Goal: Answer question/provide support: Share knowledge or assist other users

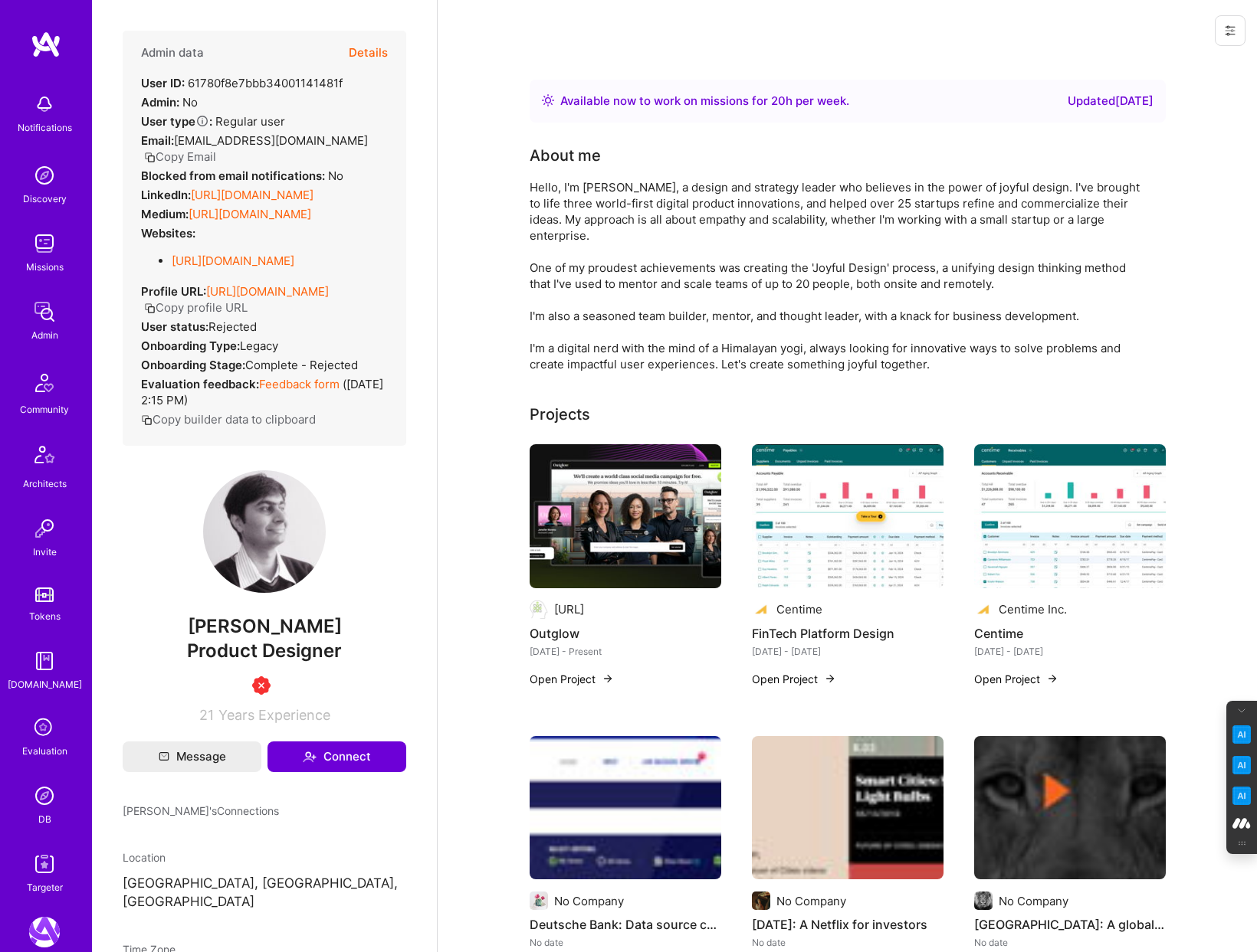
scroll to position [1362, 0]
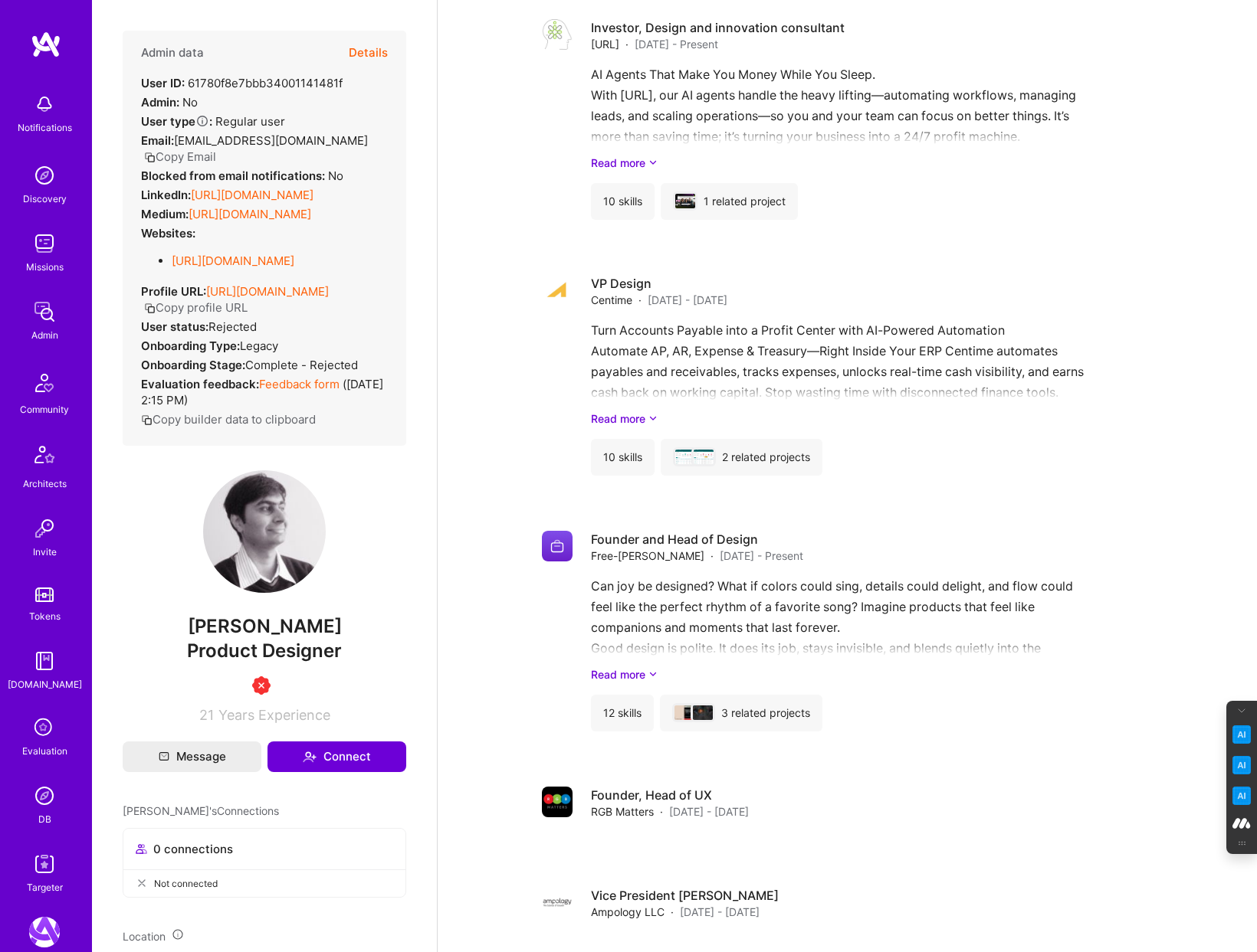
click at [48, 730] on icon at bounding box center [45, 729] width 29 height 29
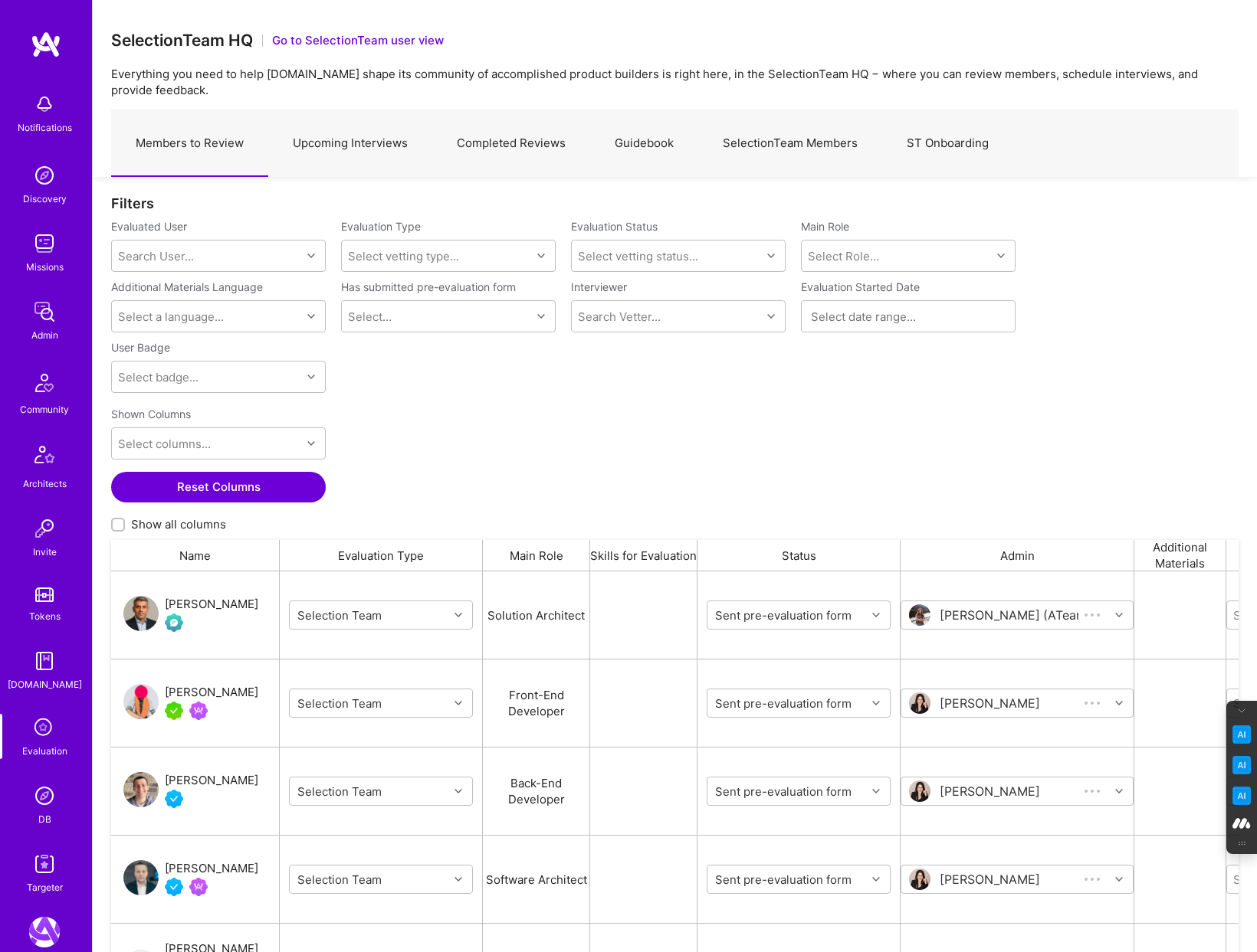
scroll to position [791, 1128]
click at [206, 604] on div "Frank Goortani" at bounding box center [211, 605] width 94 height 18
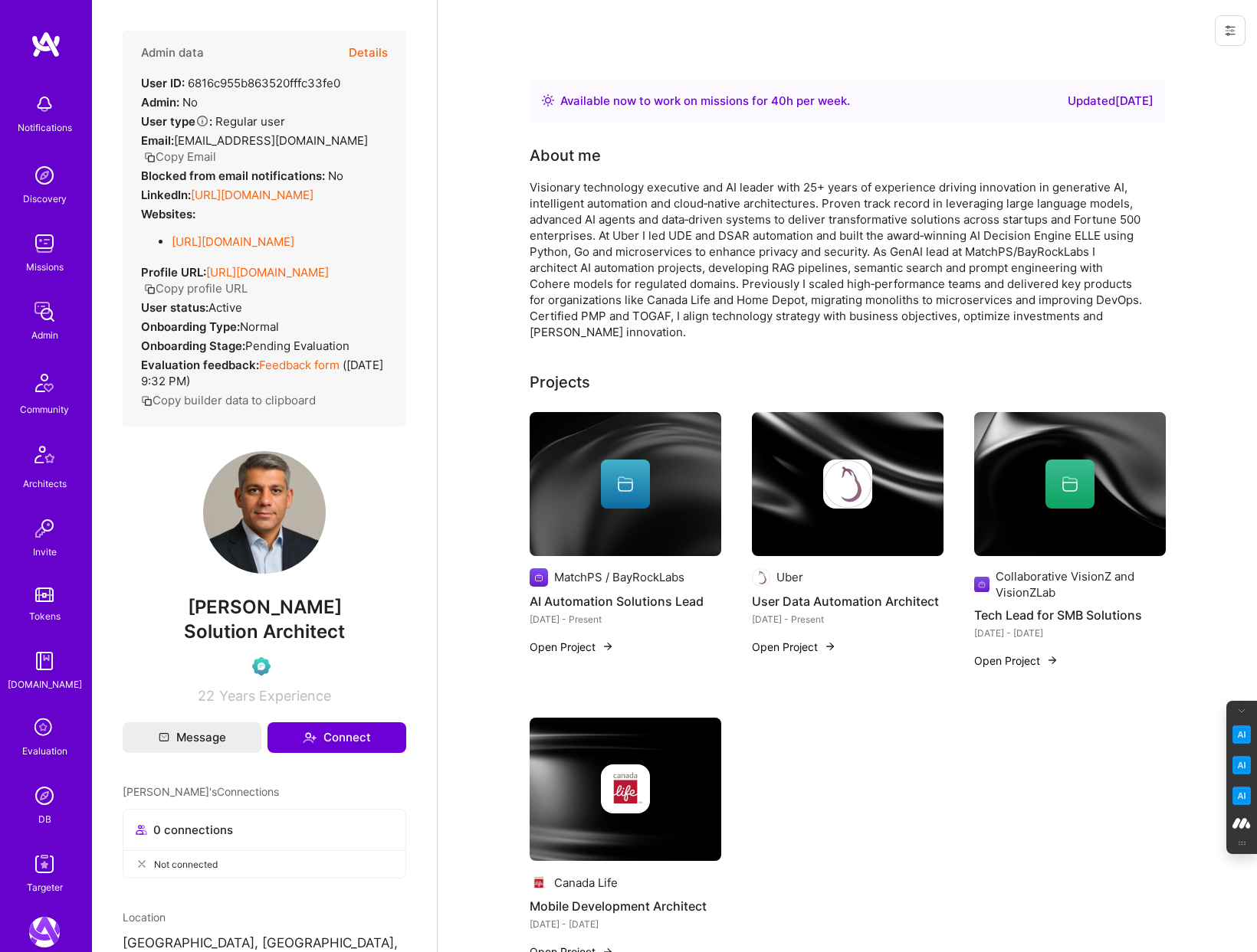
click at [372, 50] on button "Details" at bounding box center [368, 52] width 39 height 44
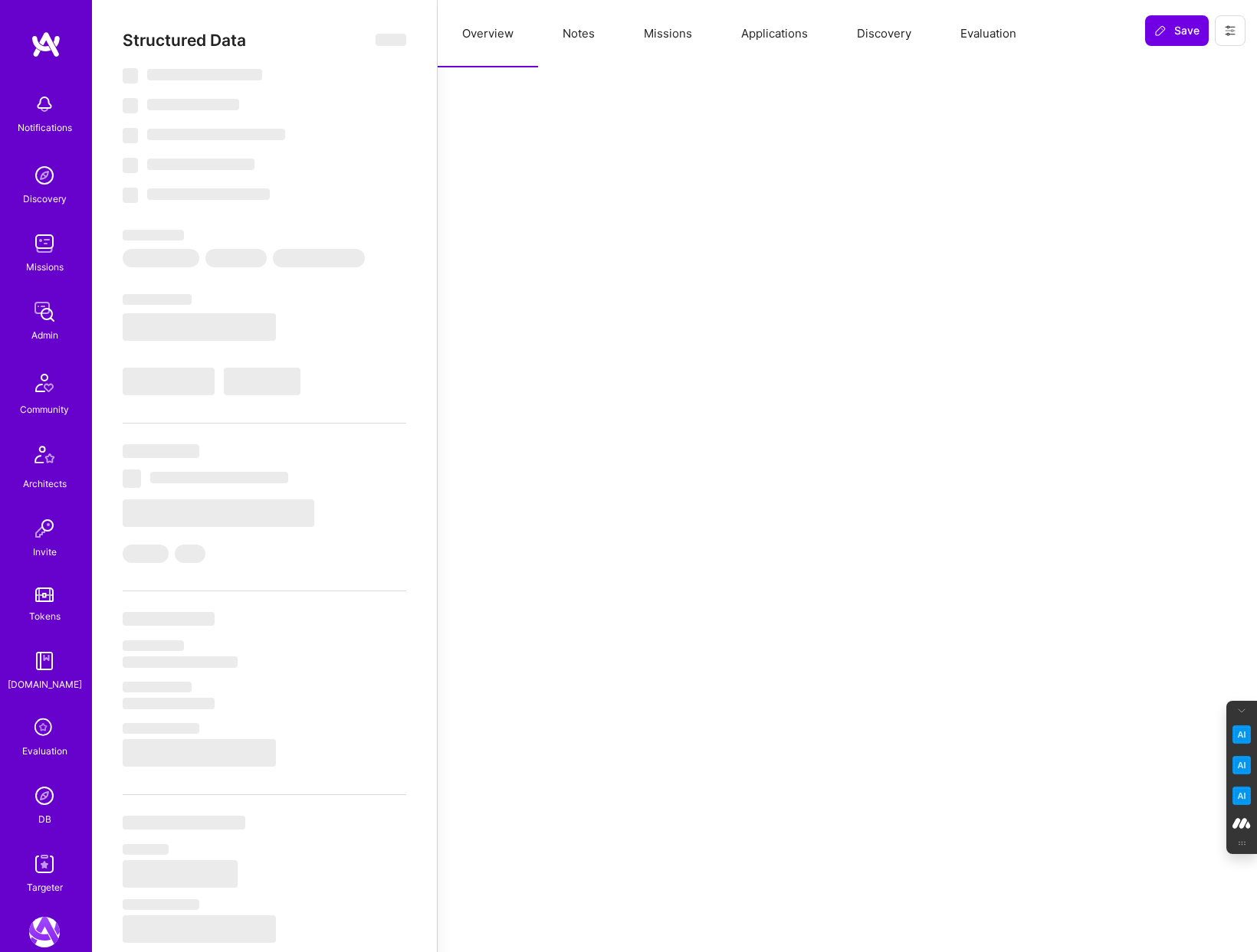
select select "Right Now"
select select "Exceptional"
select select "CA"
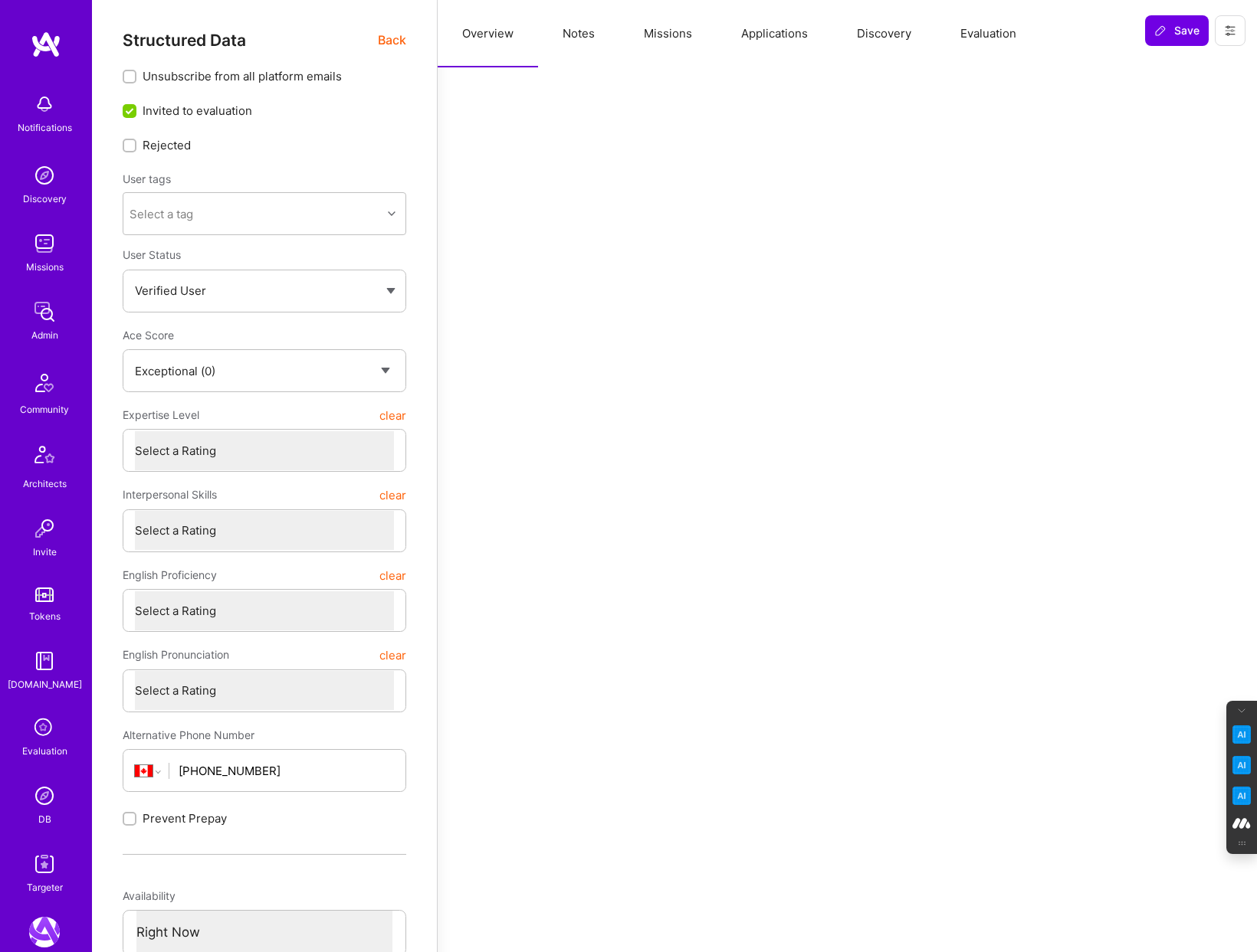
click at [986, 33] on button "Evaluation" at bounding box center [988, 33] width 105 height 67
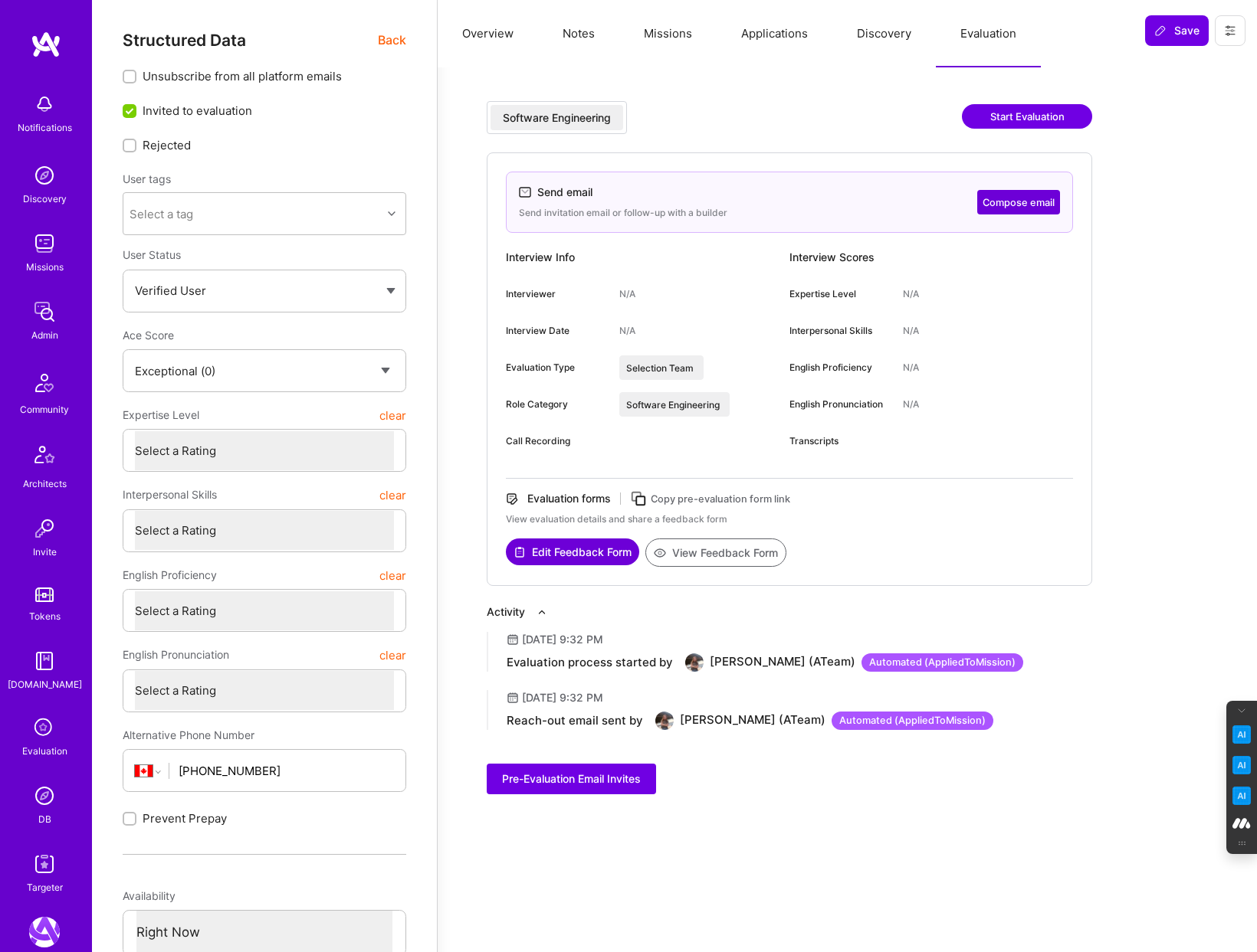
click at [1030, 111] on button "Start Evaluation" at bounding box center [1027, 117] width 130 height 25
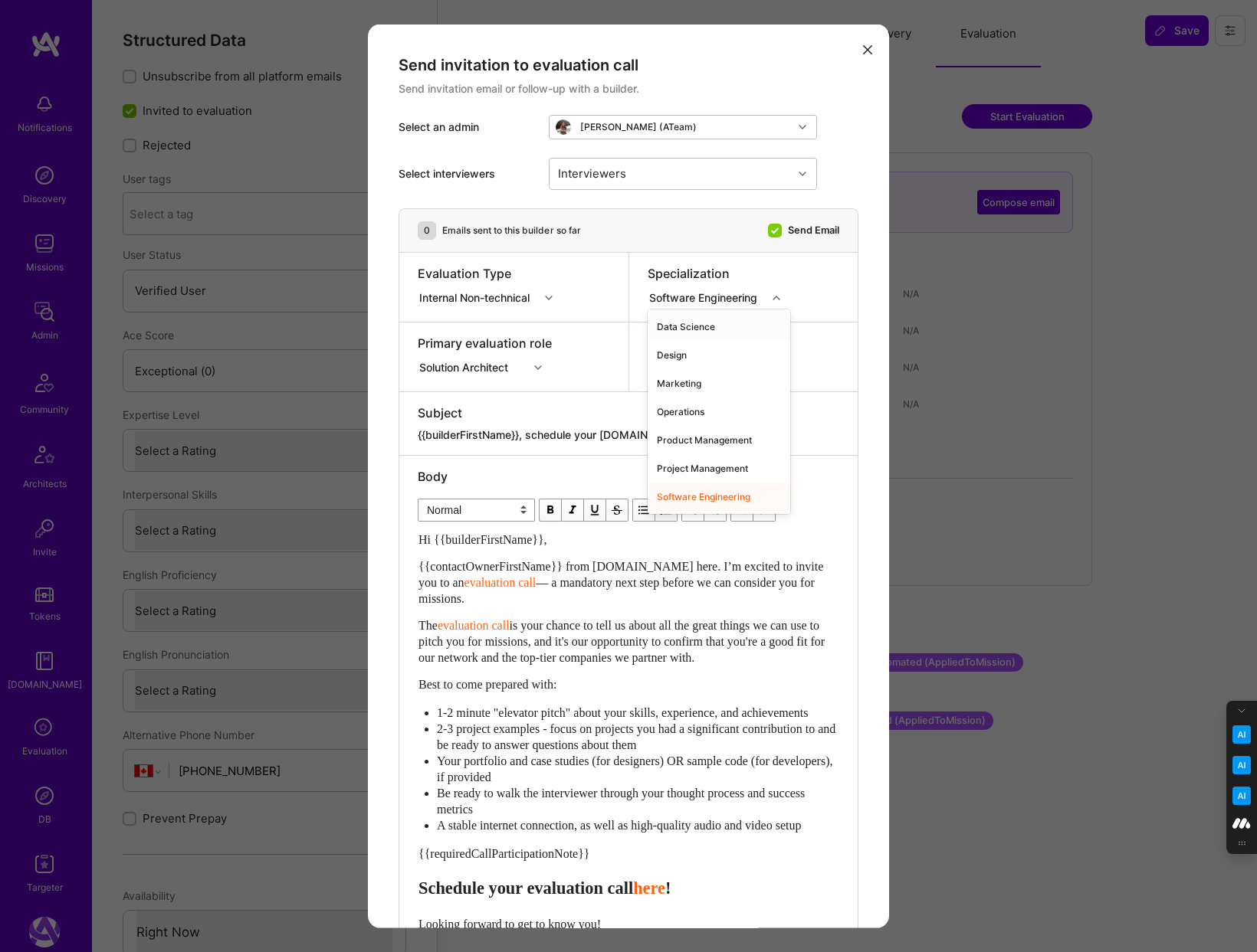
click at [779, 295] on icon "modal" at bounding box center [776, 297] width 7 height 7
click at [832, 299] on div "Specialization option Design focused, 2 of 7. 7 results available. Use Up and D…" at bounding box center [744, 286] width 230 height 69
click at [537, 366] on icon "modal" at bounding box center [538, 367] width 7 height 7
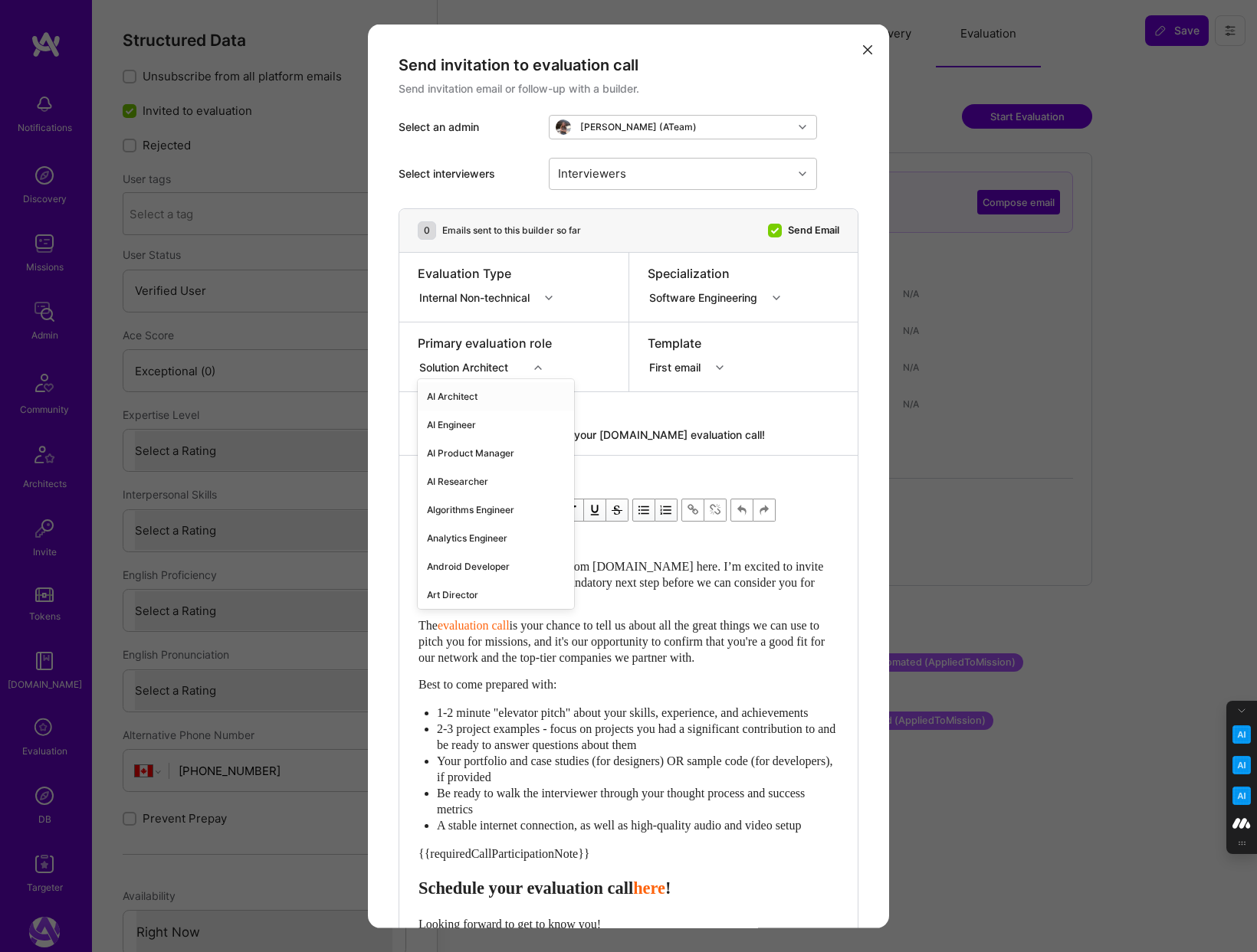
click at [589, 358] on div "Primary evaluation role option AI Architect focused, 1 of 70. 70 results availa…" at bounding box center [514, 356] width 230 height 69
click at [867, 47] on icon "modal" at bounding box center [868, 50] width 9 height 9
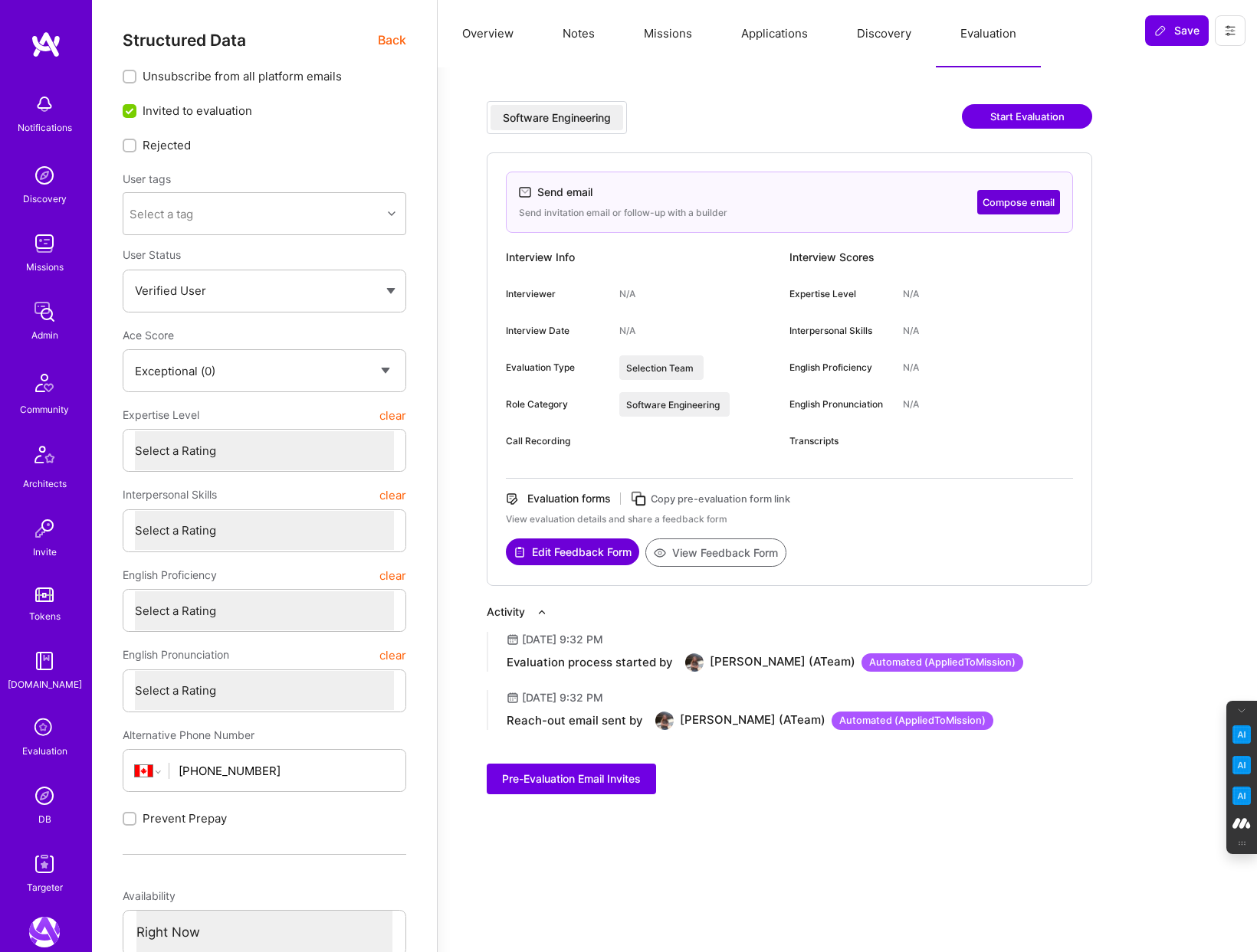
click at [1018, 106] on button "Start Evaluation" at bounding box center [1027, 117] width 130 height 25
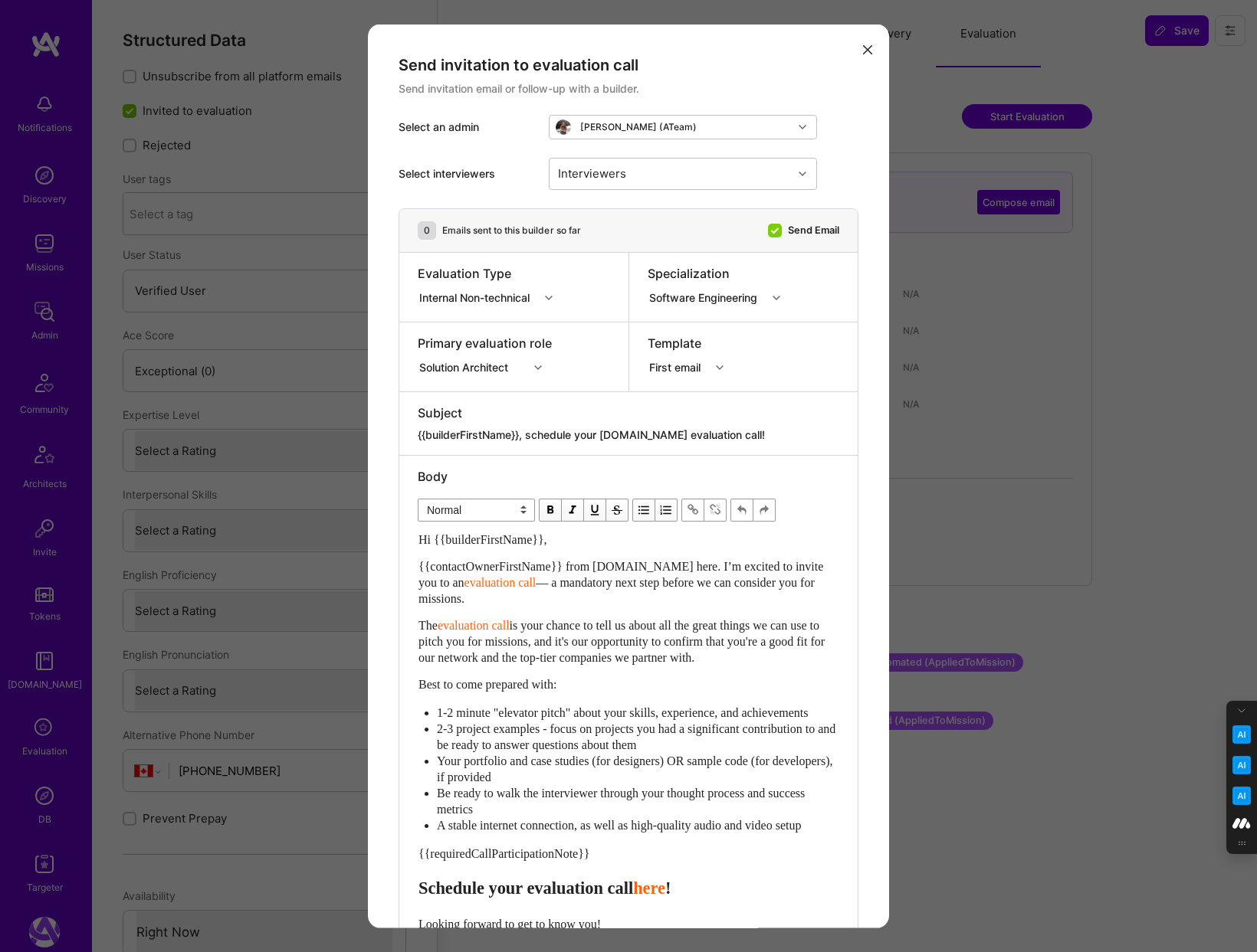
click at [778, 295] on icon "modal" at bounding box center [776, 297] width 7 height 7
click at [500, 178] on div "Select interviewers" at bounding box center [467, 173] width 138 height 16
click at [538, 364] on icon "modal" at bounding box center [538, 367] width 7 height 7
click at [494, 157] on div "Select interviewers Interviewers" at bounding box center [628, 173] width 460 height 69
click at [869, 50] on icon "modal" at bounding box center [868, 50] width 9 height 9
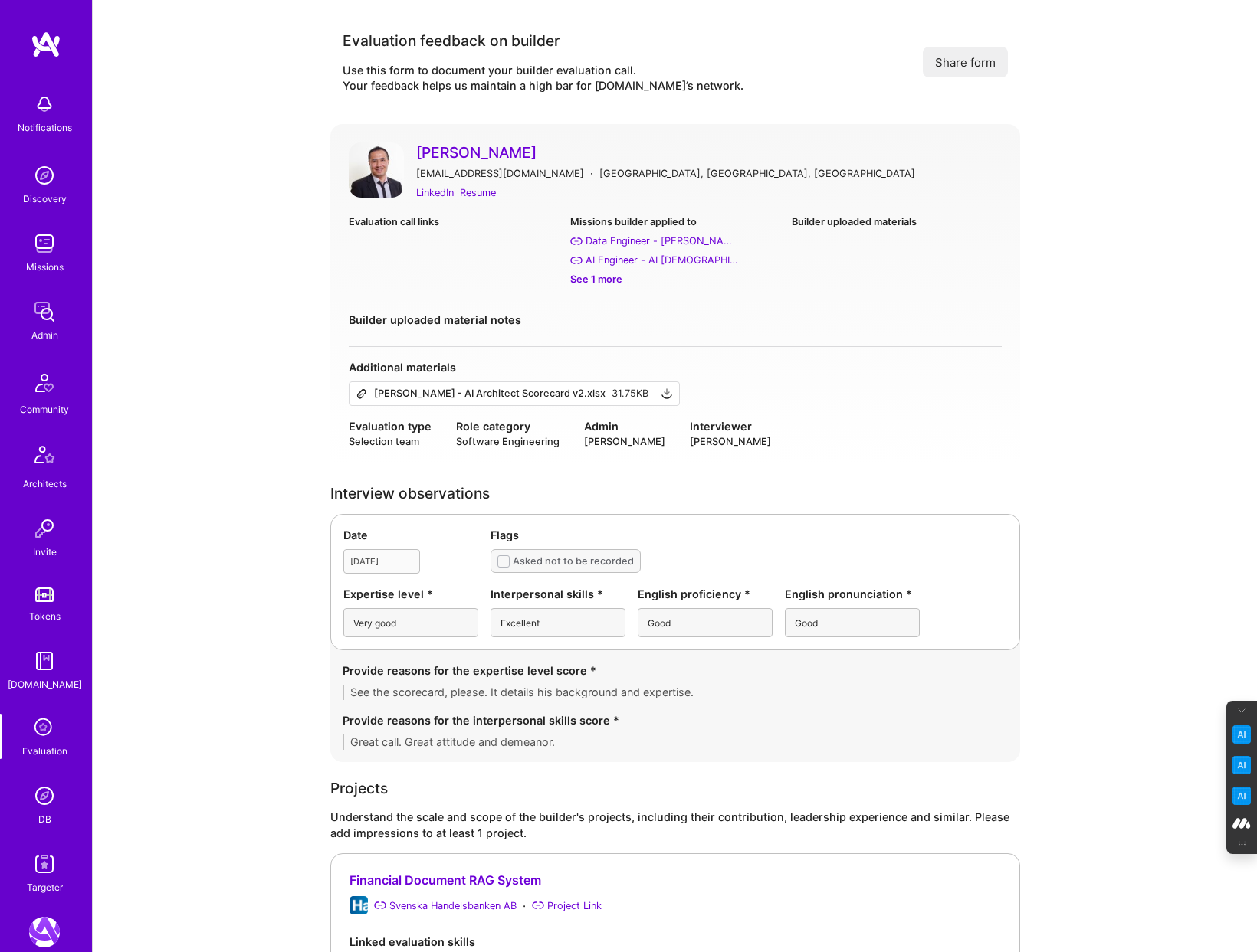
click at [456, 149] on link "[PERSON_NAME]" at bounding box center [709, 152] width 586 height 20
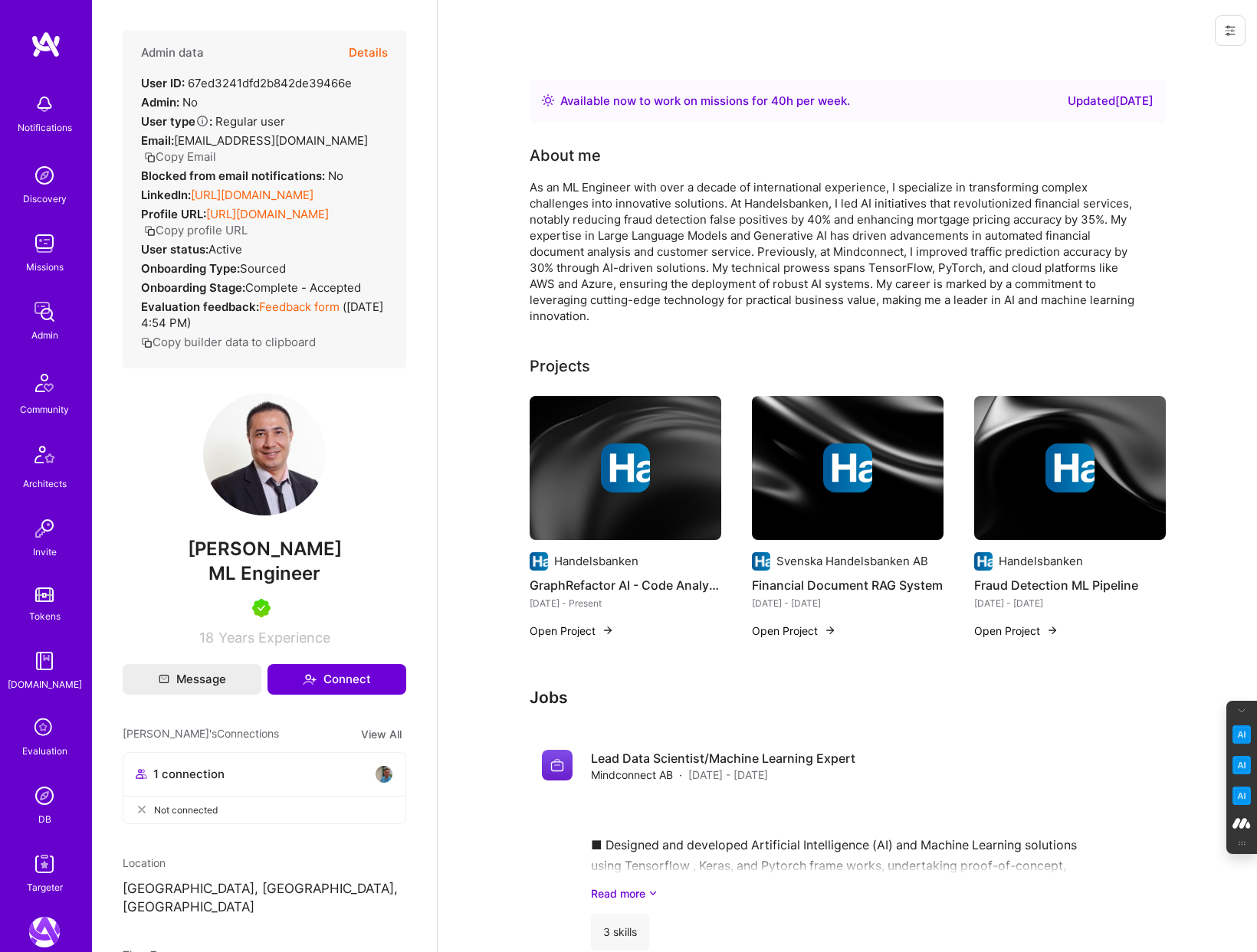
click at [372, 46] on button "Details" at bounding box center [368, 52] width 39 height 44
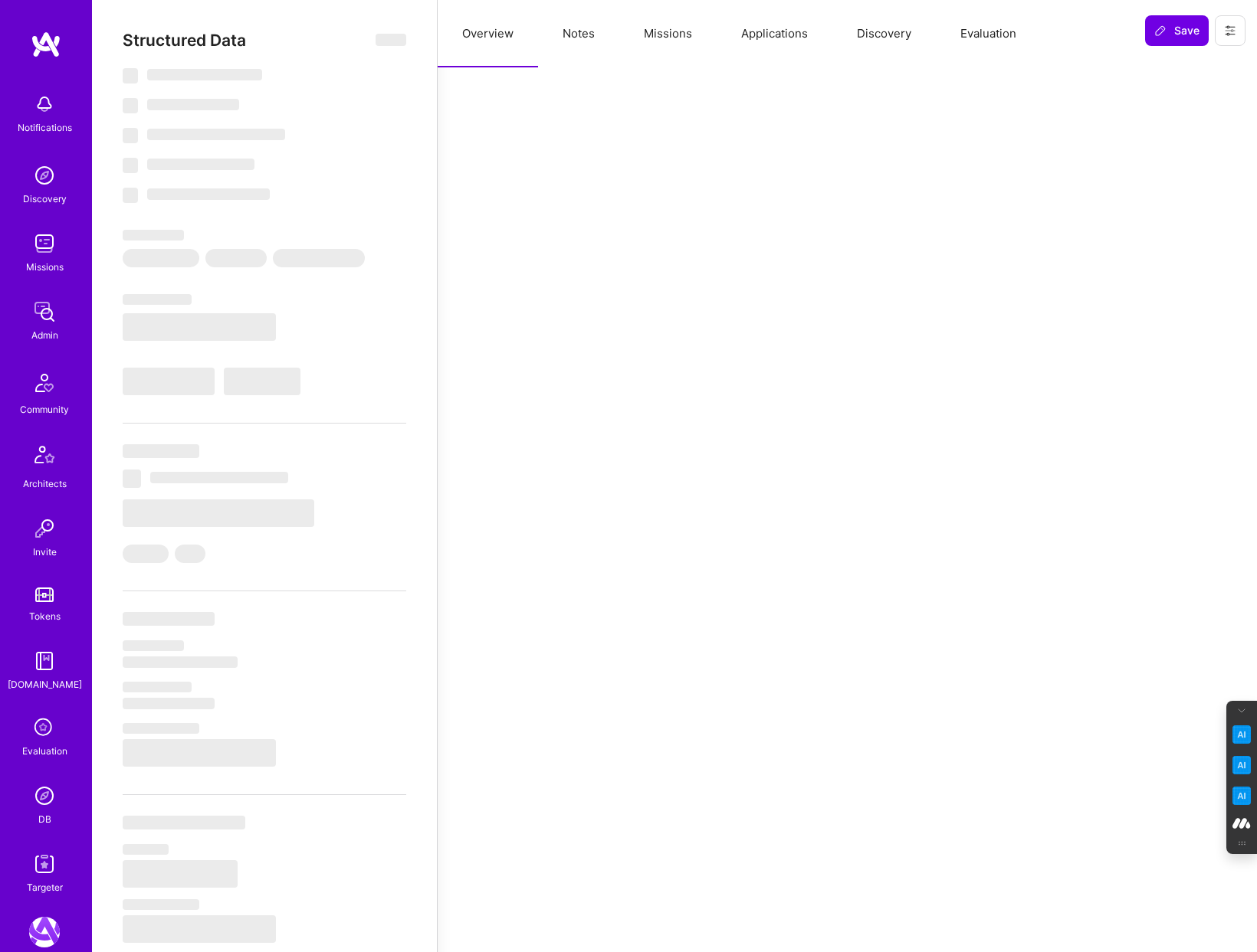
select select "Right Now"
select select "5"
select select "7"
select select "6"
select select "7"
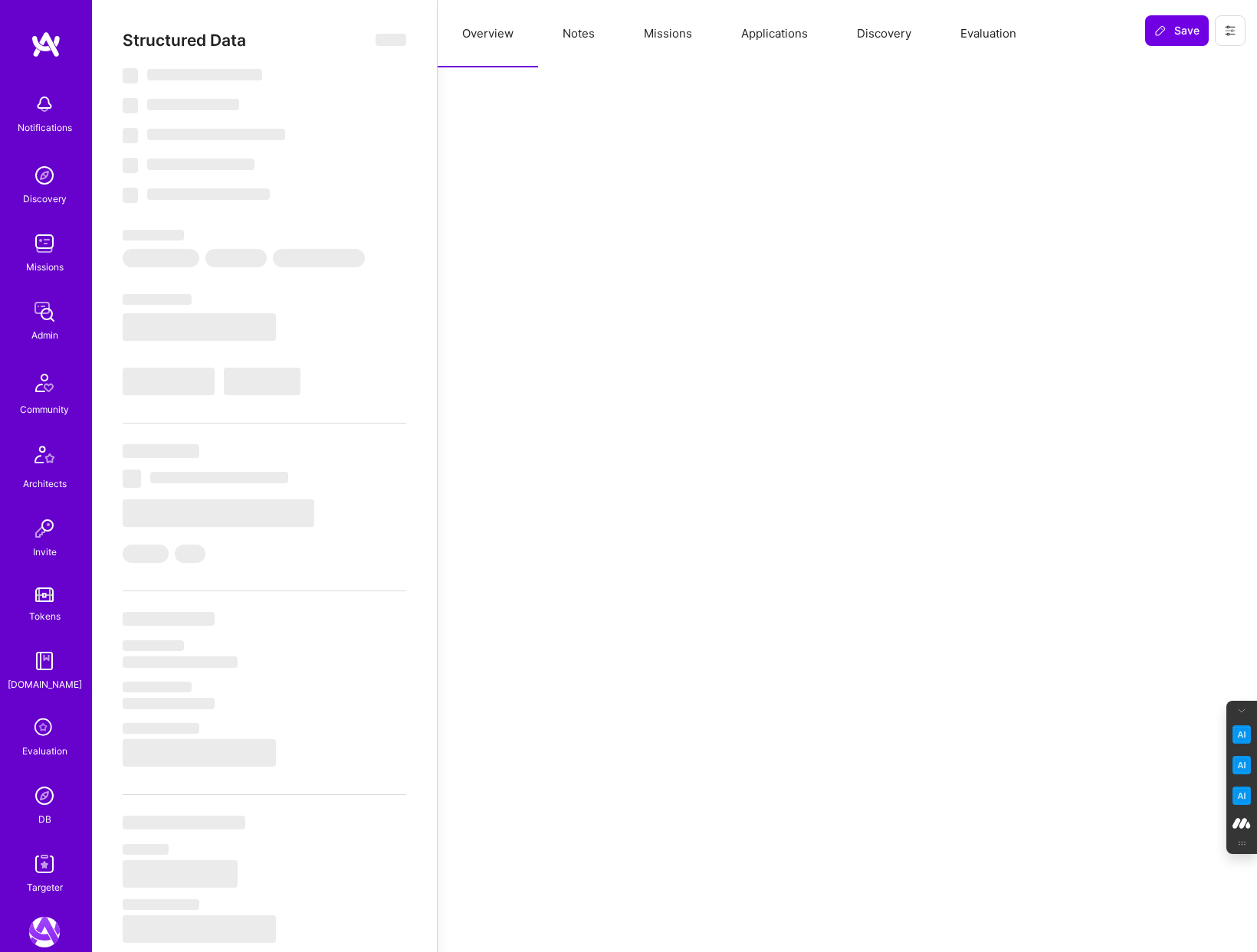
select select "SE"
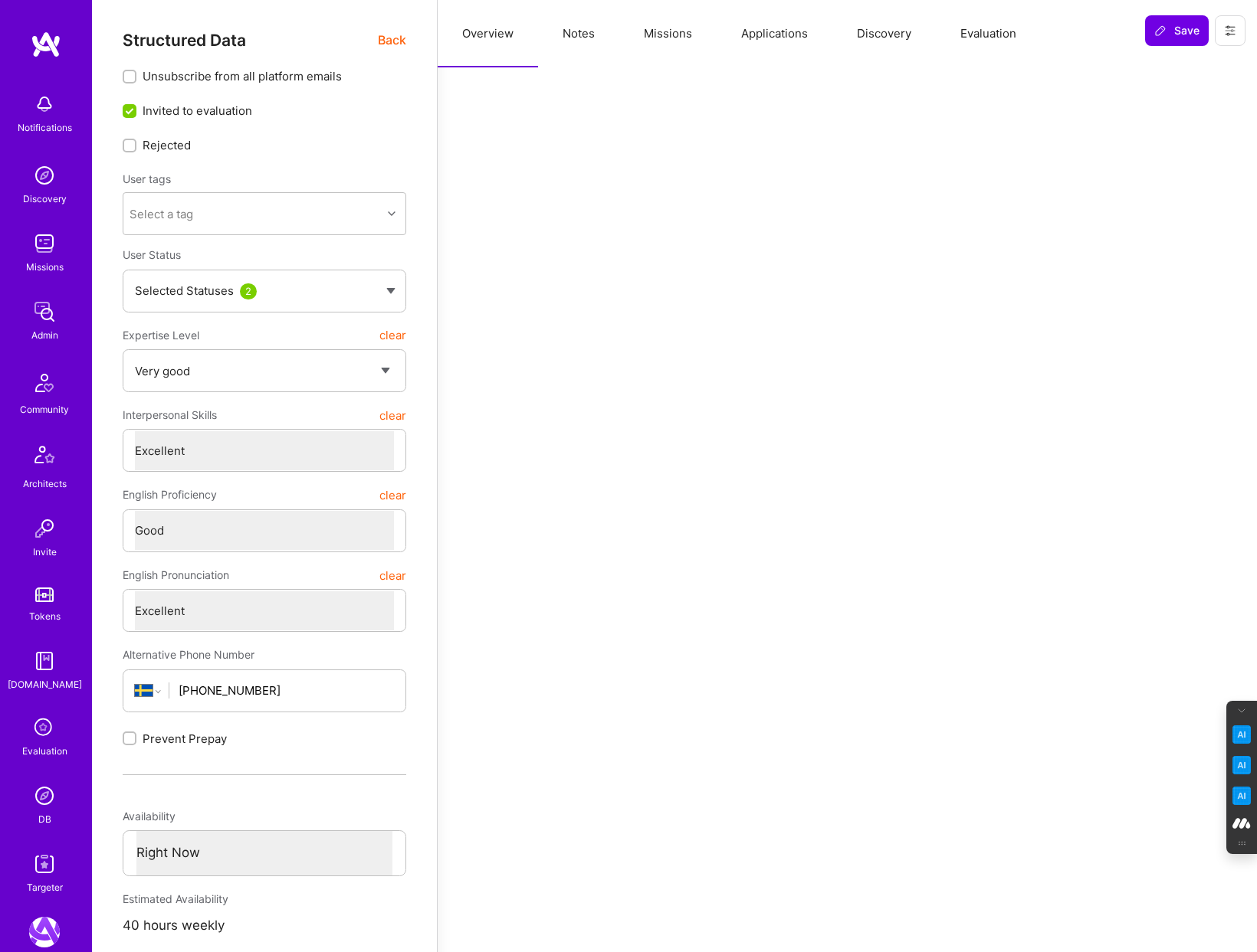
click at [973, 35] on button "Evaluation" at bounding box center [988, 33] width 105 height 67
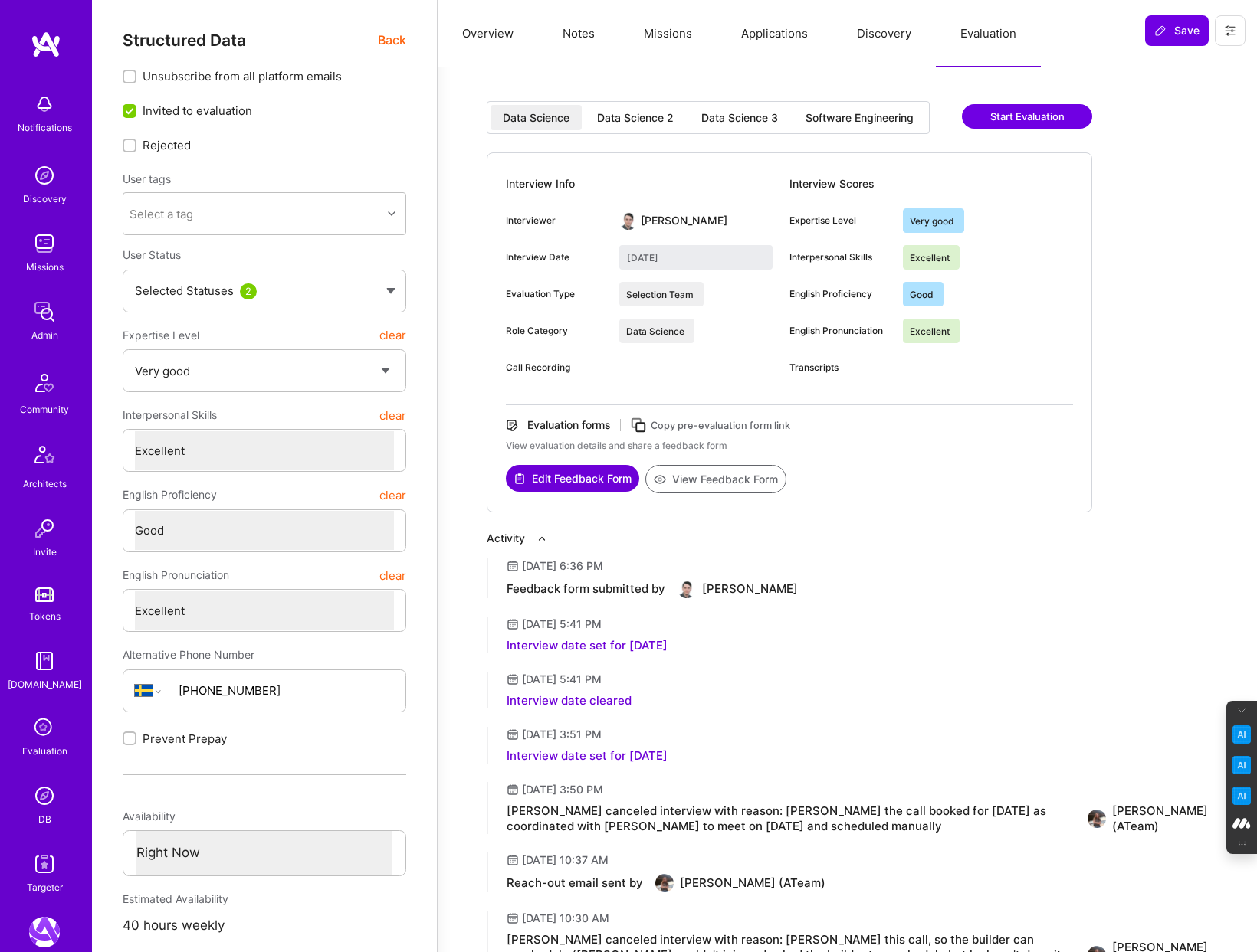
click at [879, 105] on div "Software Engineering" at bounding box center [859, 118] width 132 height 26
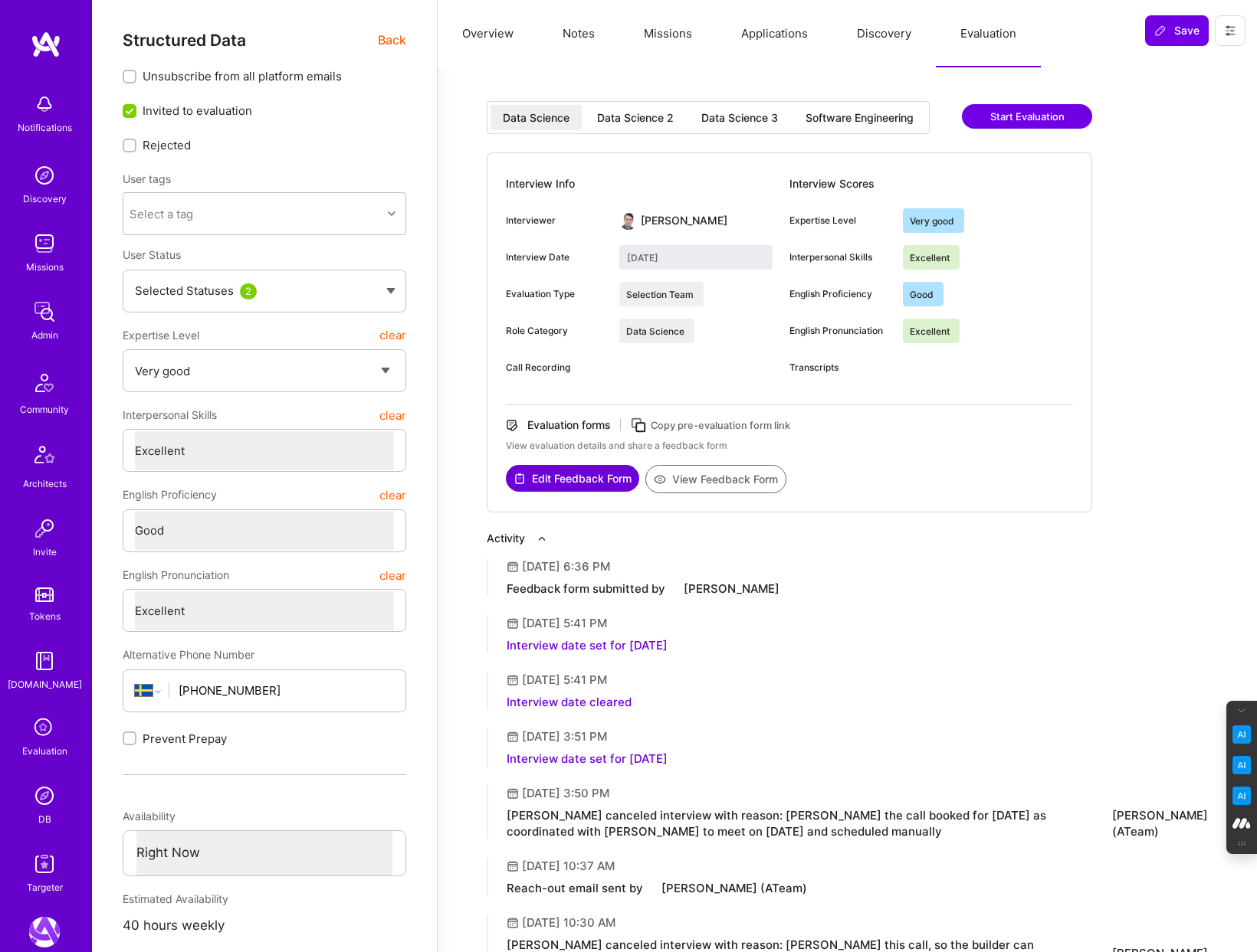
type input "July 28, 2025"
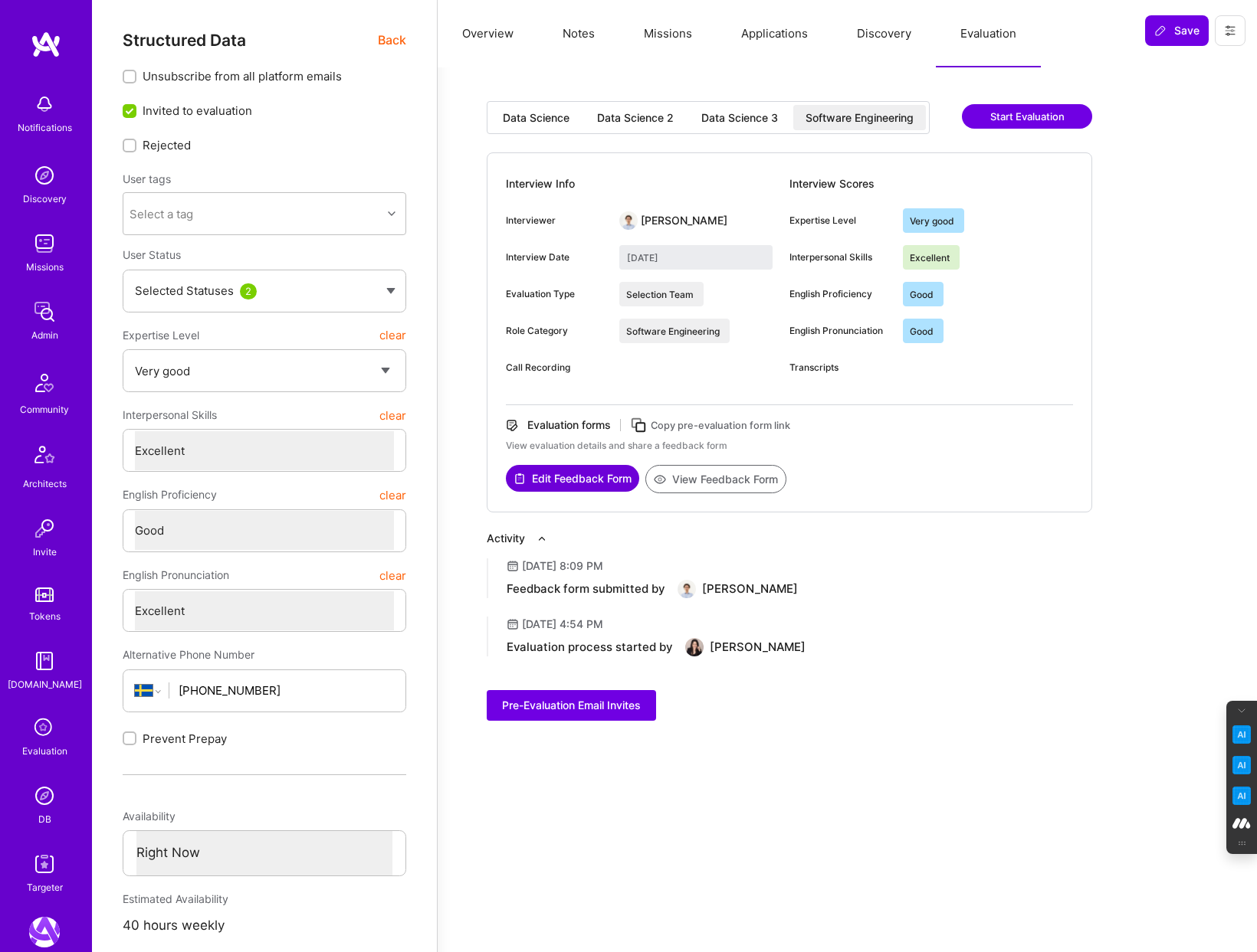
click at [737, 476] on button "View Feedback Form" at bounding box center [716, 479] width 141 height 28
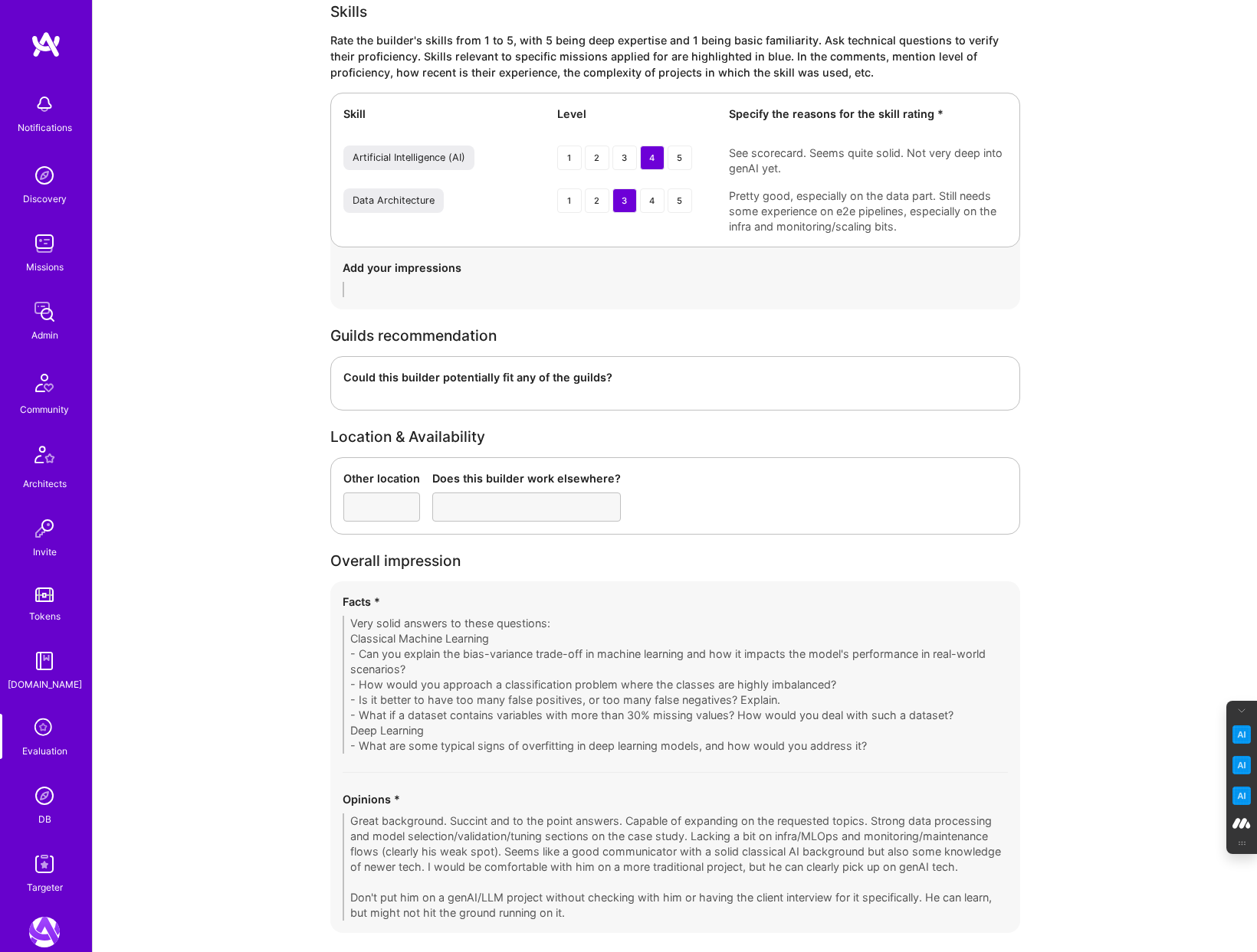
scroll to position [1788, 0]
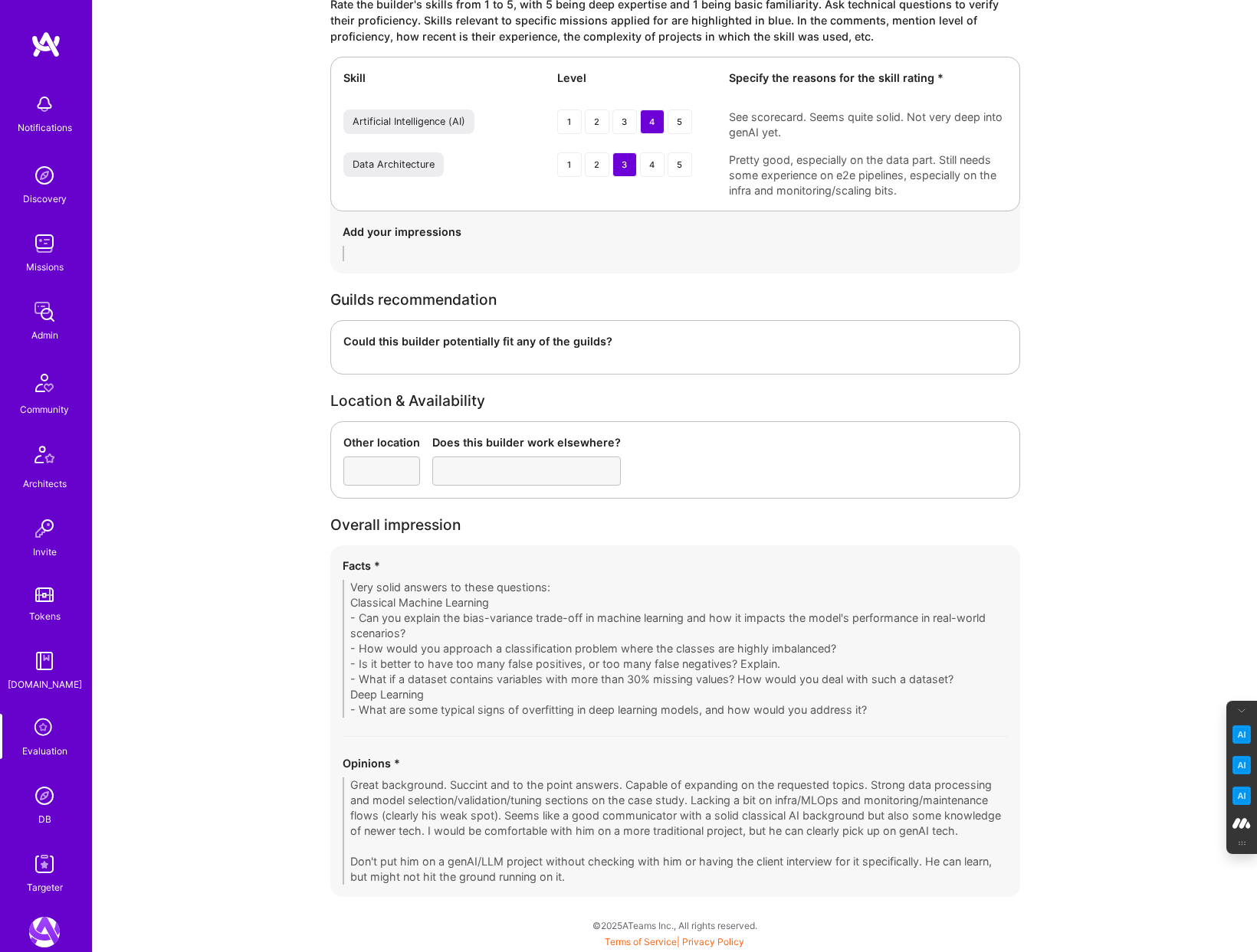
click at [742, 492] on div "Other location Does this builder work elsewhere?" at bounding box center [675, 460] width 690 height 77
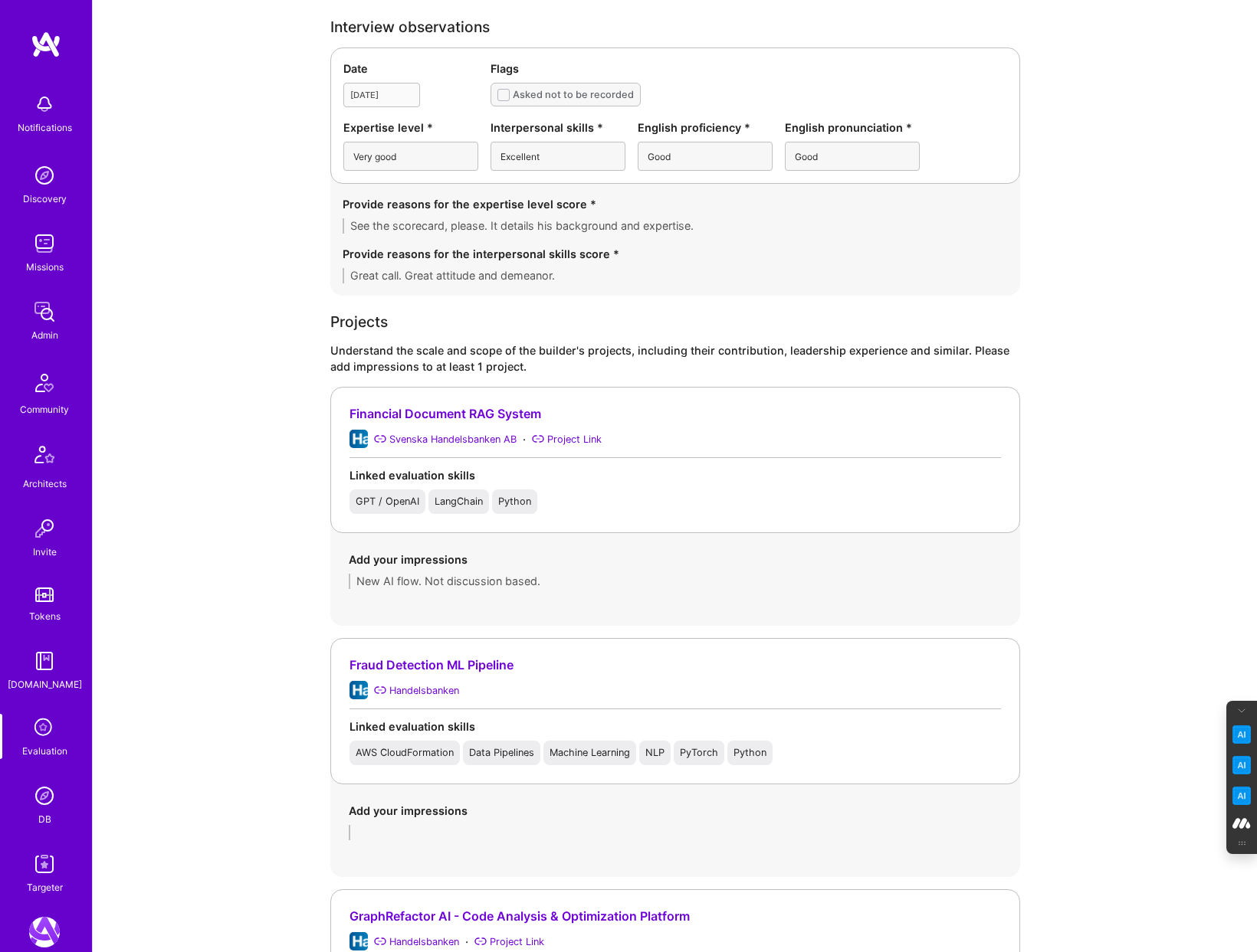
scroll to position [473, 0]
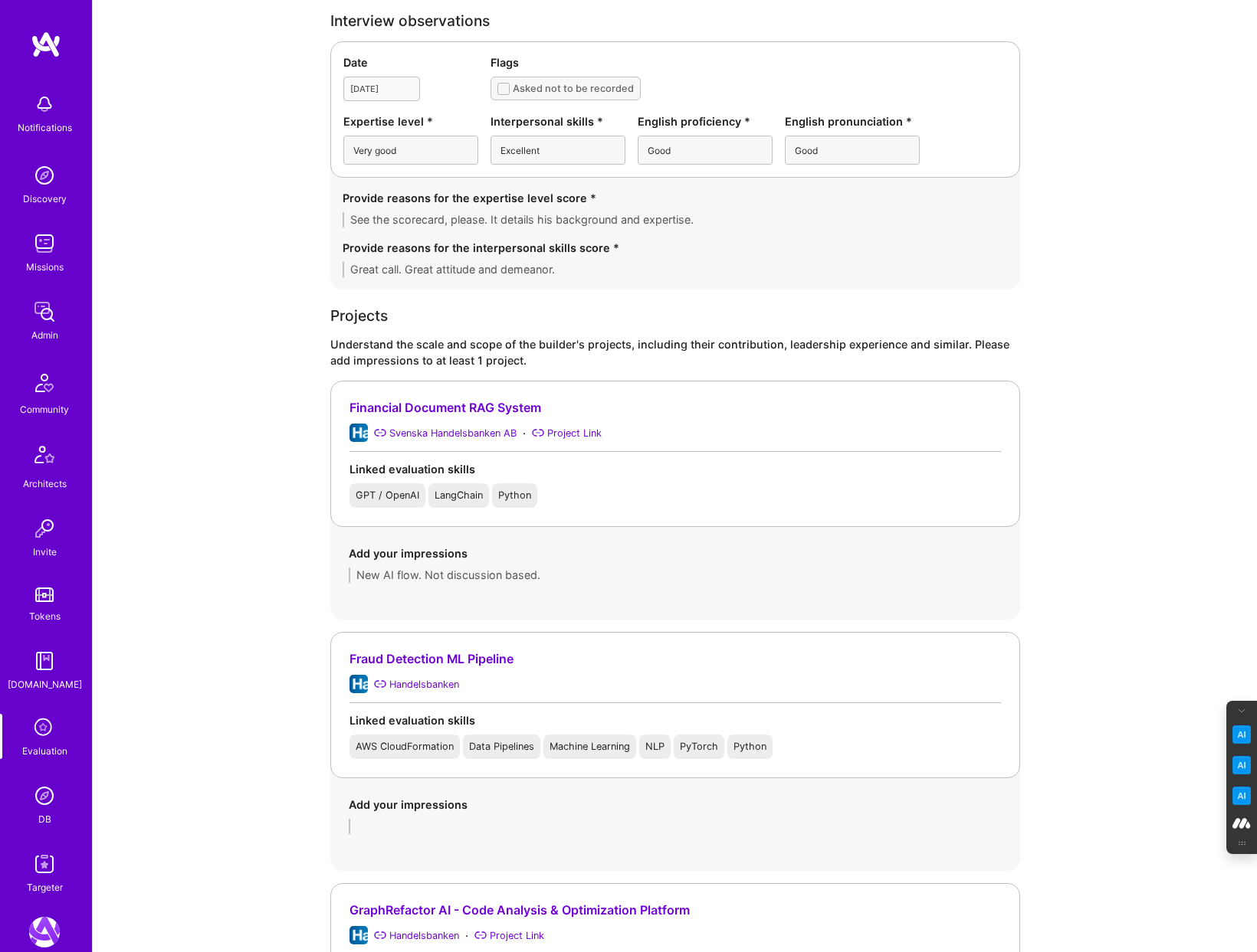
click at [46, 803] on img at bounding box center [44, 796] width 30 height 30
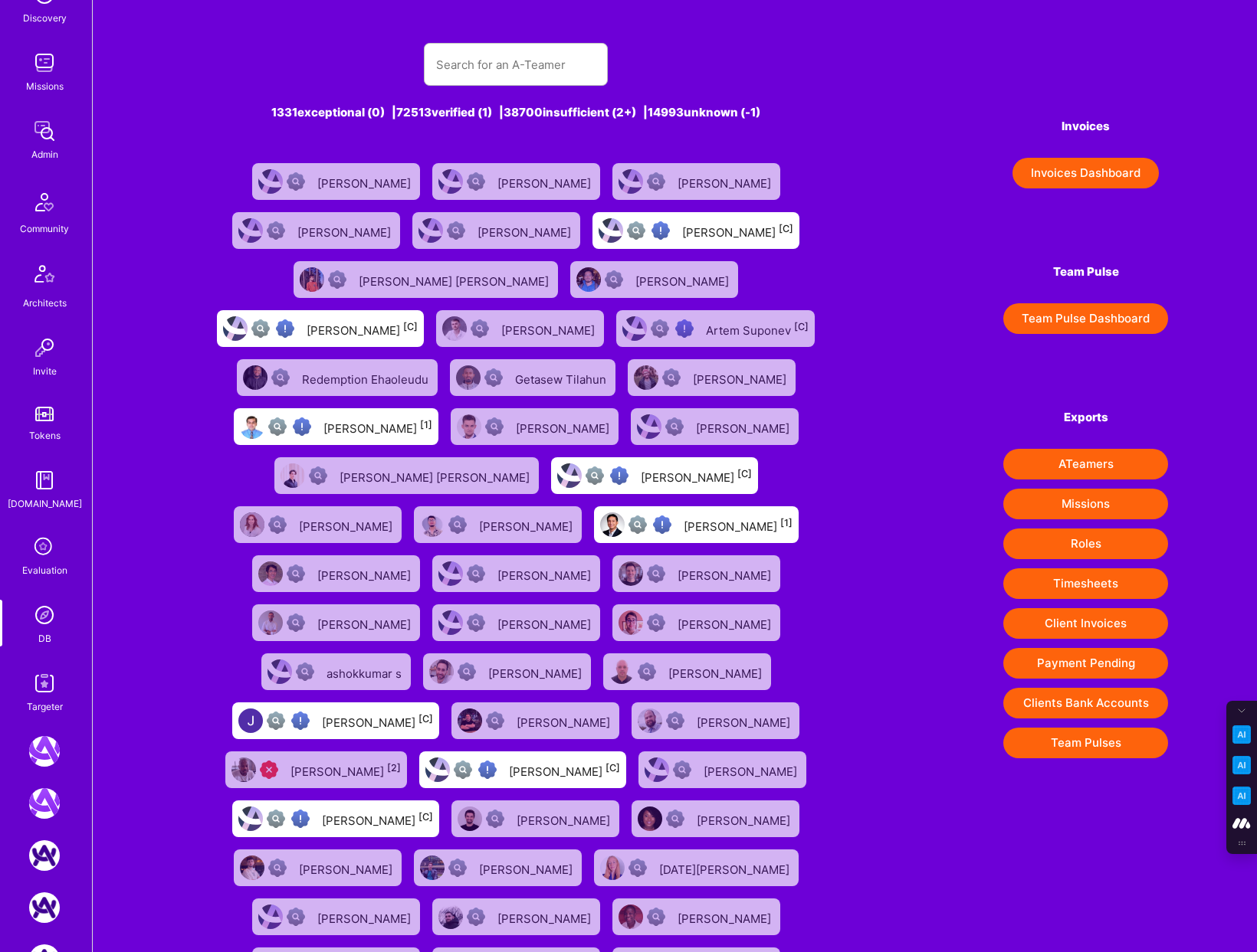
scroll to position [190, 0]
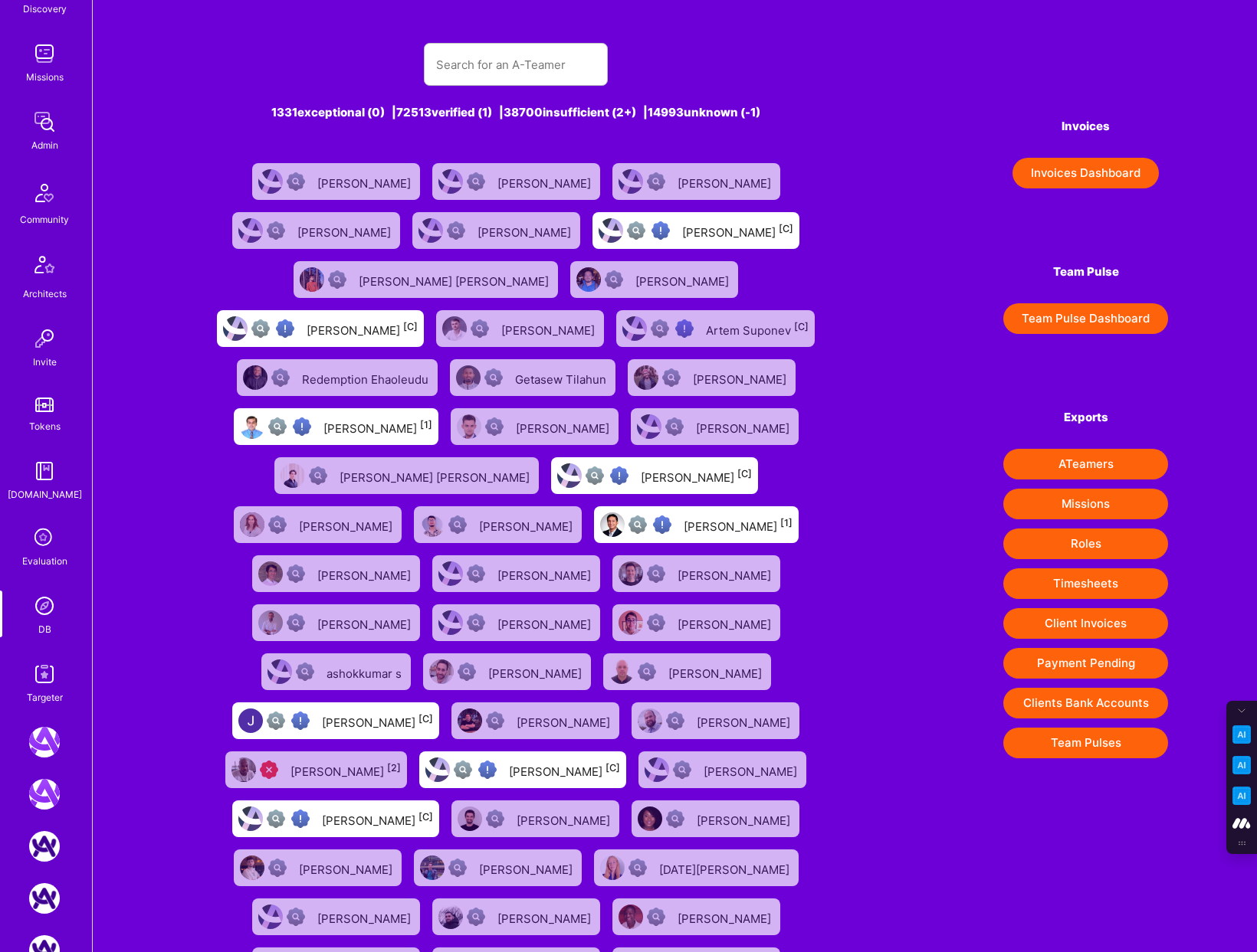
click at [38, 678] on img at bounding box center [44, 674] width 30 height 30
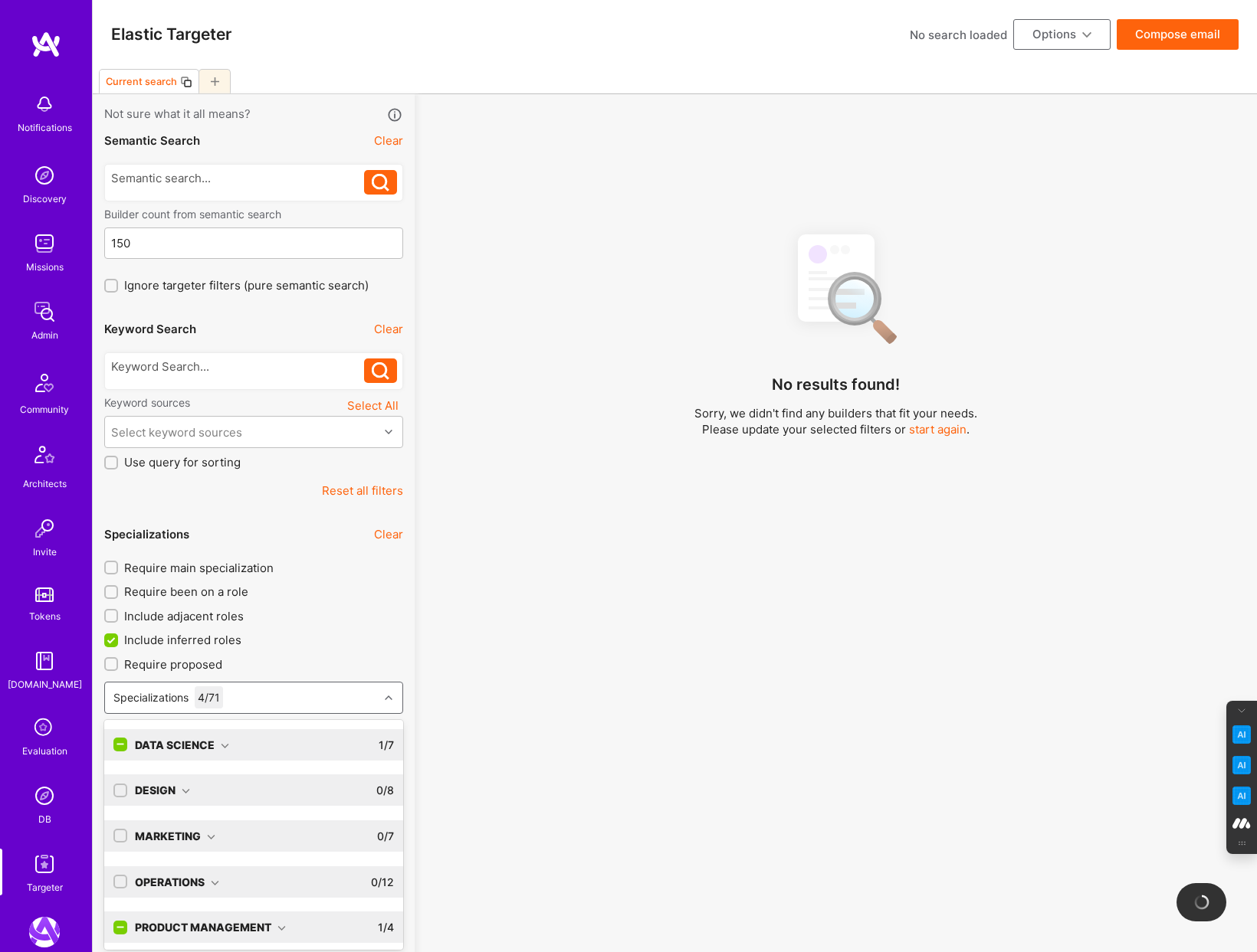
click at [277, 693] on div "Specializations 4 / 71" at bounding box center [241, 698] width 274 height 30
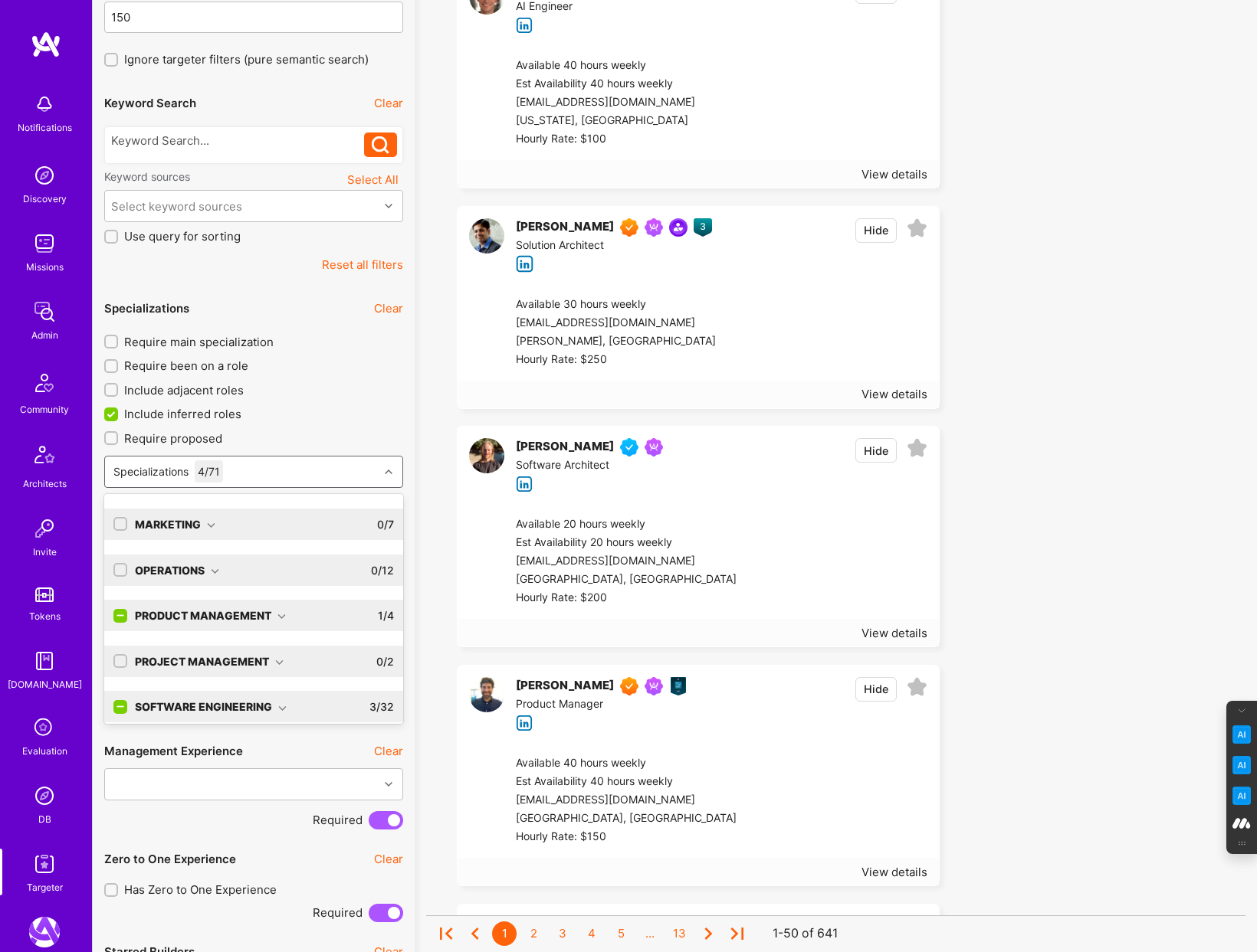
scroll to position [95, 0]
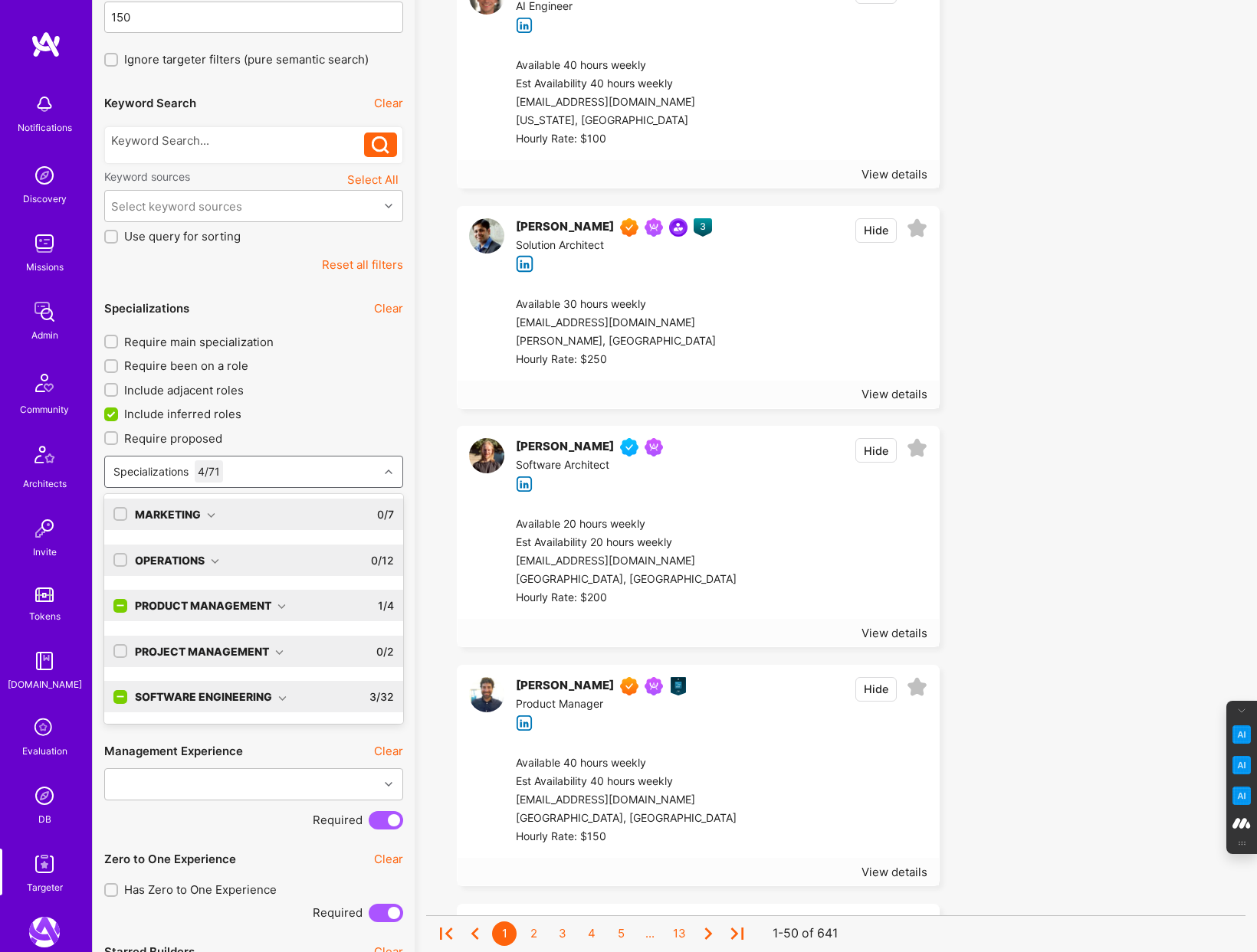
click at [278, 694] on icon at bounding box center [282, 698] width 8 height 8
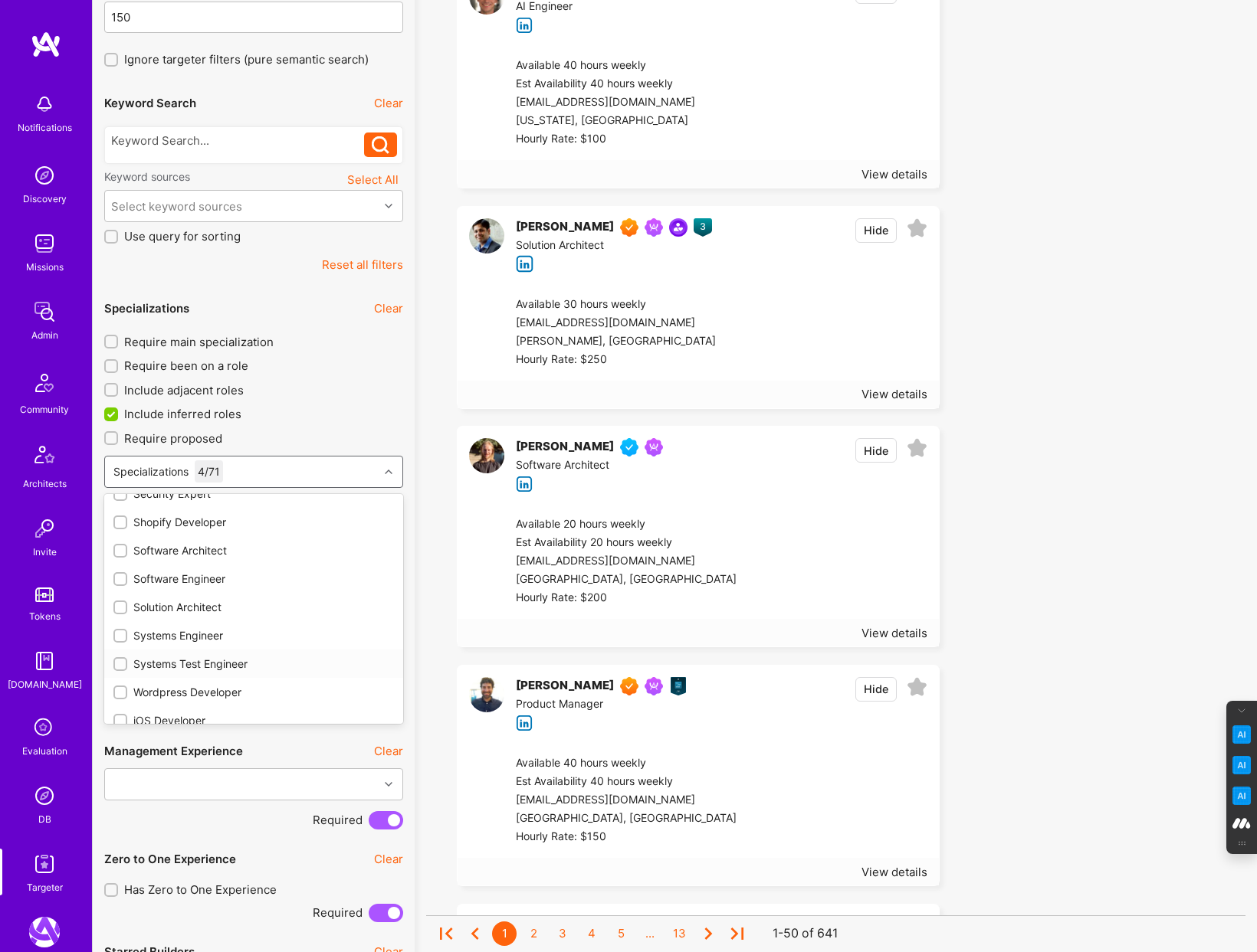
scroll to position [1003, 0]
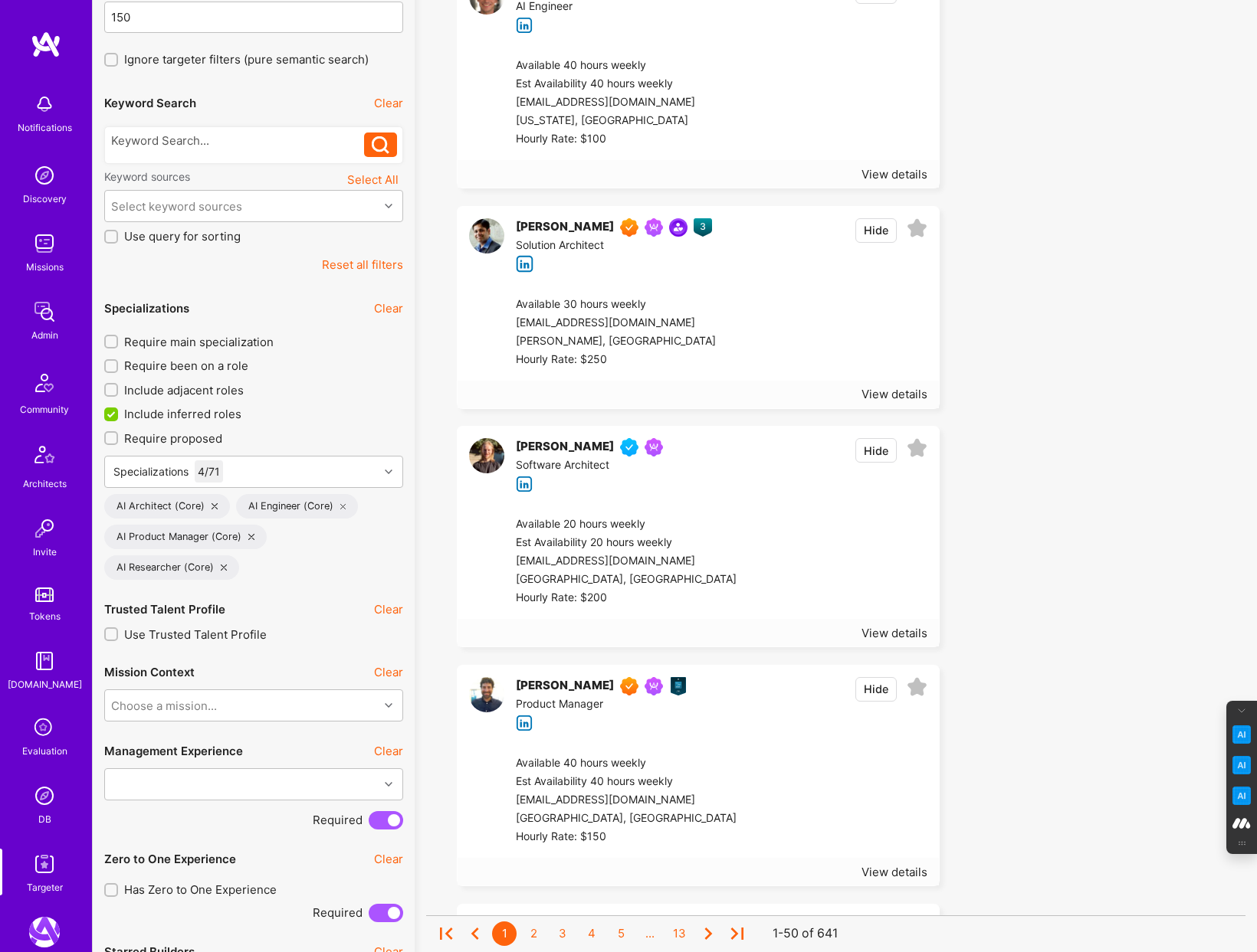
click at [377, 358] on label "Require been on a role" at bounding box center [254, 366] width 299 height 17
click at [118, 362] on input "Require been on a role" at bounding box center [113, 367] width 11 height 11
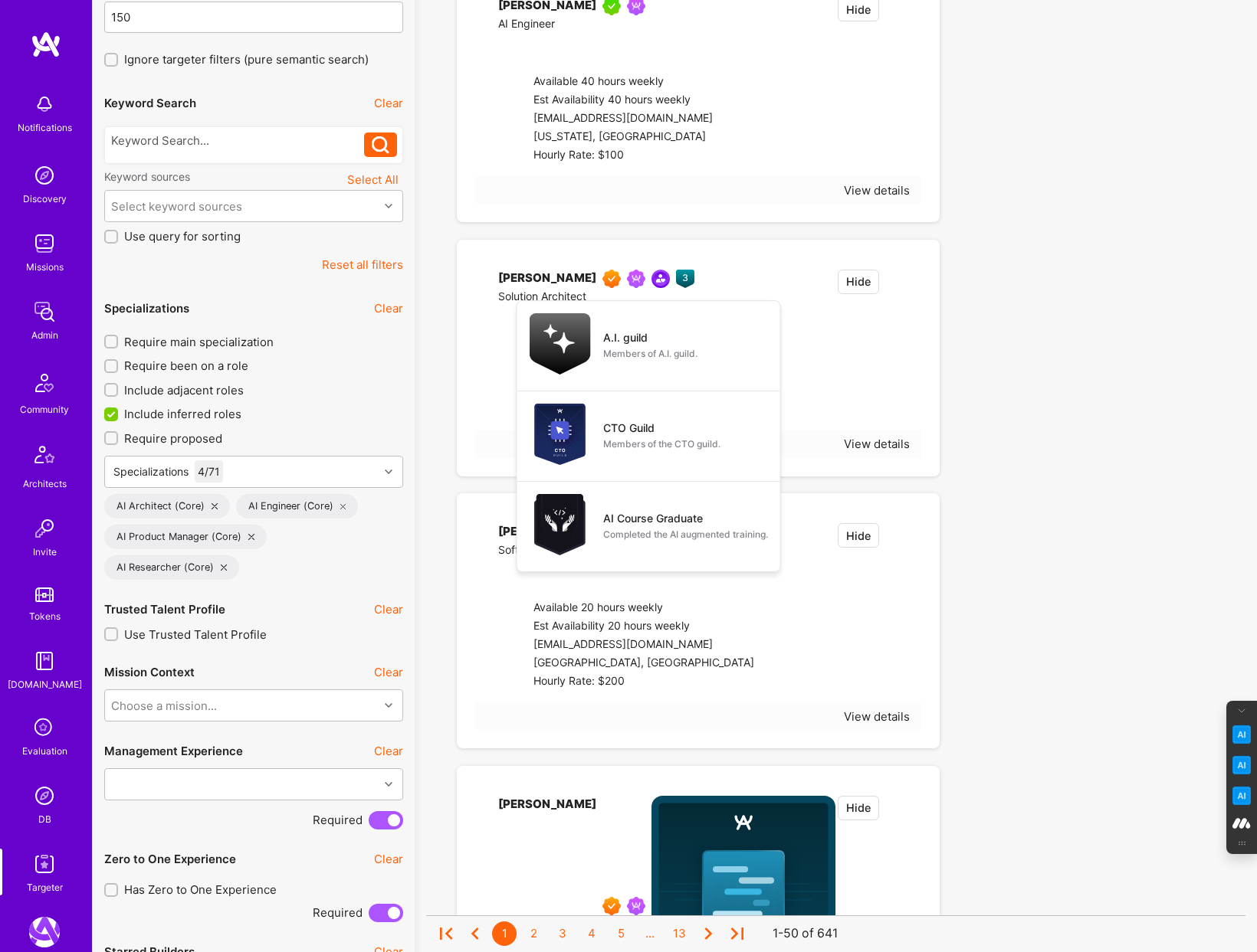
checkbox input "true"
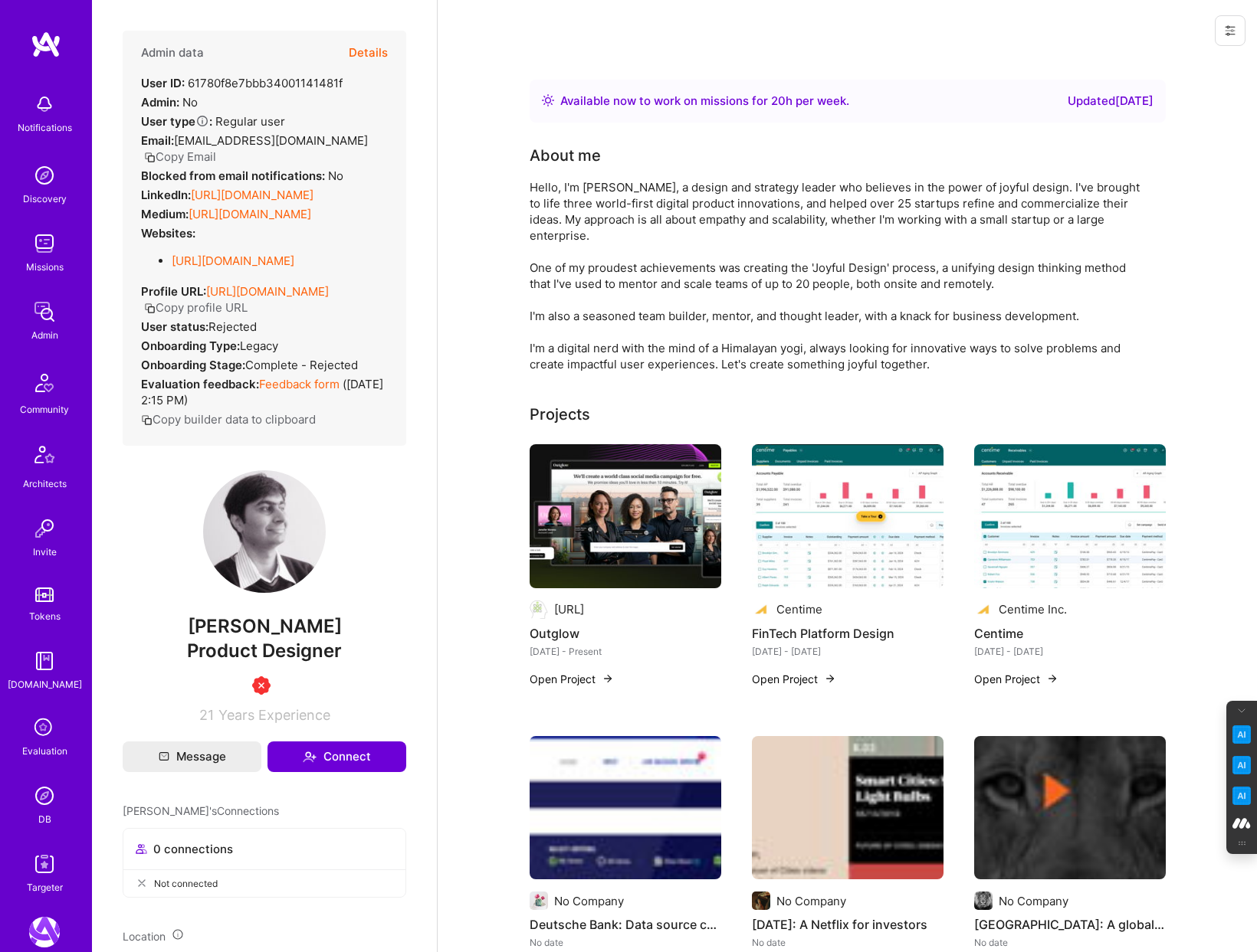
click at [373, 51] on button "Details" at bounding box center [368, 52] width 39 height 44
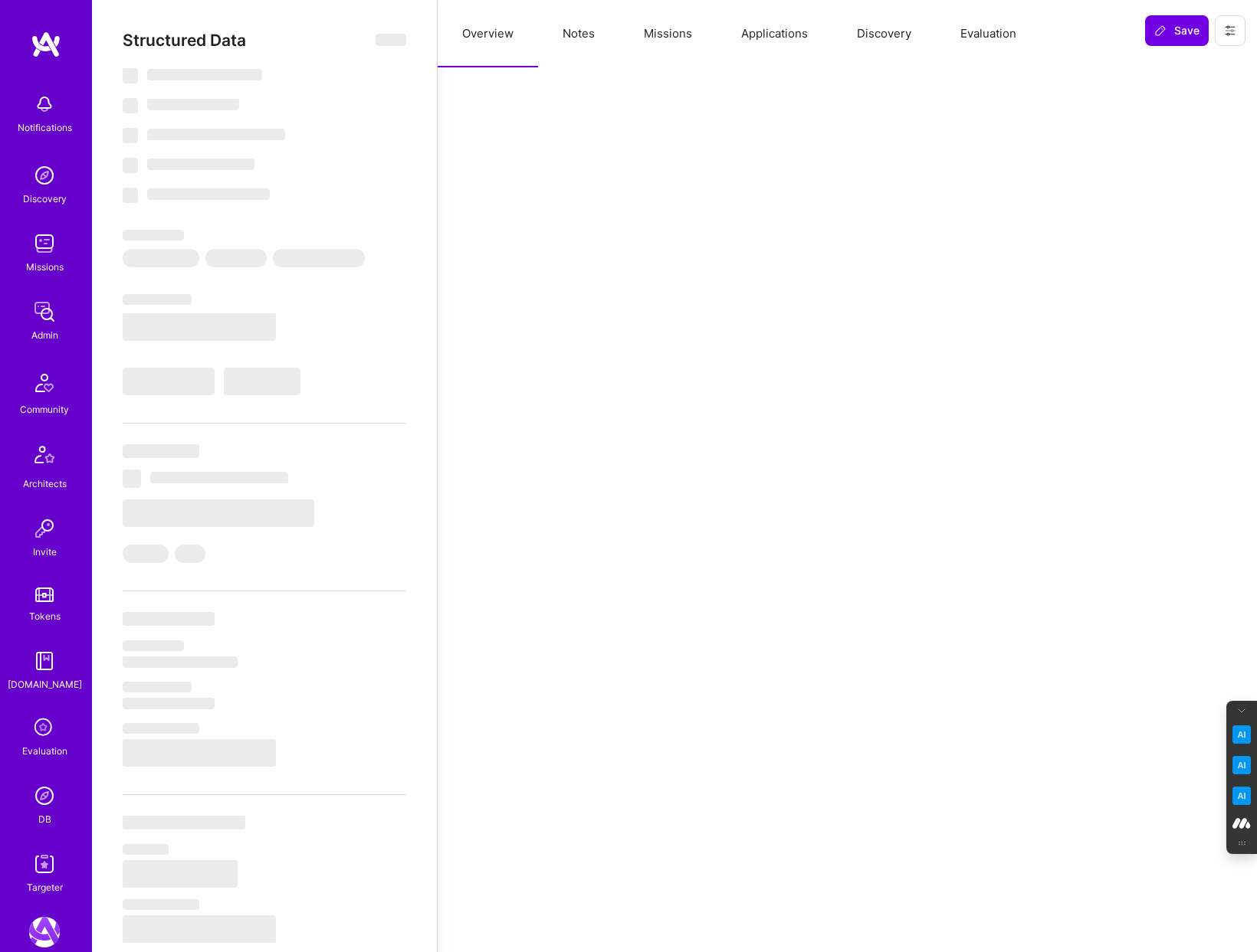
select select "Right Now"
select select "1"
select select "3"
select select "7"
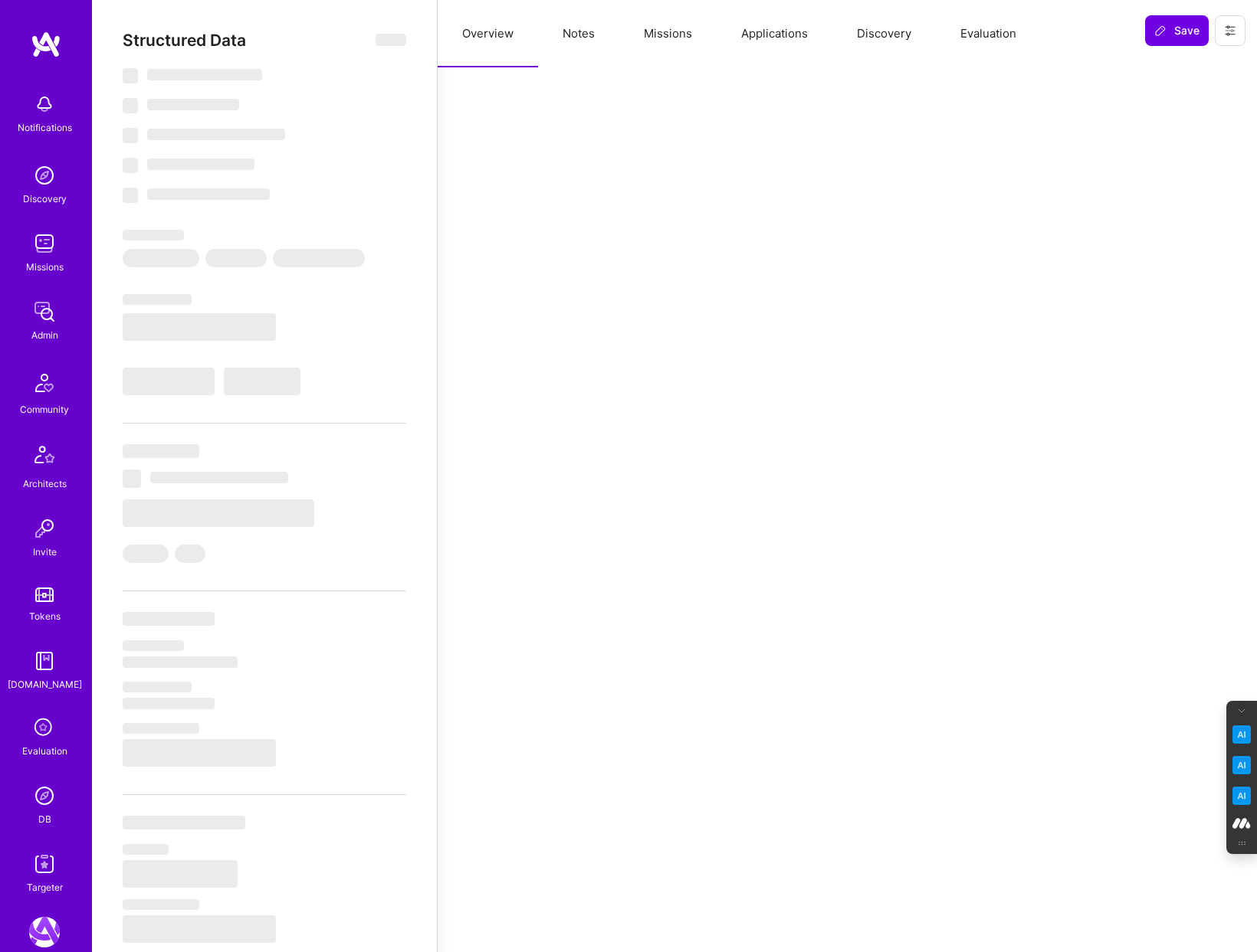
select select "US"
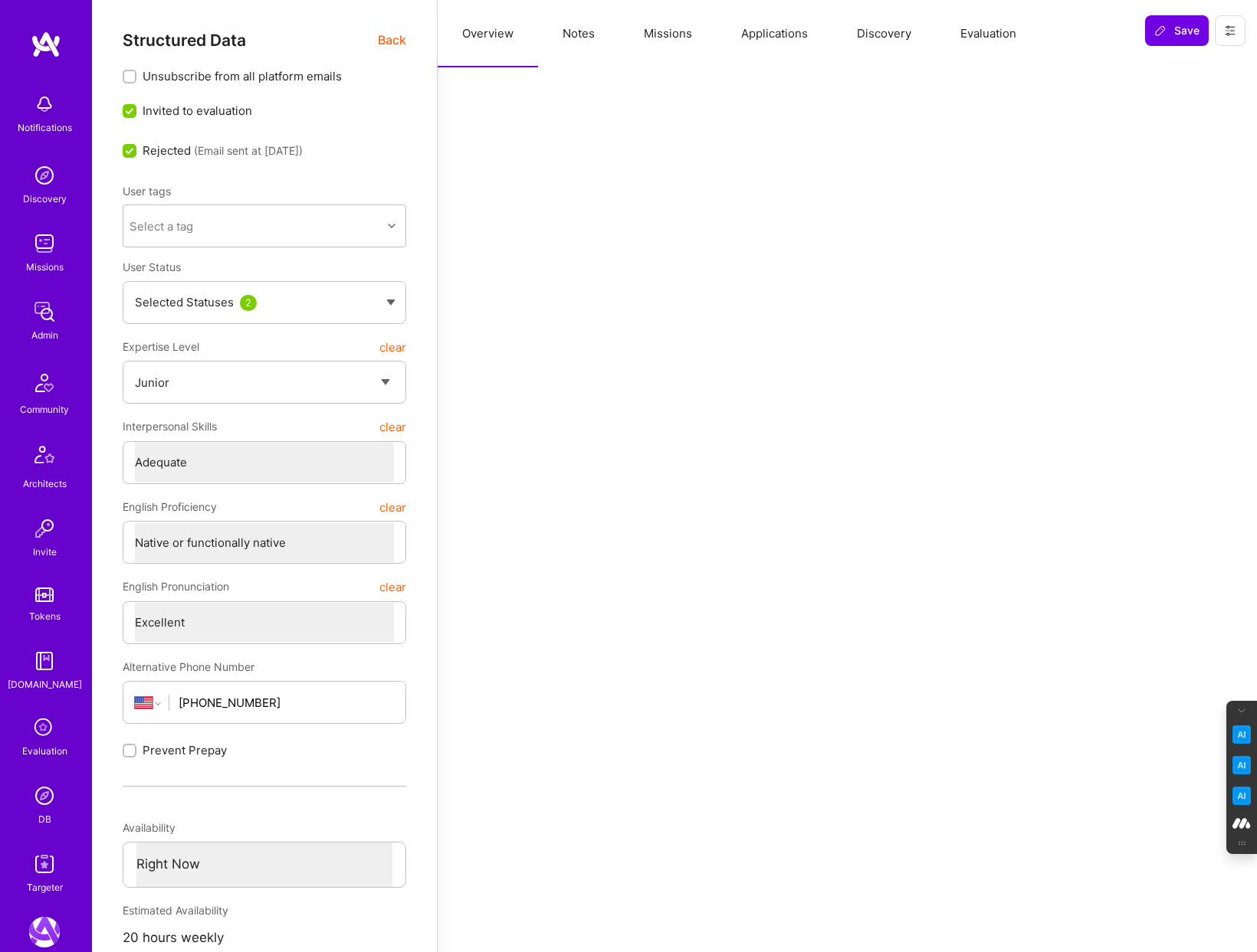
click at [394, 39] on span "Back" at bounding box center [391, 39] width 28 height 19
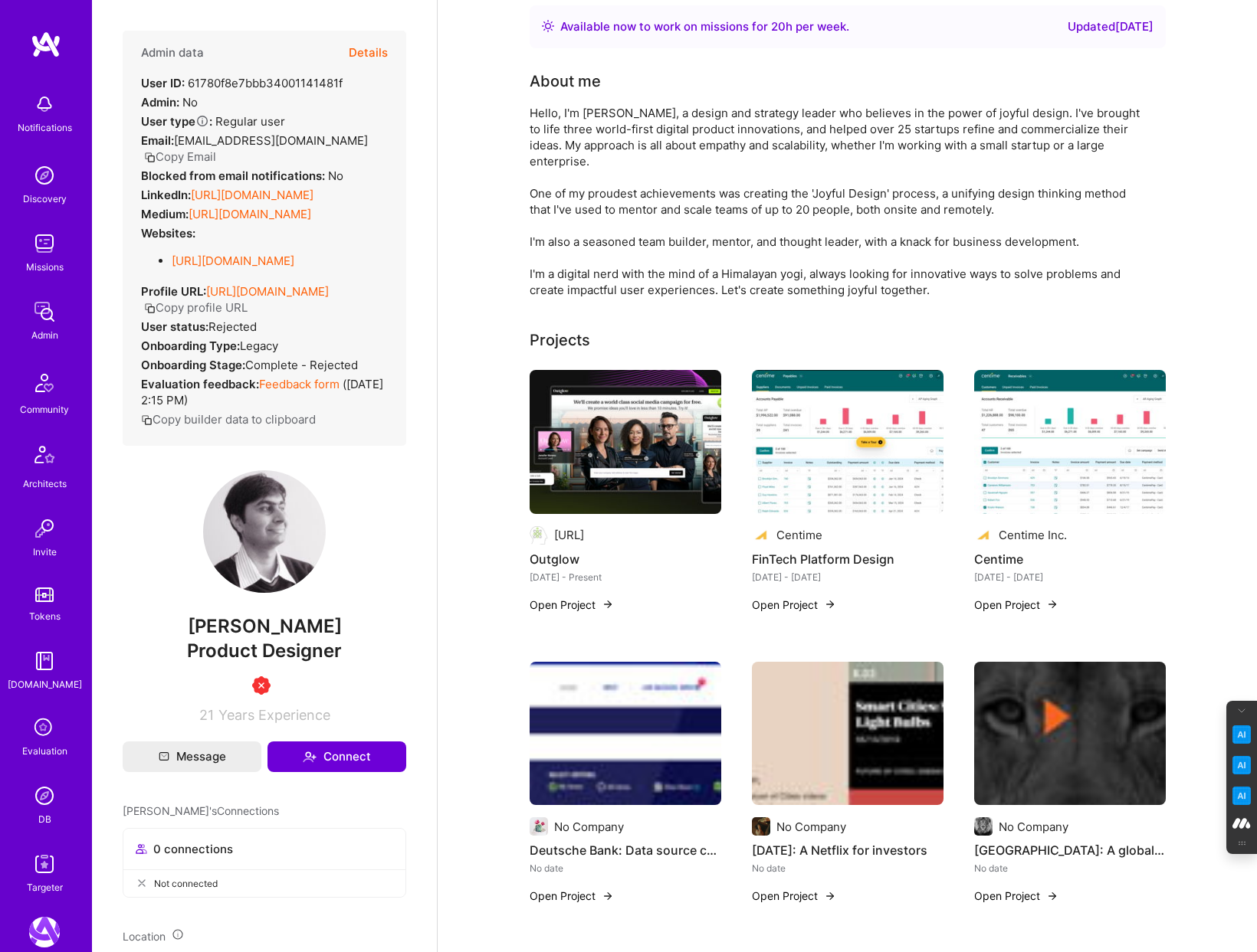
scroll to position [87, 0]
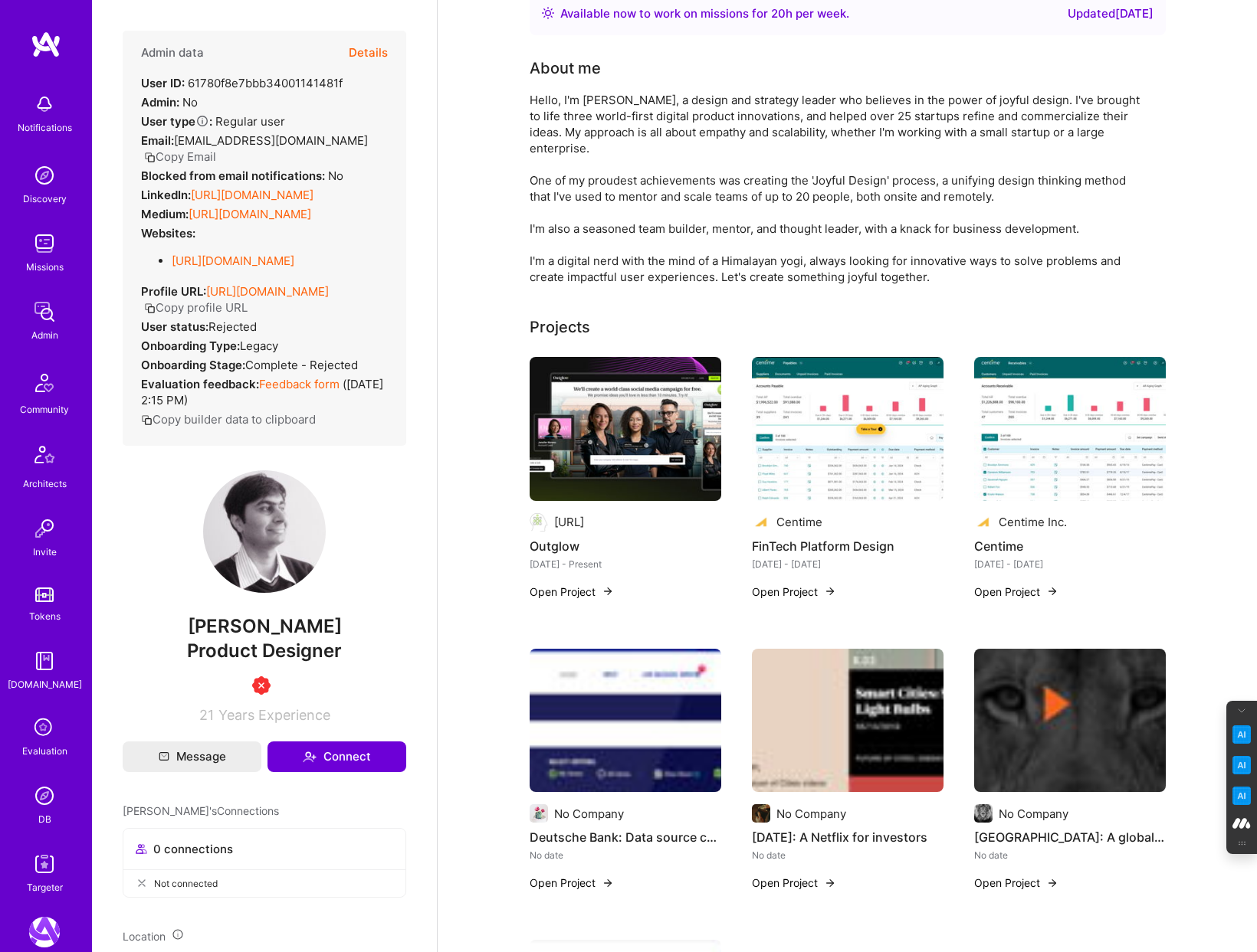
click at [601, 407] on img at bounding box center [625, 429] width 192 height 144
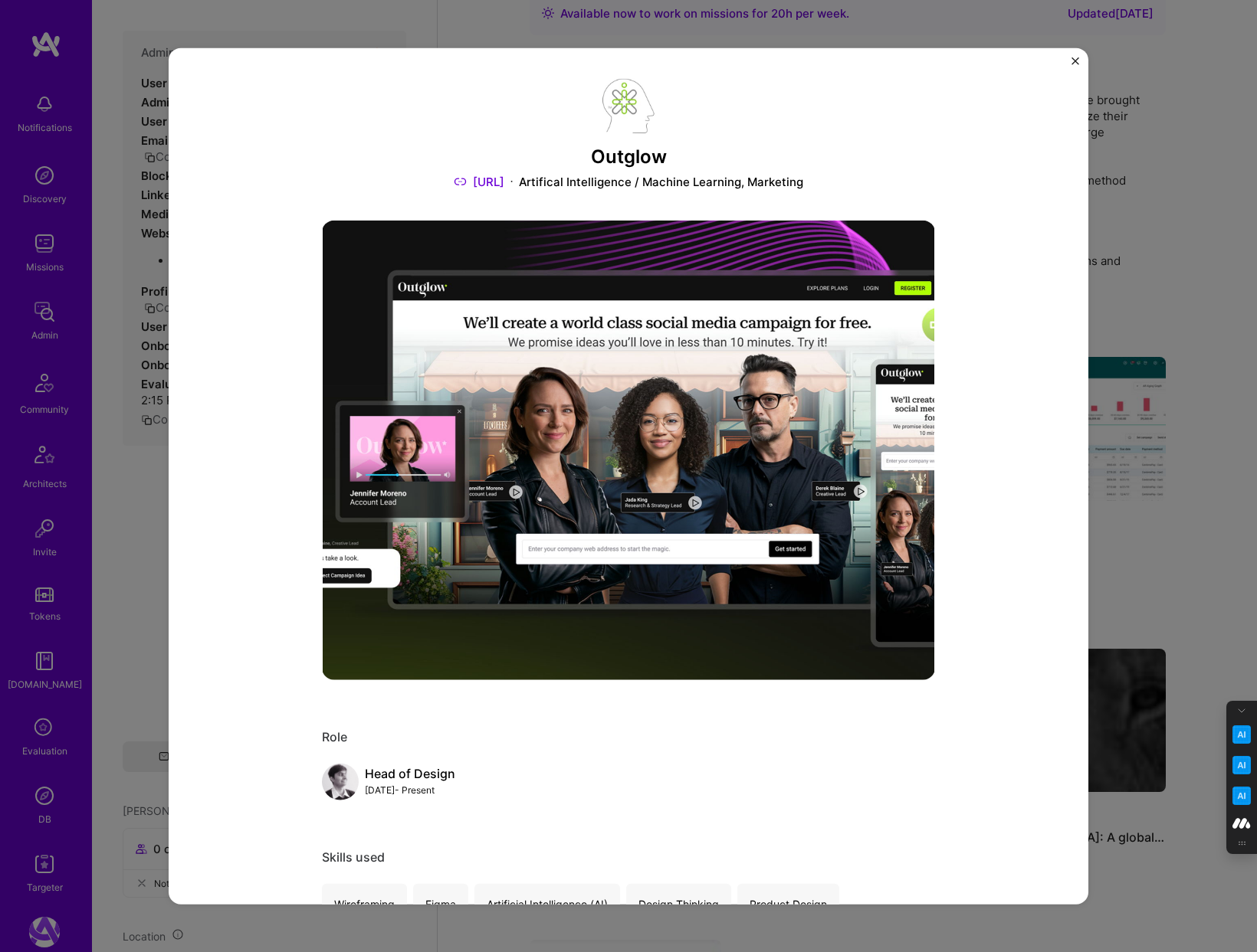
click at [1163, 244] on div "Outglow Illuminix.ai Artifical Intelligence / Machine Learning, Marketing Role …" at bounding box center [628, 476] width 1257 height 952
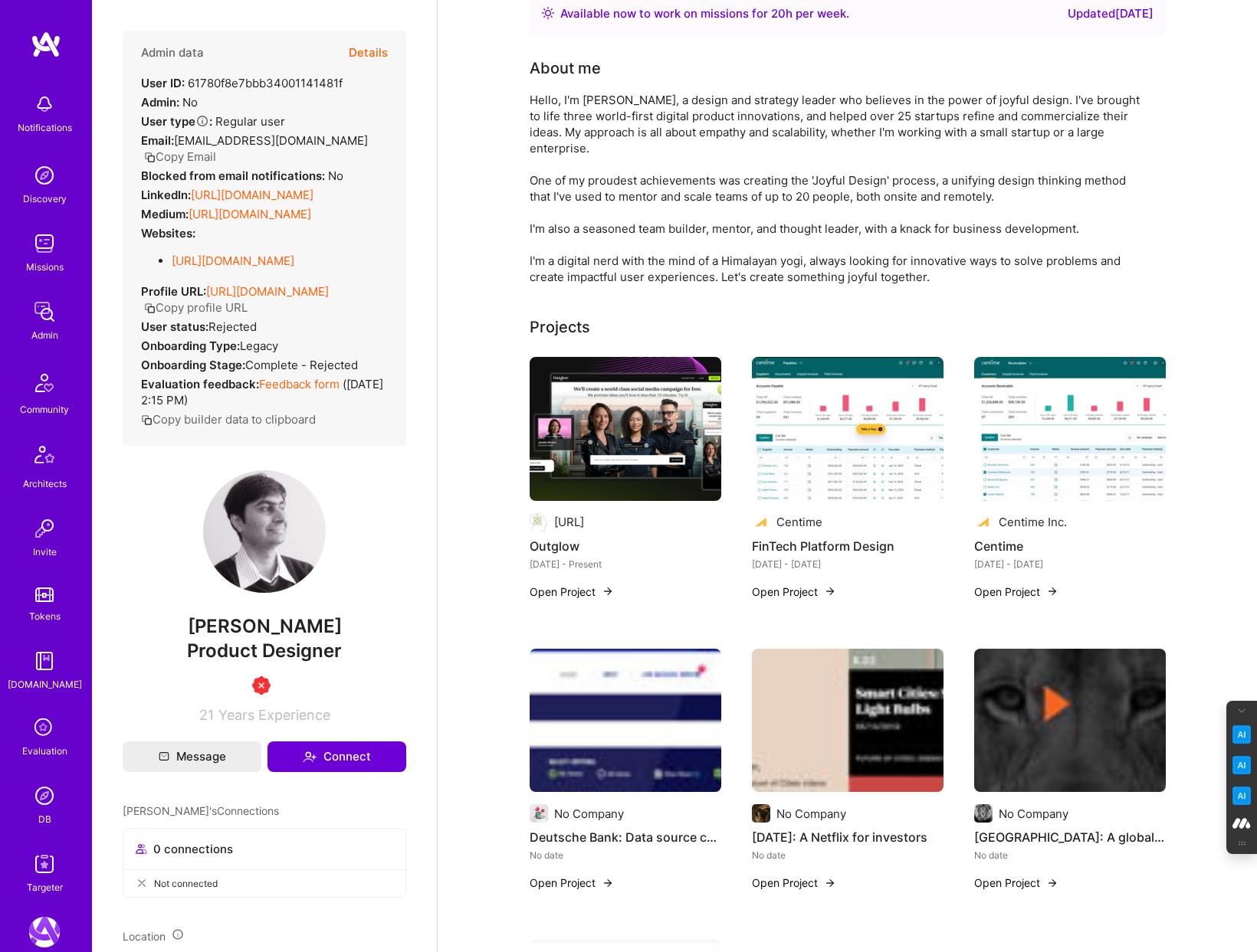
click at [838, 418] on img at bounding box center [847, 429] width 192 height 144
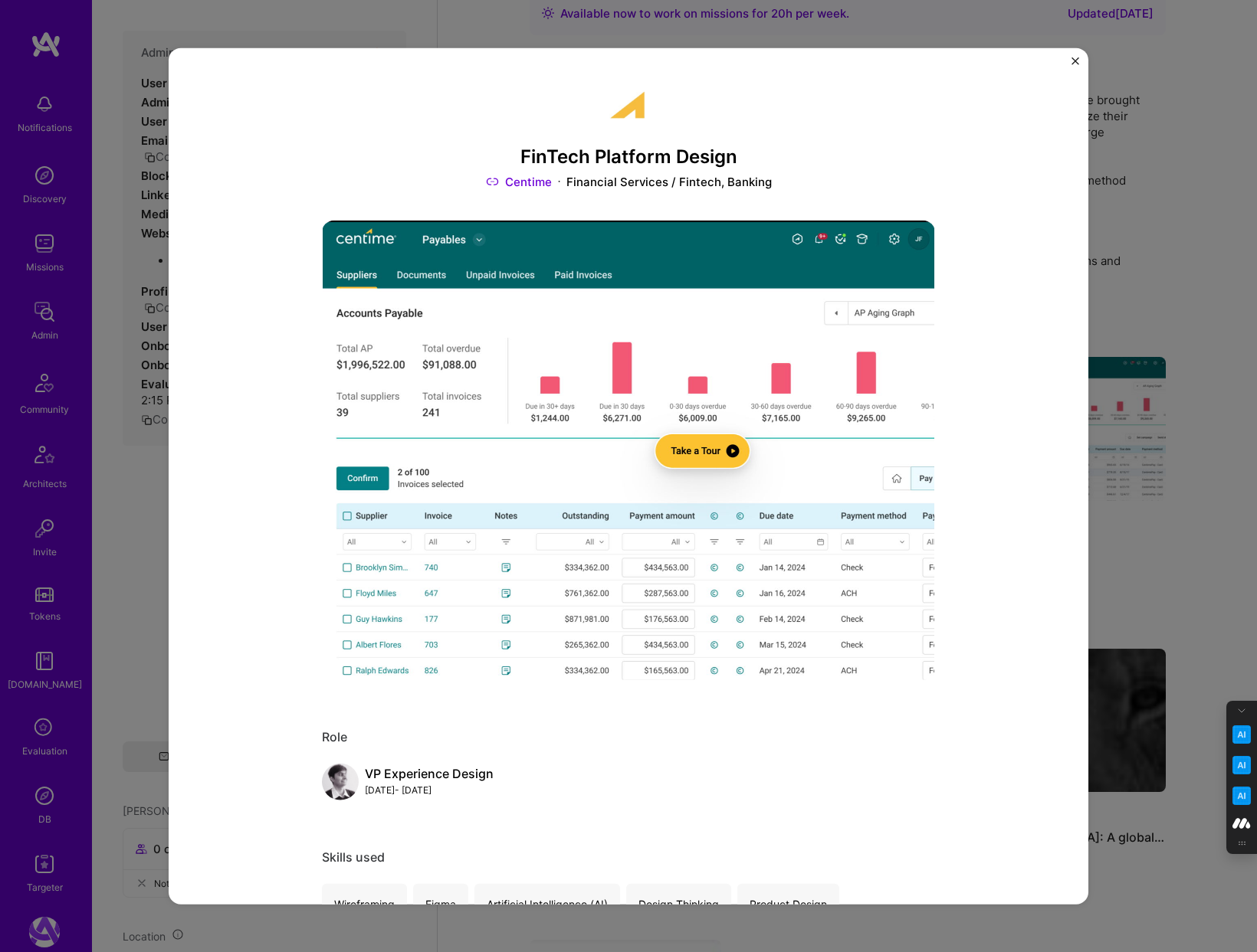
click at [1073, 62] on img "Close" at bounding box center [1075, 61] width 7 height 7
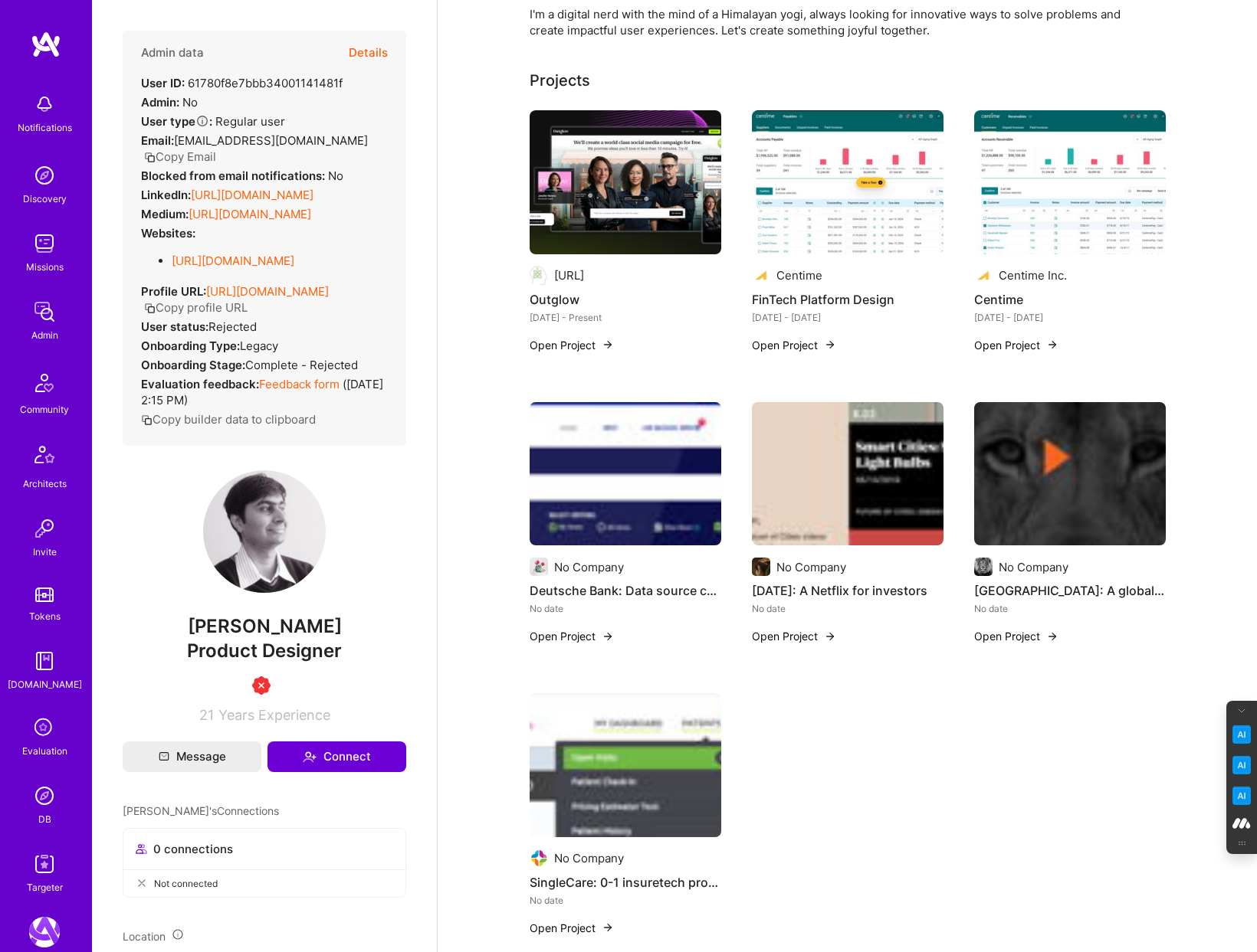
scroll to position [464, 0]
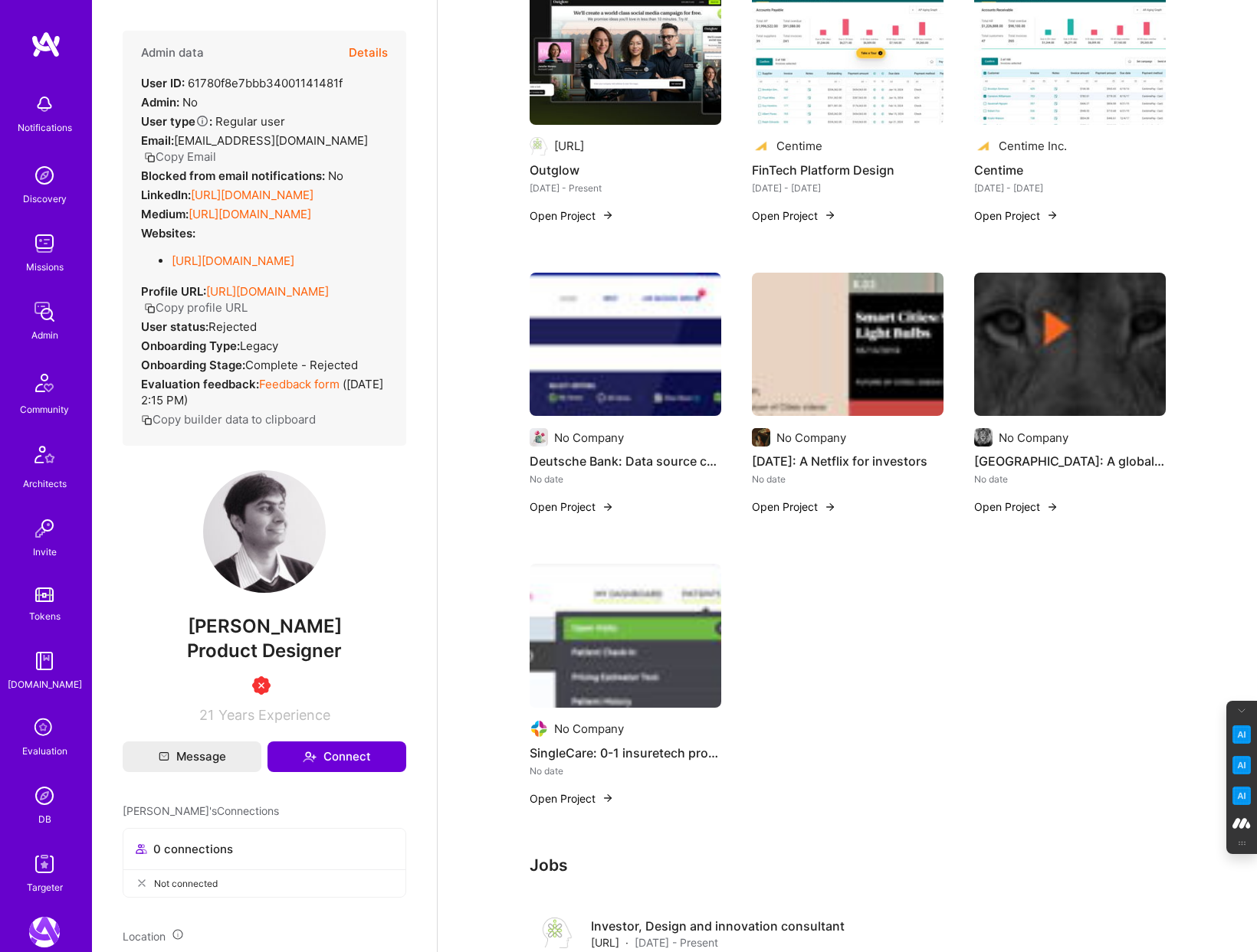
click at [660, 357] on img at bounding box center [625, 344] width 192 height 144
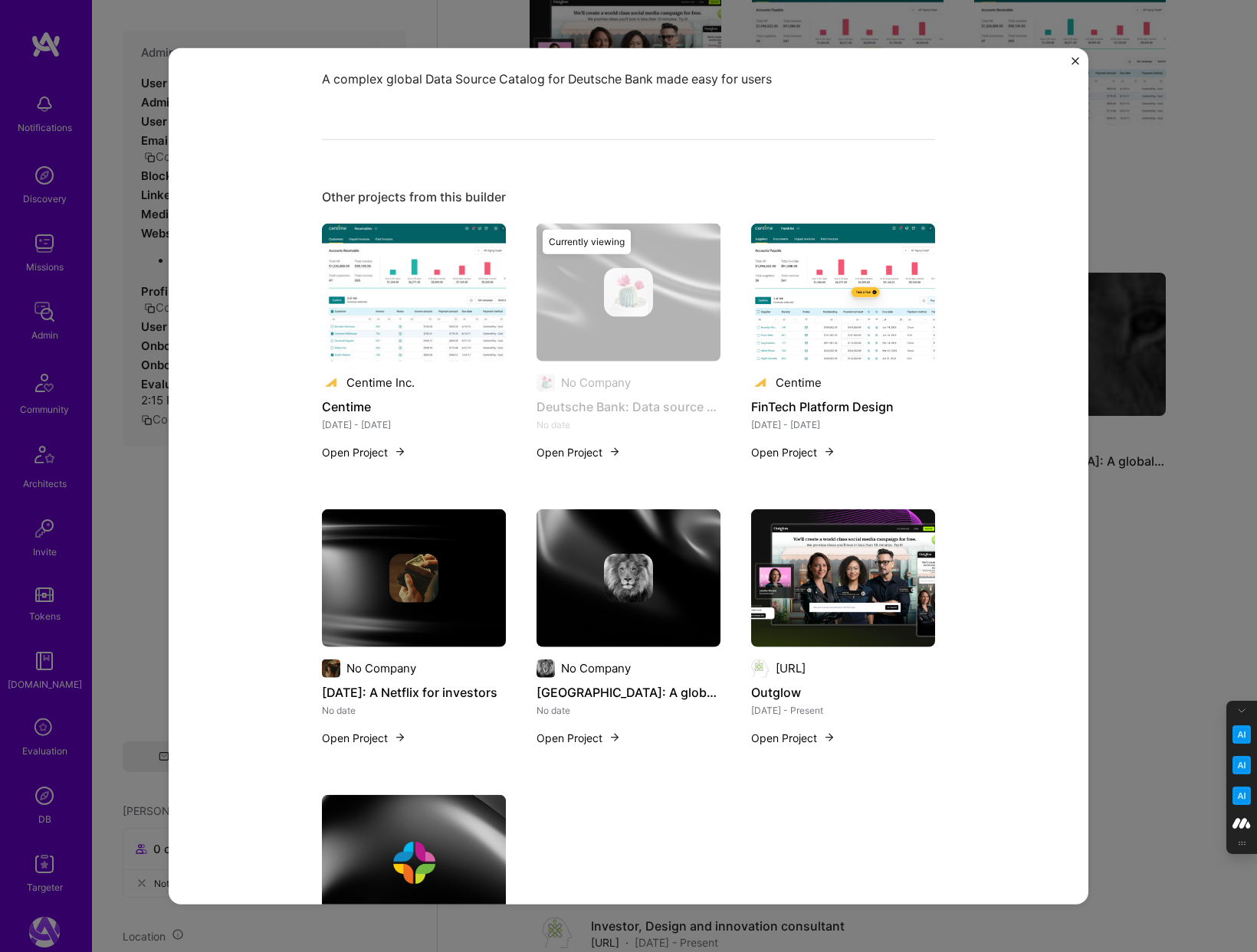
scroll to position [196, 0]
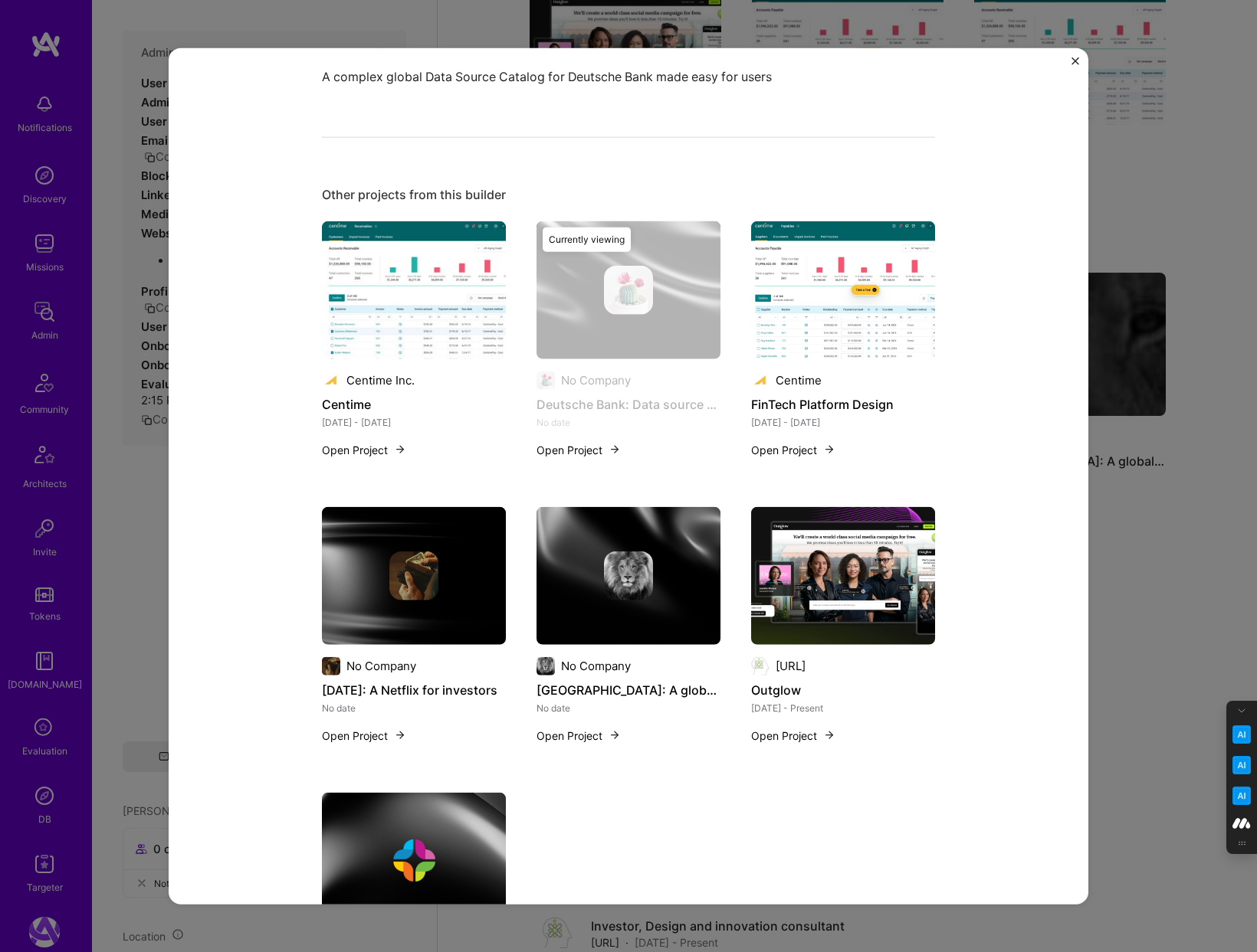
click at [404, 565] on img at bounding box center [413, 575] width 49 height 49
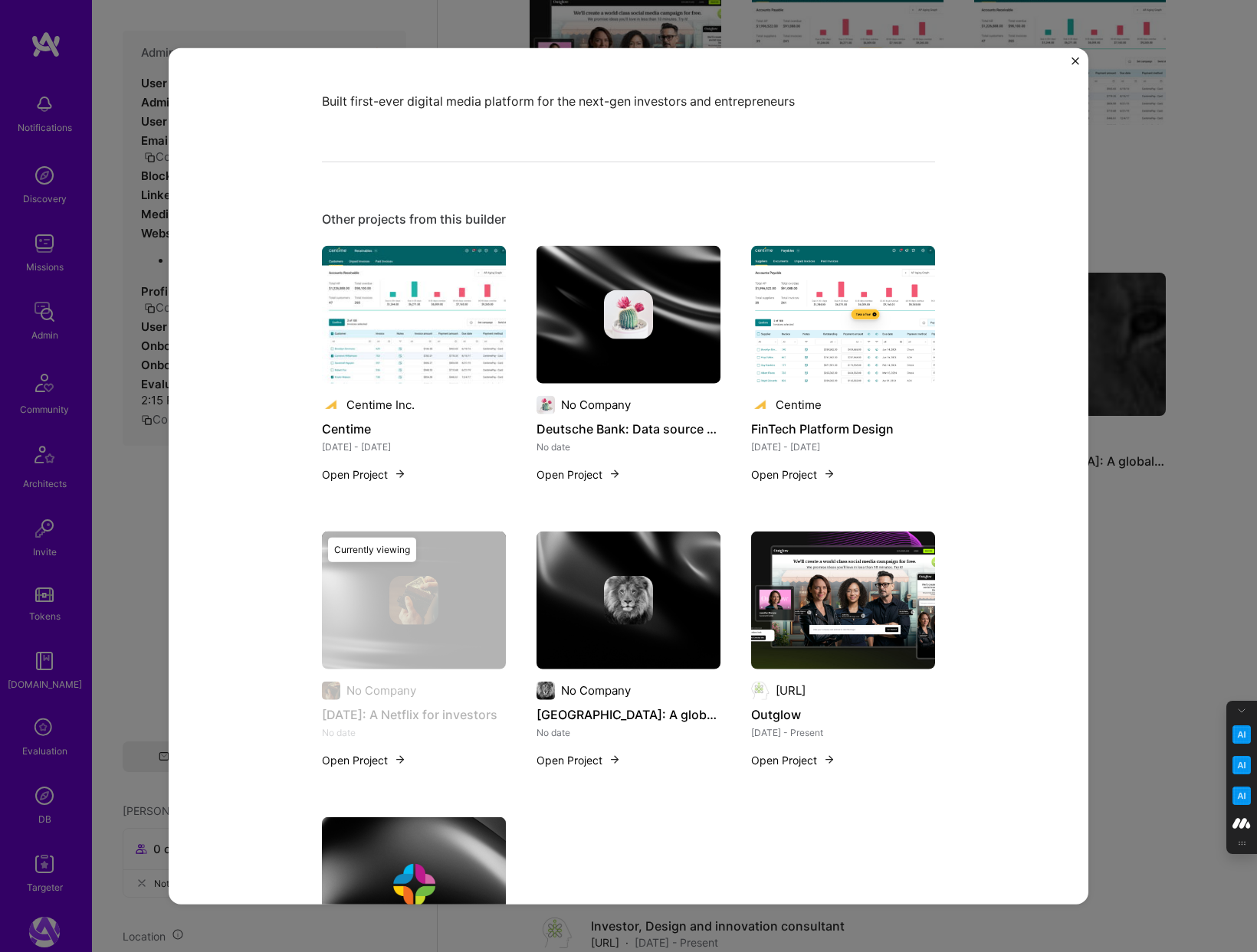
scroll to position [369, 0]
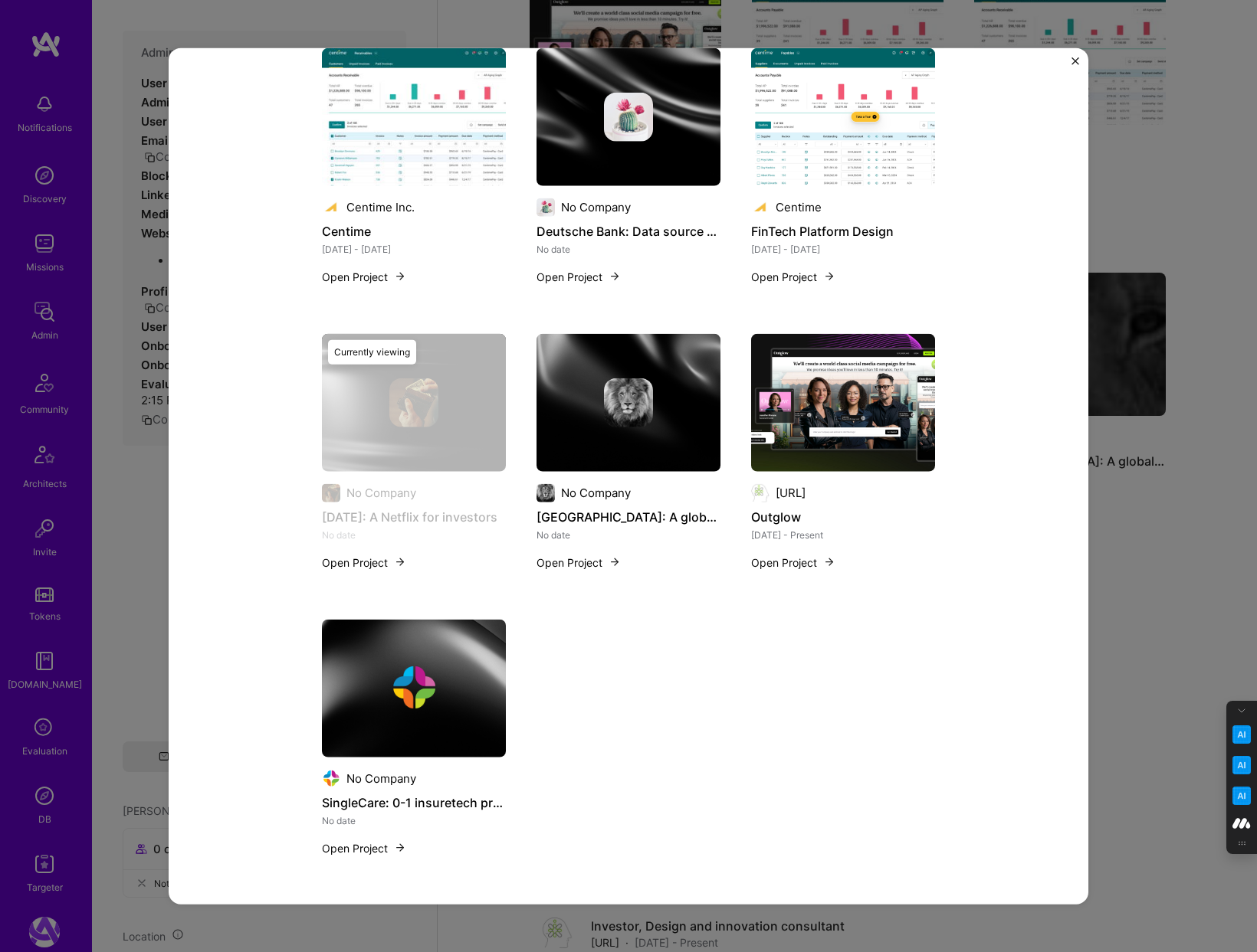
click at [434, 655] on img at bounding box center [414, 688] width 184 height 138
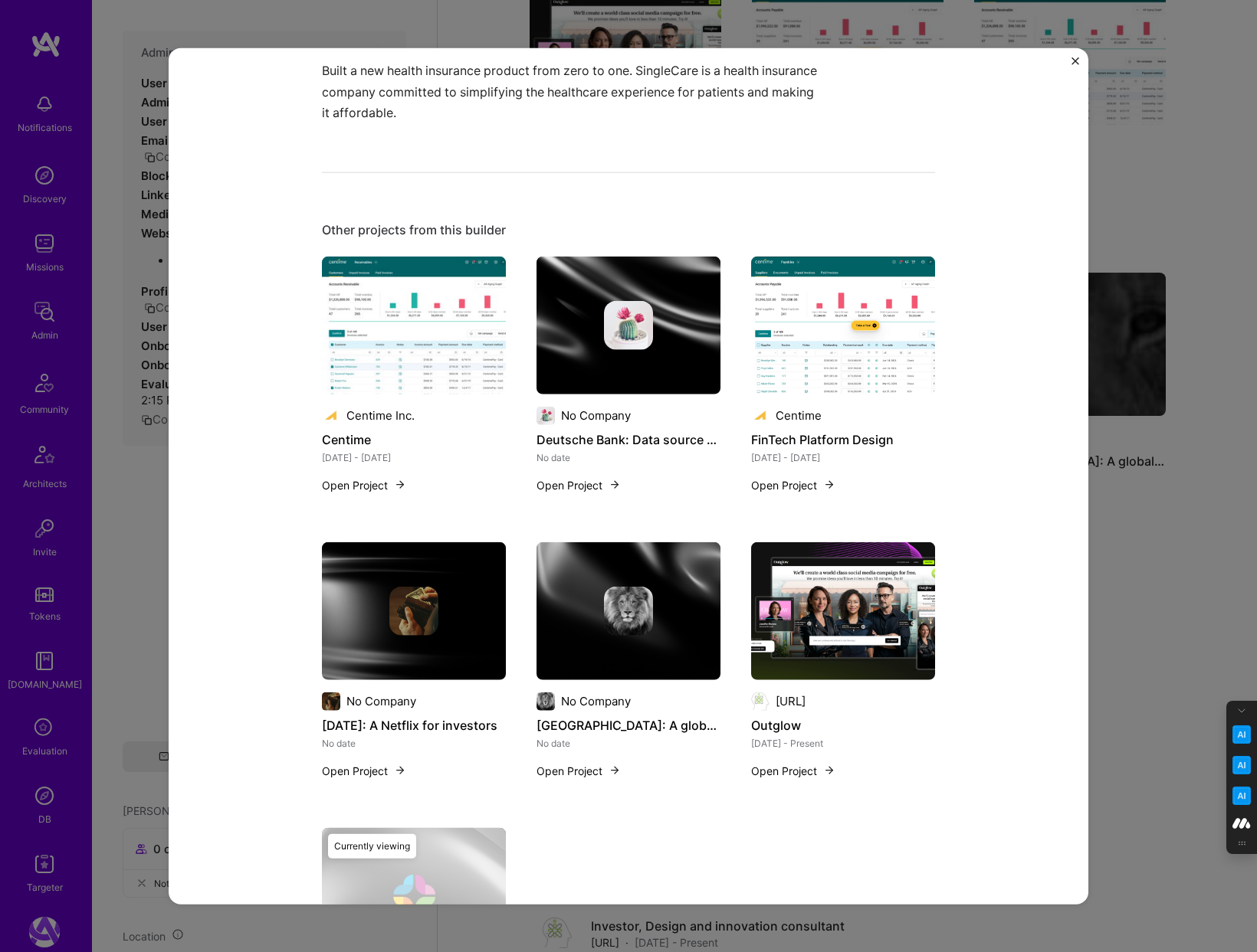
scroll to position [410, 0]
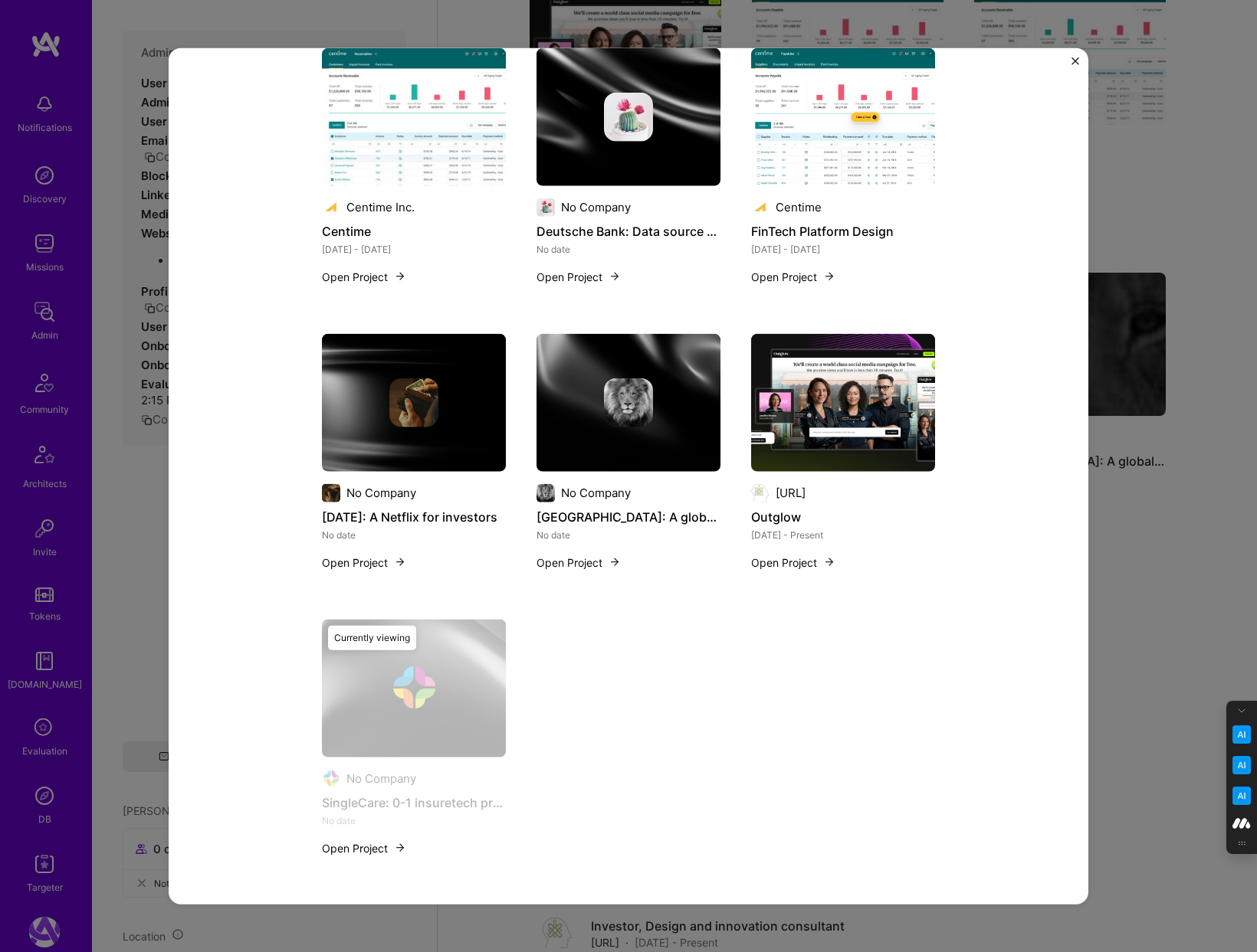
click at [1175, 546] on div "SingleCare: 0-1 insuretech product Built a new health insurance product from ze…" at bounding box center [628, 476] width 1257 height 952
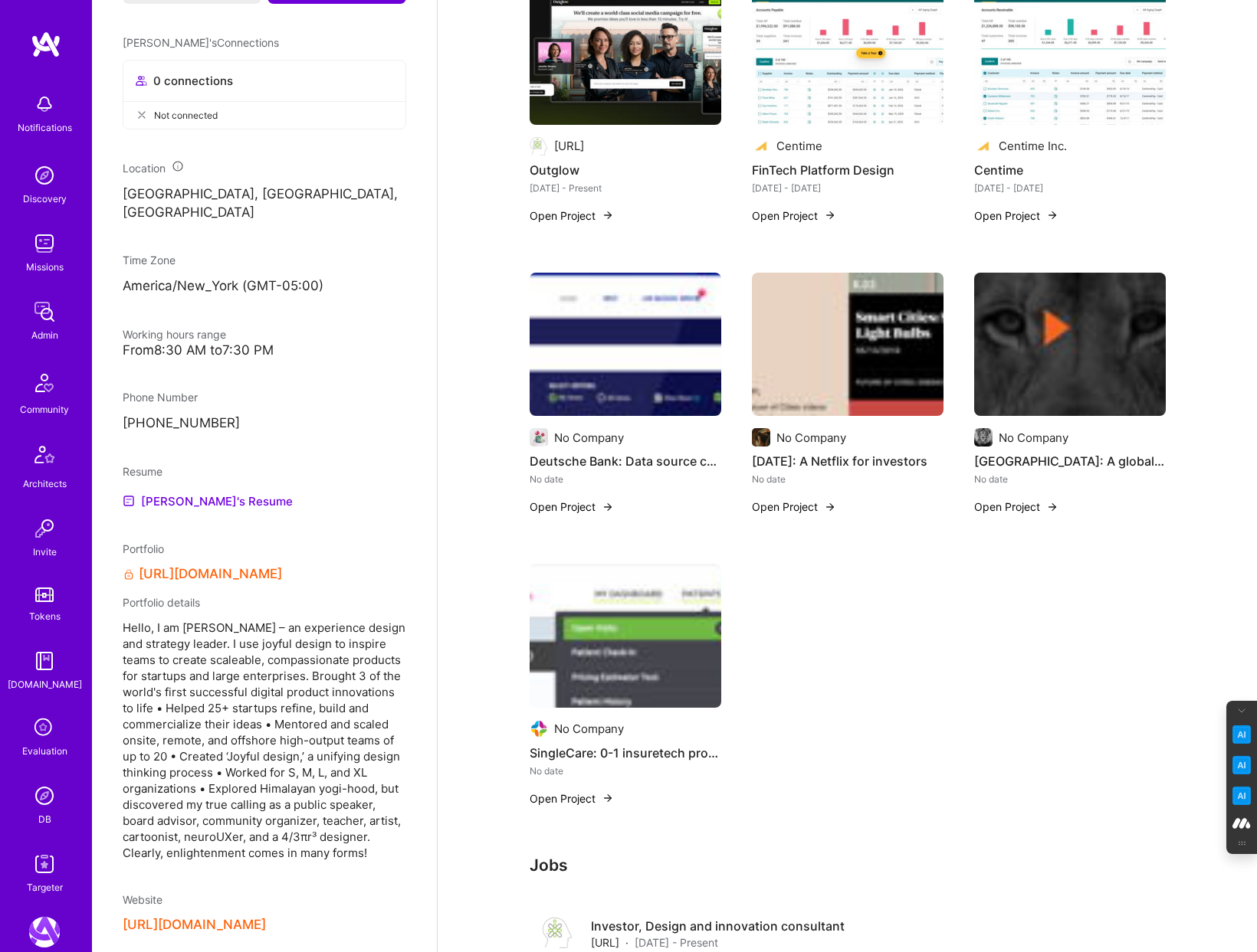
scroll to position [807, 0]
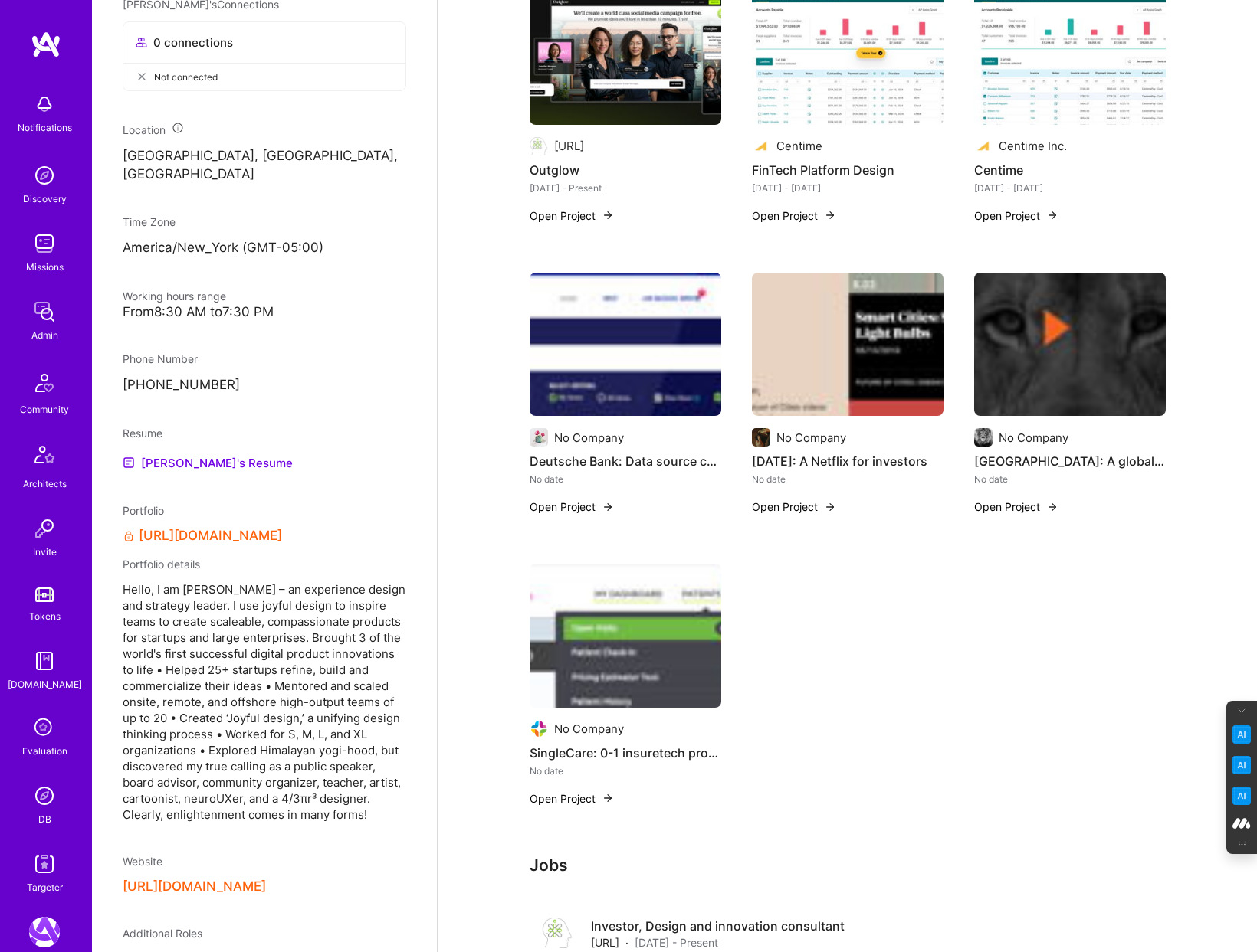
click at [225, 539] on link "https://www.joyful.design/" at bounding box center [210, 536] width 143 height 17
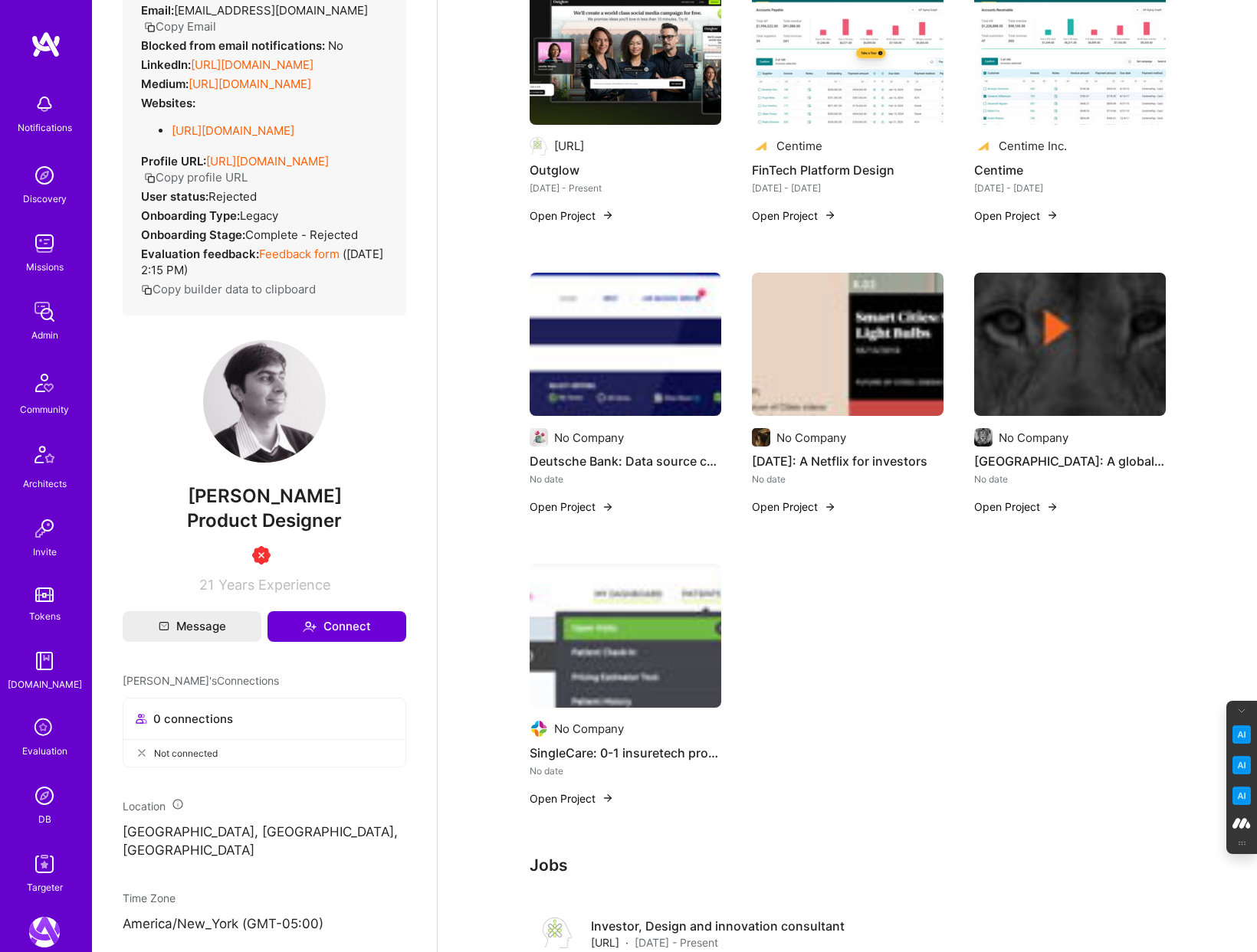
scroll to position [0, 0]
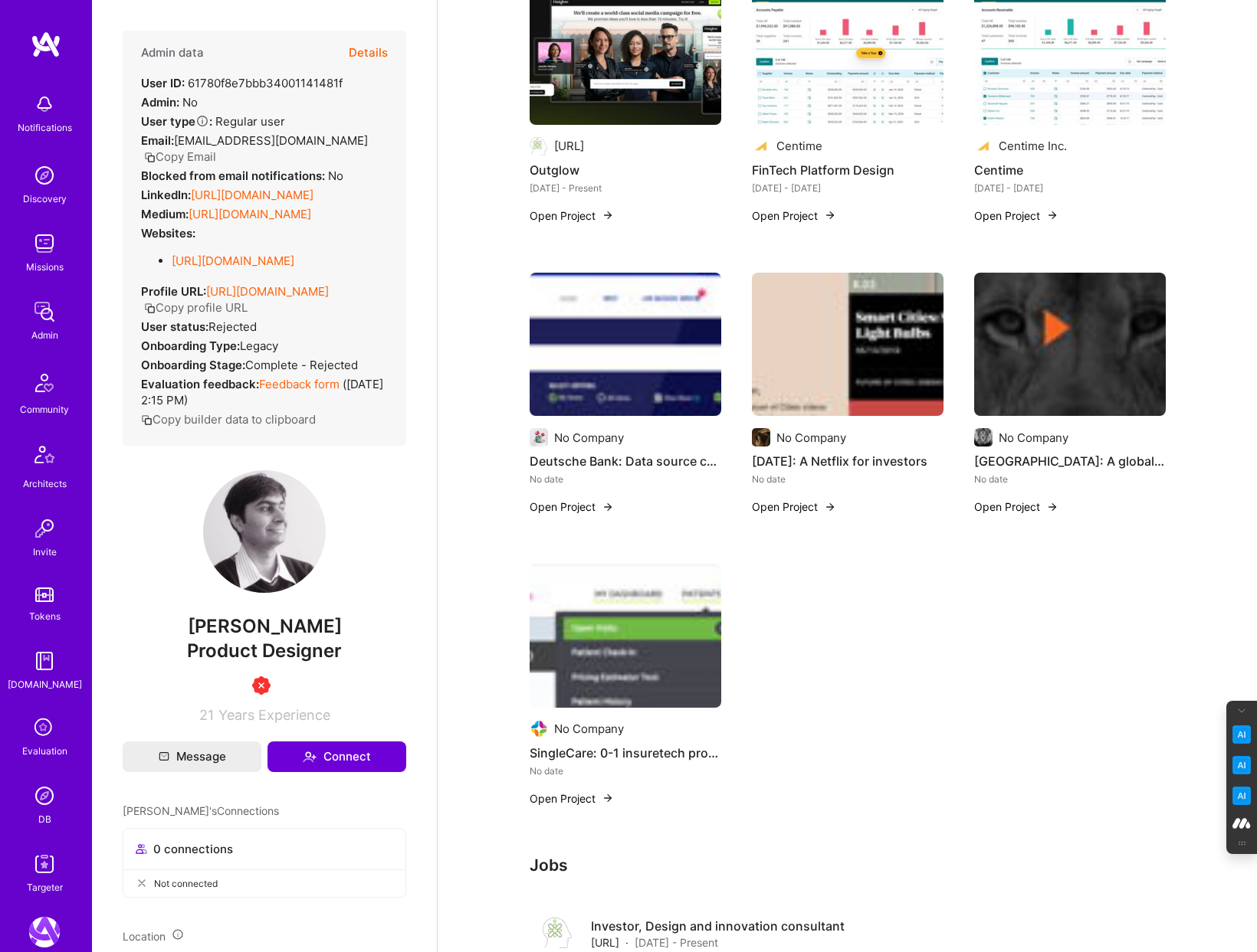
click at [285, 215] on link "https://medium.com/@himanshugb" at bounding box center [250, 214] width 123 height 15
click at [300, 193] on link "https://linkedin.com/in/himanb" at bounding box center [253, 195] width 123 height 15
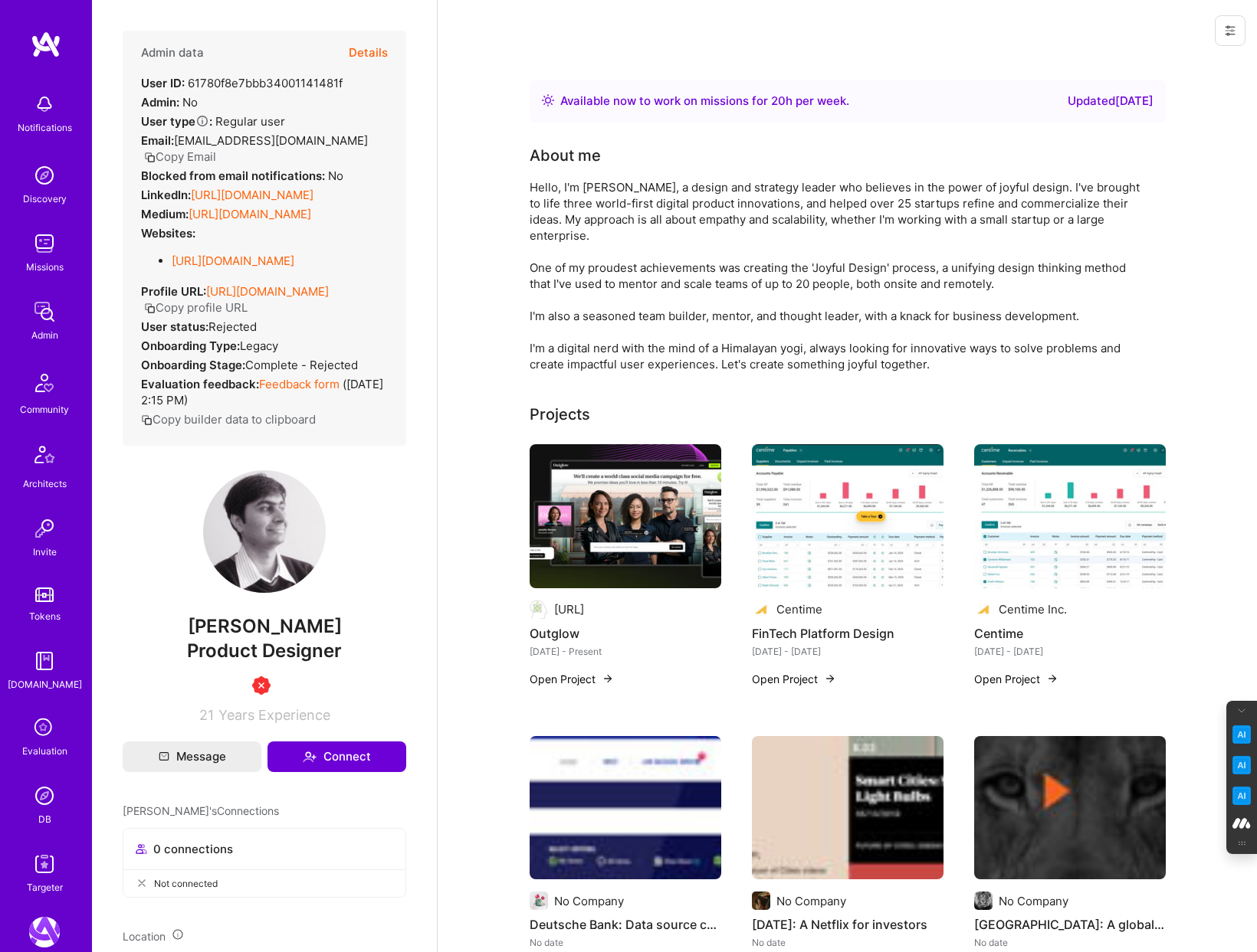
click at [371, 48] on button "Details" at bounding box center [368, 52] width 39 height 44
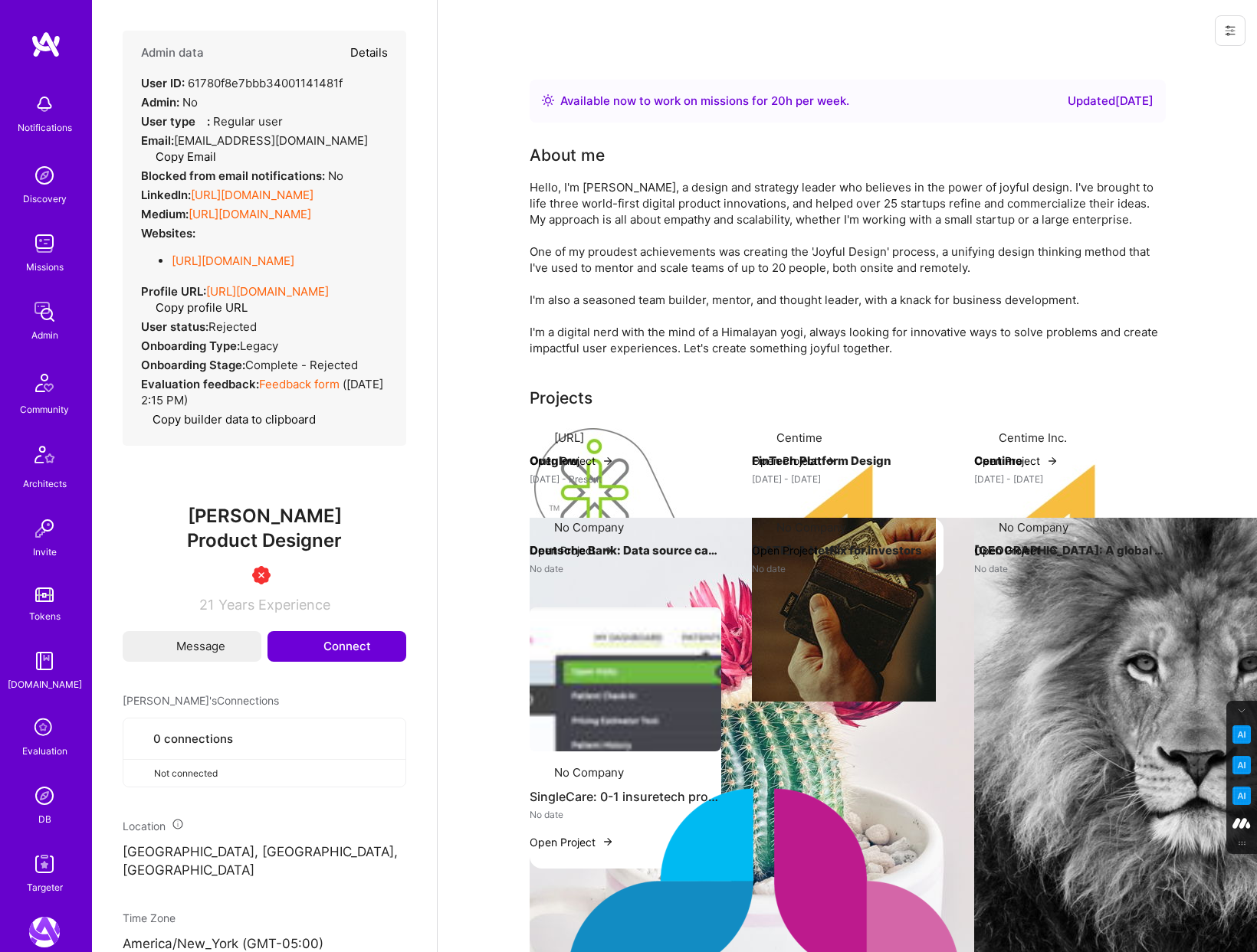
type textarea "x"
select select "1"
select select "3"
select select "7"
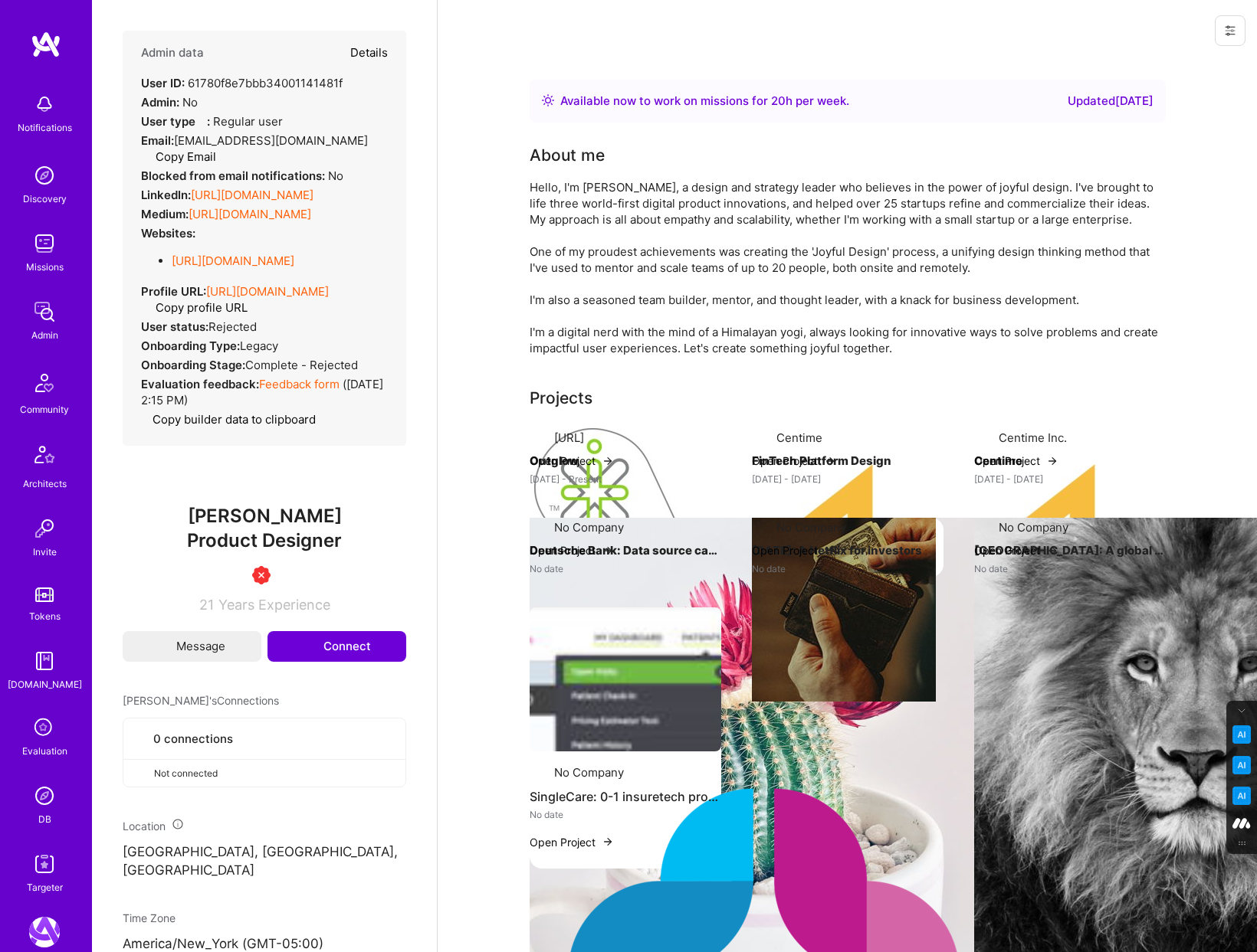
select select "US"
select select "Right Now"
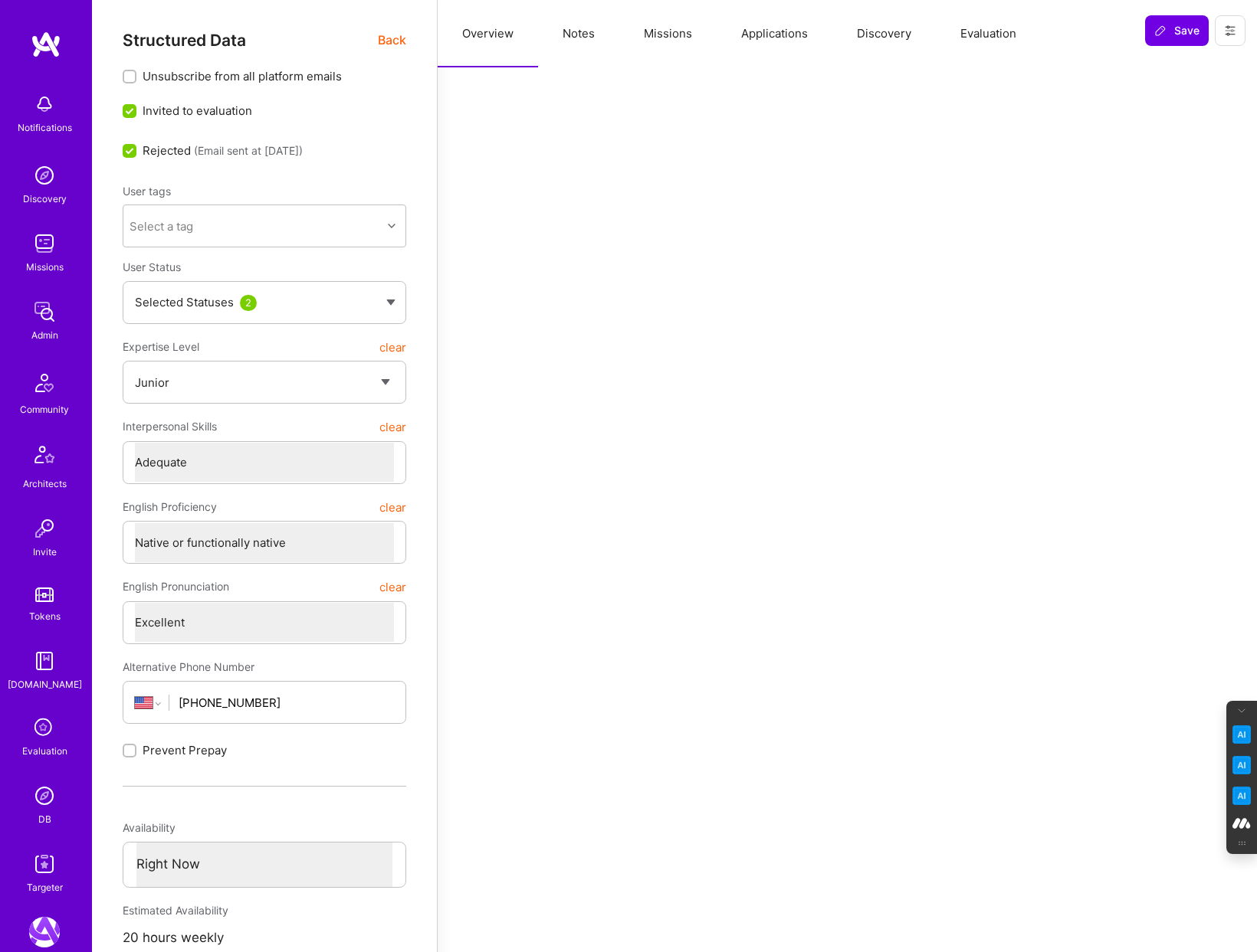
click at [980, 23] on button "Evaluation" at bounding box center [988, 33] width 105 height 67
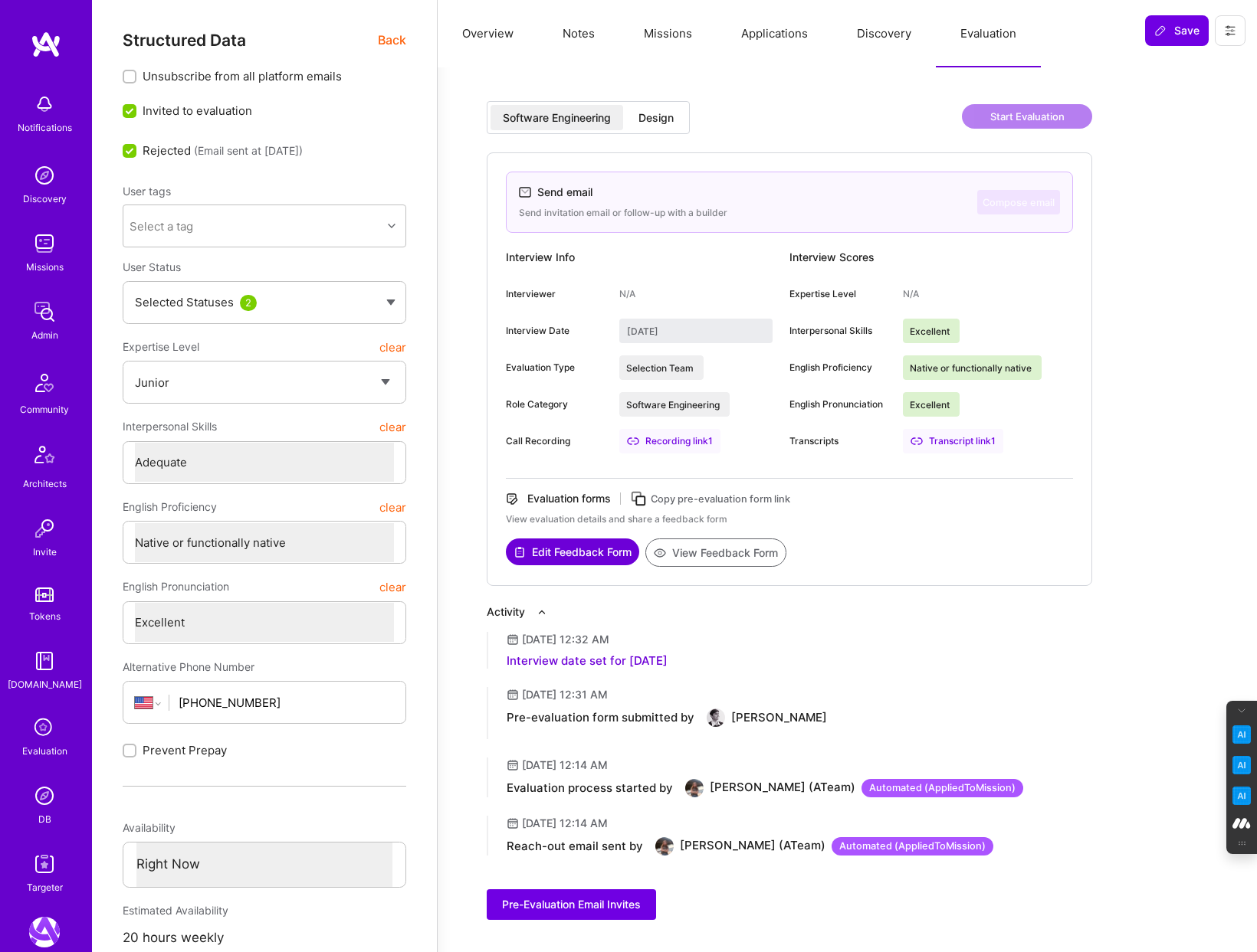
click at [667, 122] on div "Design" at bounding box center [656, 118] width 35 height 16
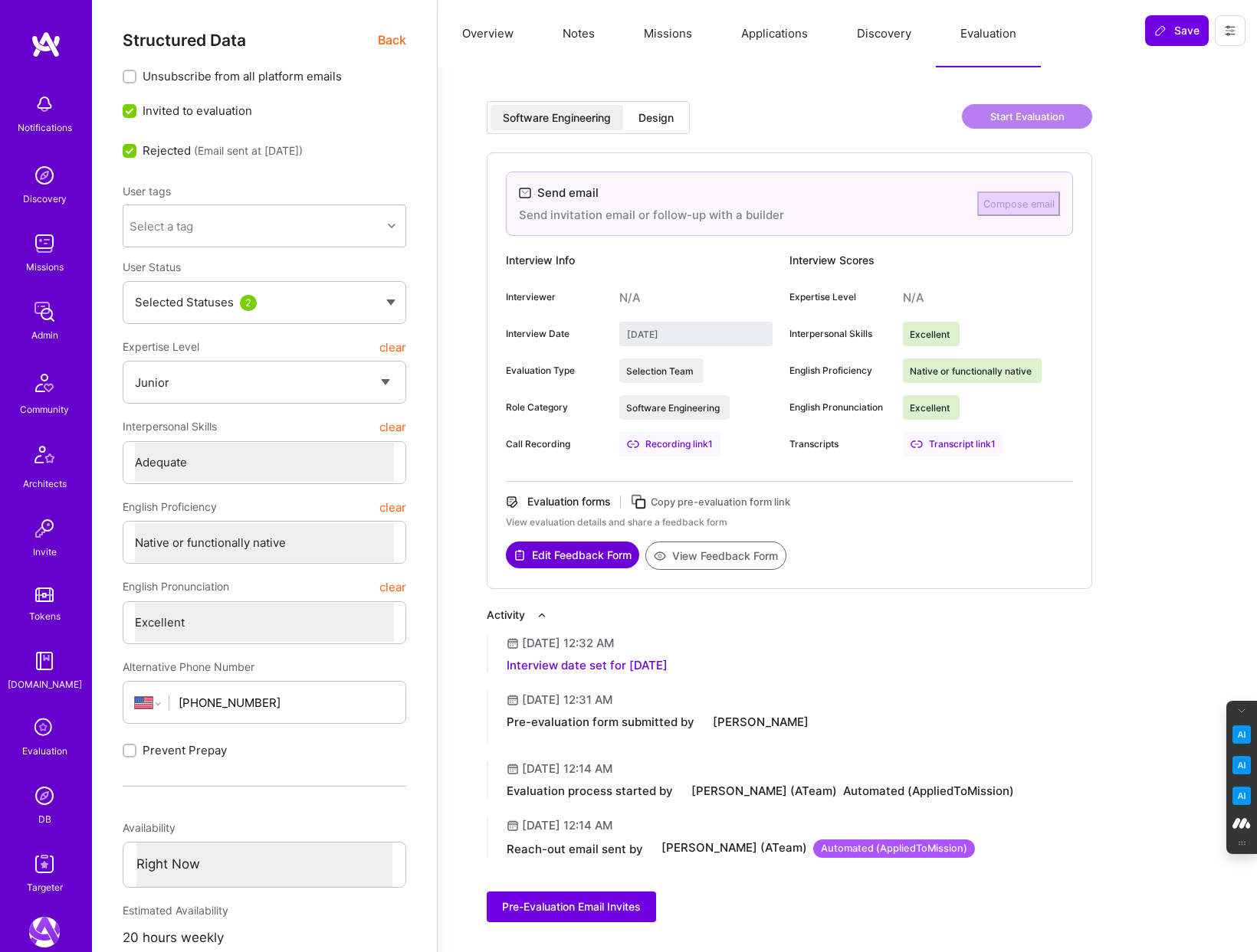
type input "August 2, 2025"
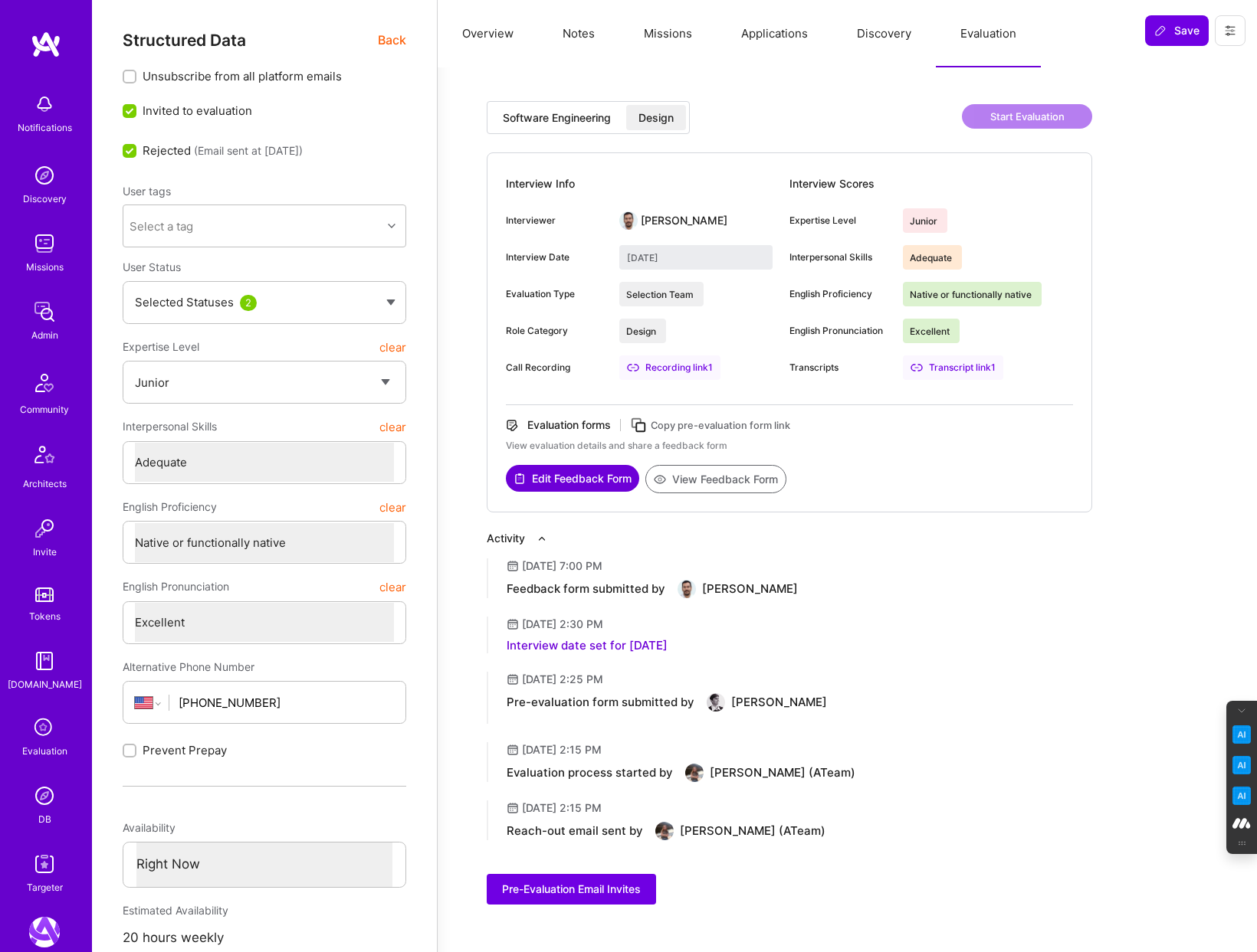
click at [657, 363] on div "Recording link 1" at bounding box center [669, 367] width 101 height 25
click at [704, 486] on button "View Feedback Form" at bounding box center [716, 479] width 141 height 28
click at [579, 31] on button "Notes" at bounding box center [578, 33] width 81 height 67
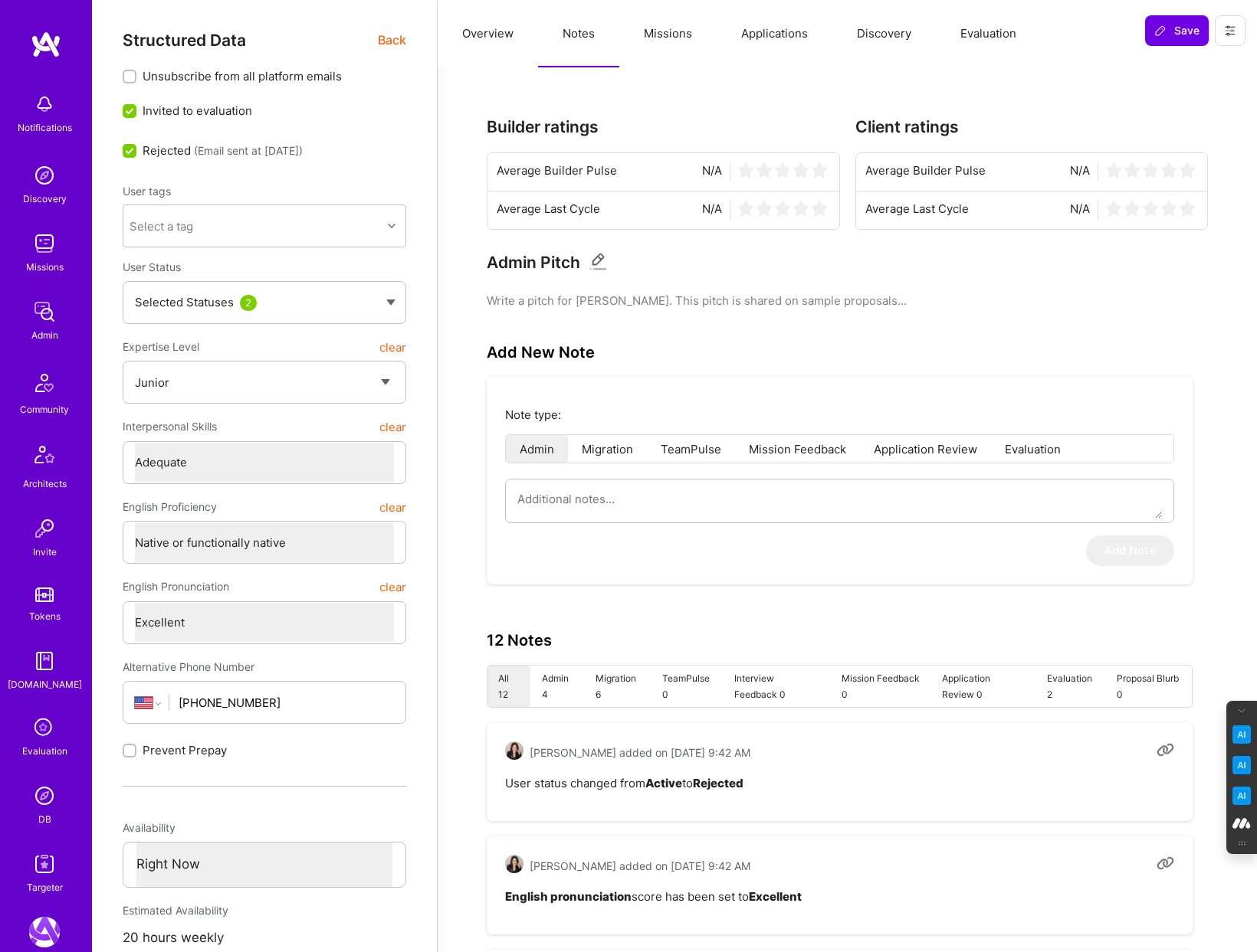
click at [385, 41] on span "Back" at bounding box center [391, 39] width 28 height 19
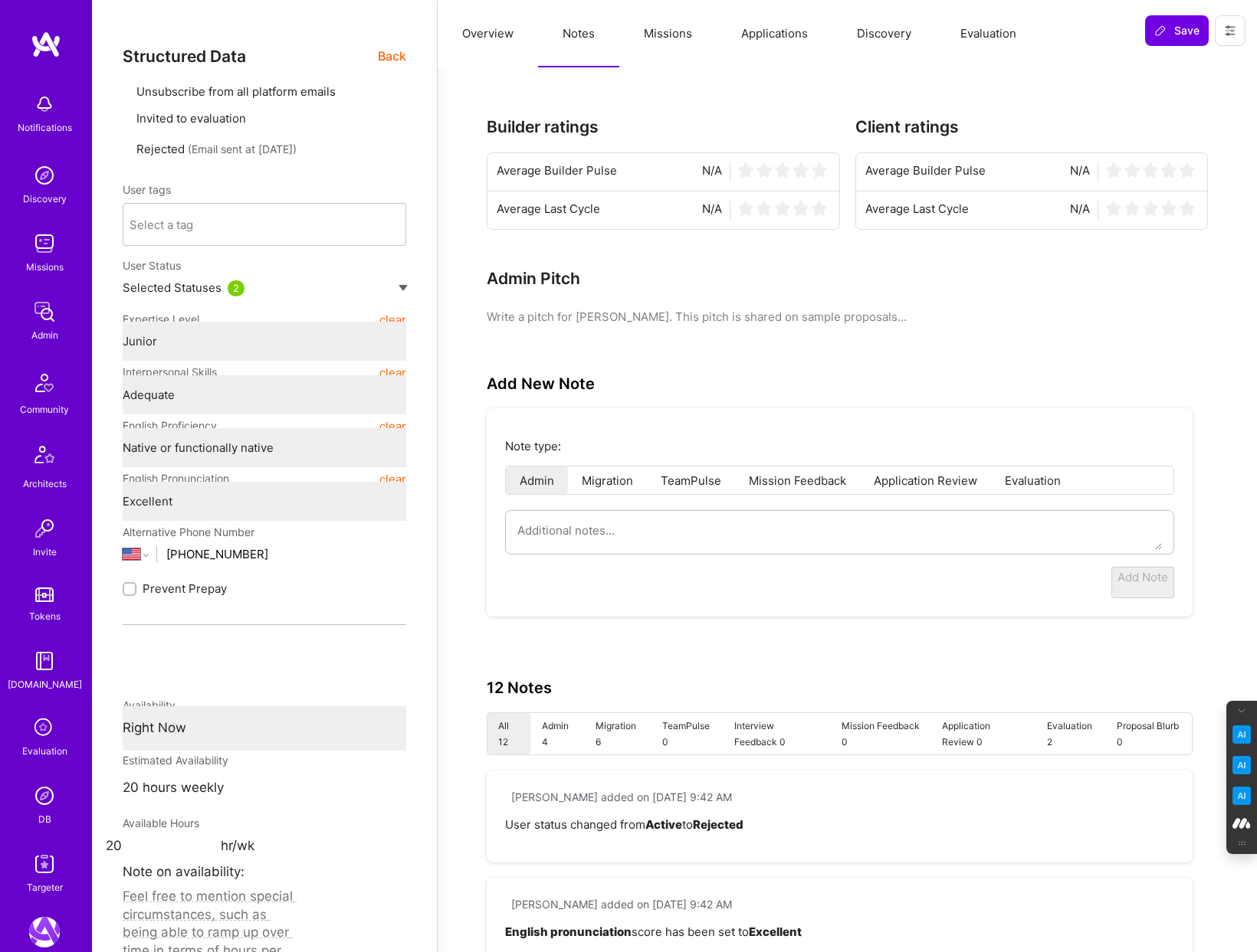
type textarea "x"
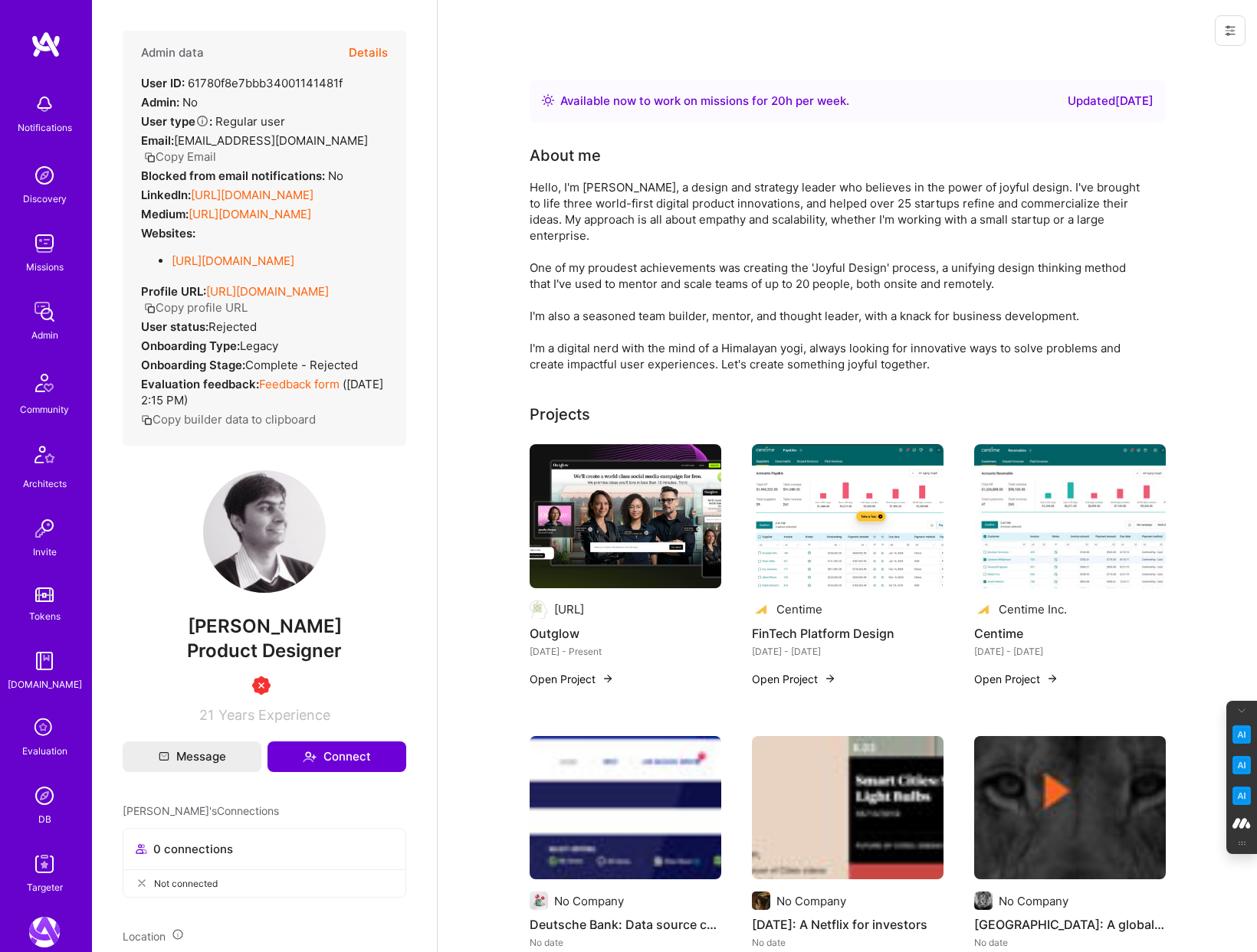
scroll to position [39, 0]
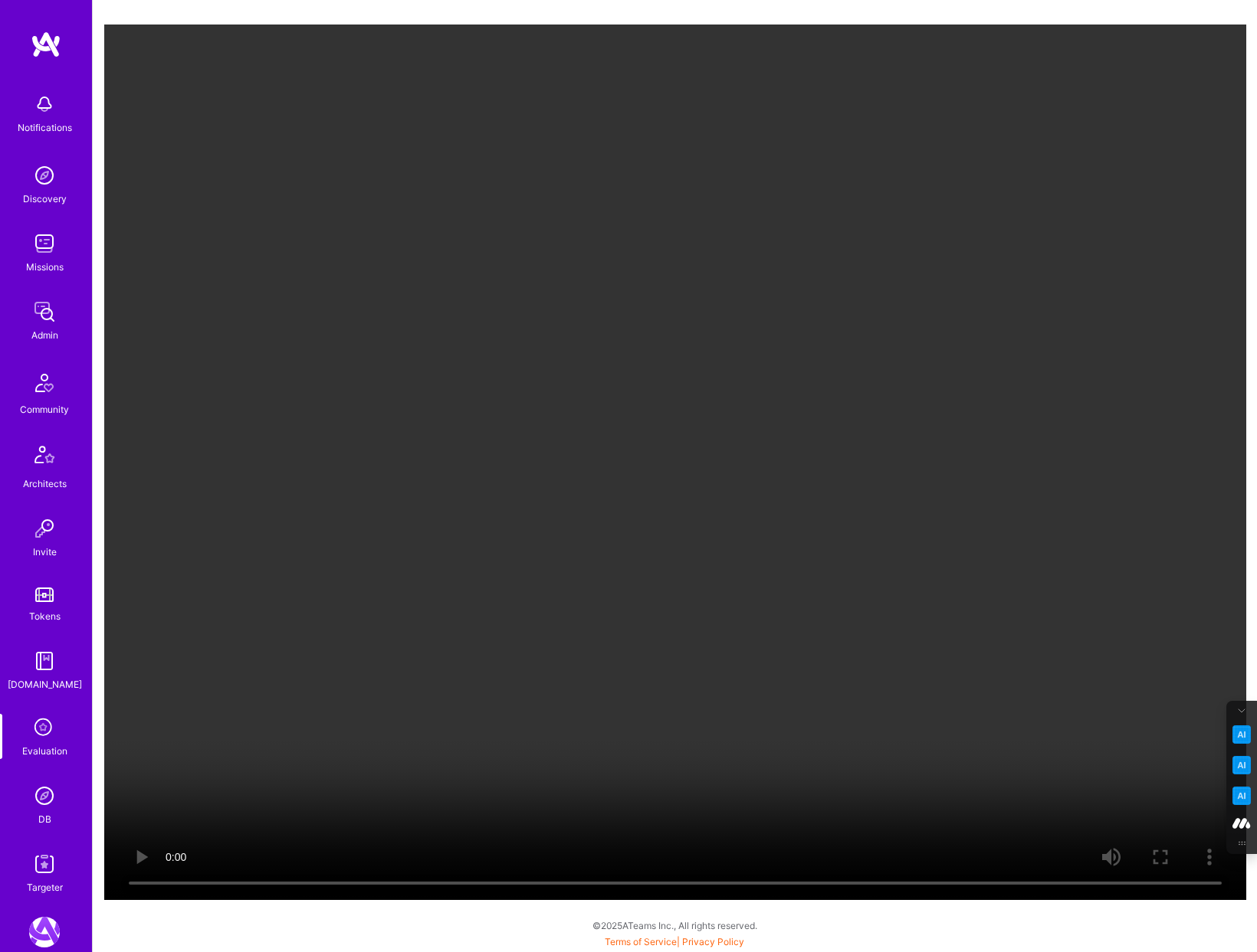
click at [444, 526] on video "Your browser does not support the video tag." at bounding box center [676, 463] width 1142 height 876
click at [807, 543] on video "Your browser does not support the video tag." at bounding box center [676, 463] width 1142 height 876
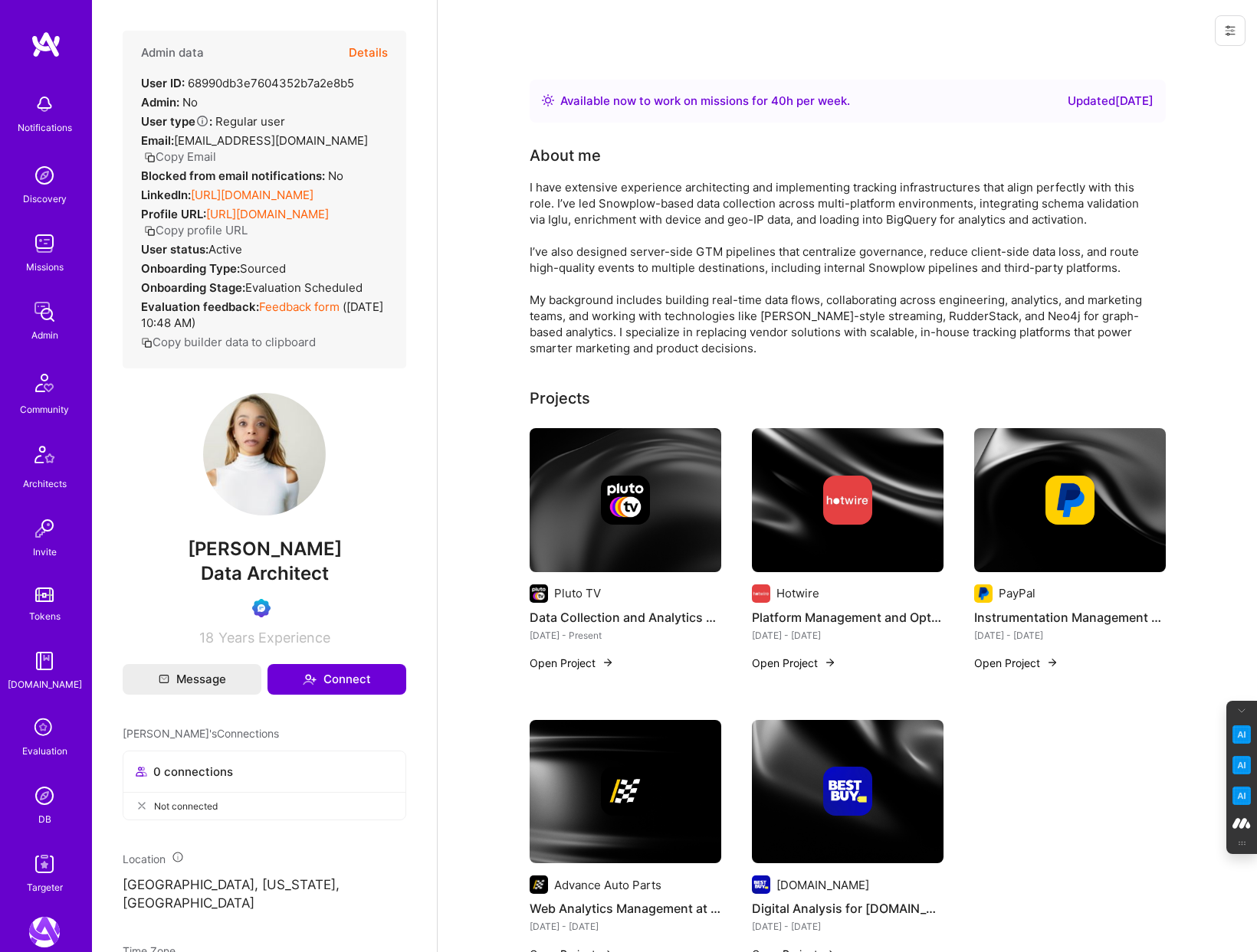
click at [376, 49] on button "Details" at bounding box center [368, 52] width 39 height 44
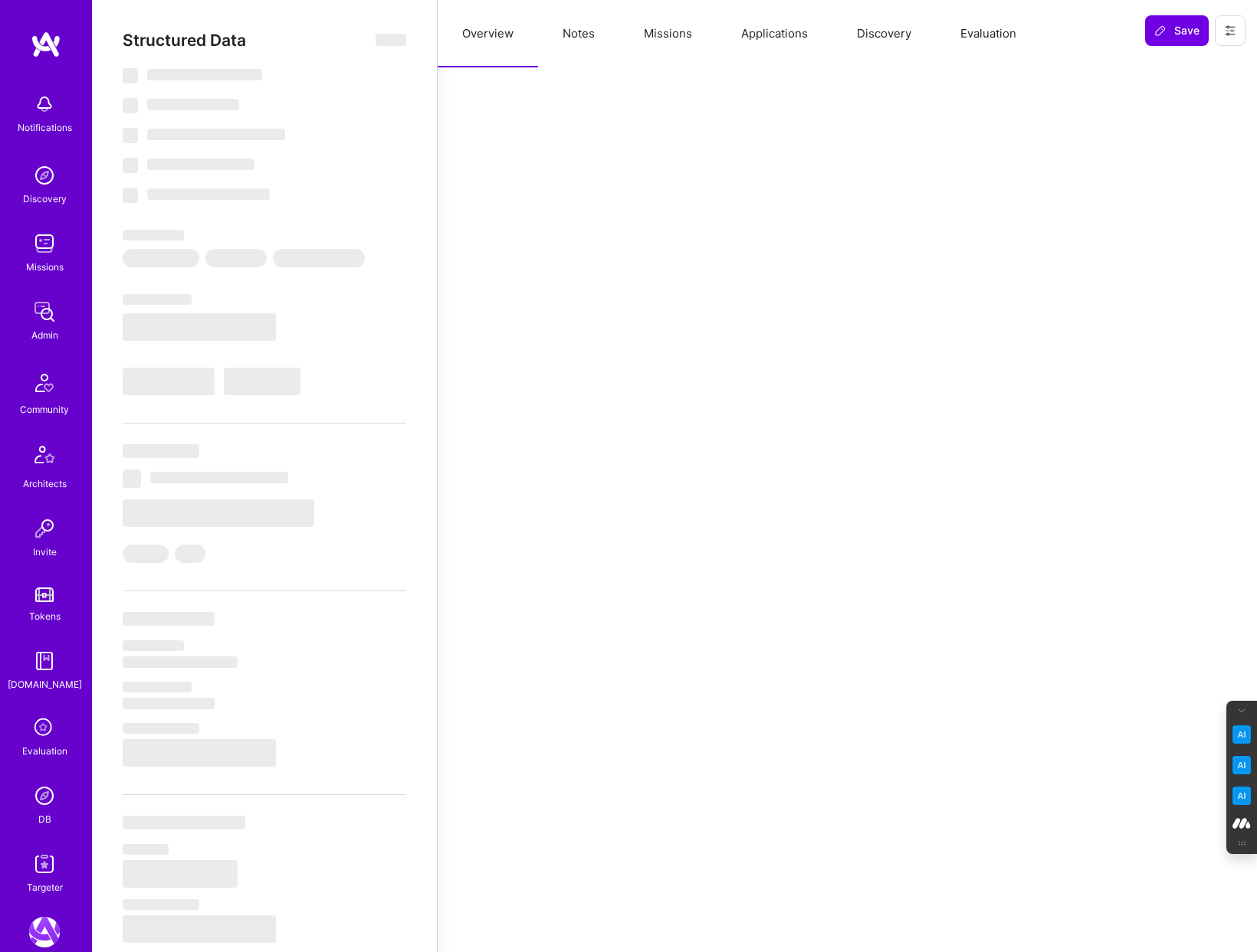
select select "Right Now"
select select "Verified"
select select "US"
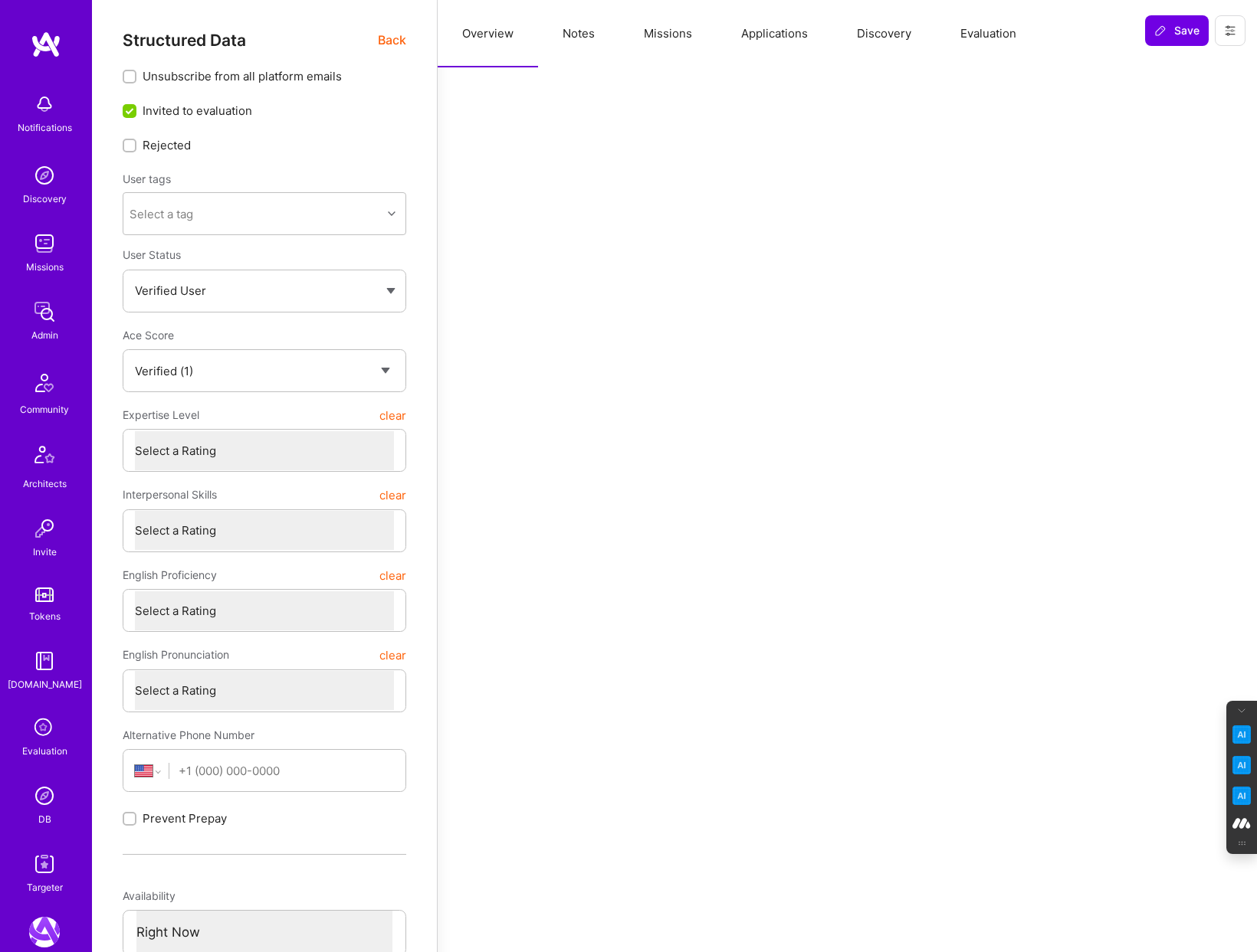
click at [973, 37] on button "Evaluation" at bounding box center [988, 33] width 105 height 67
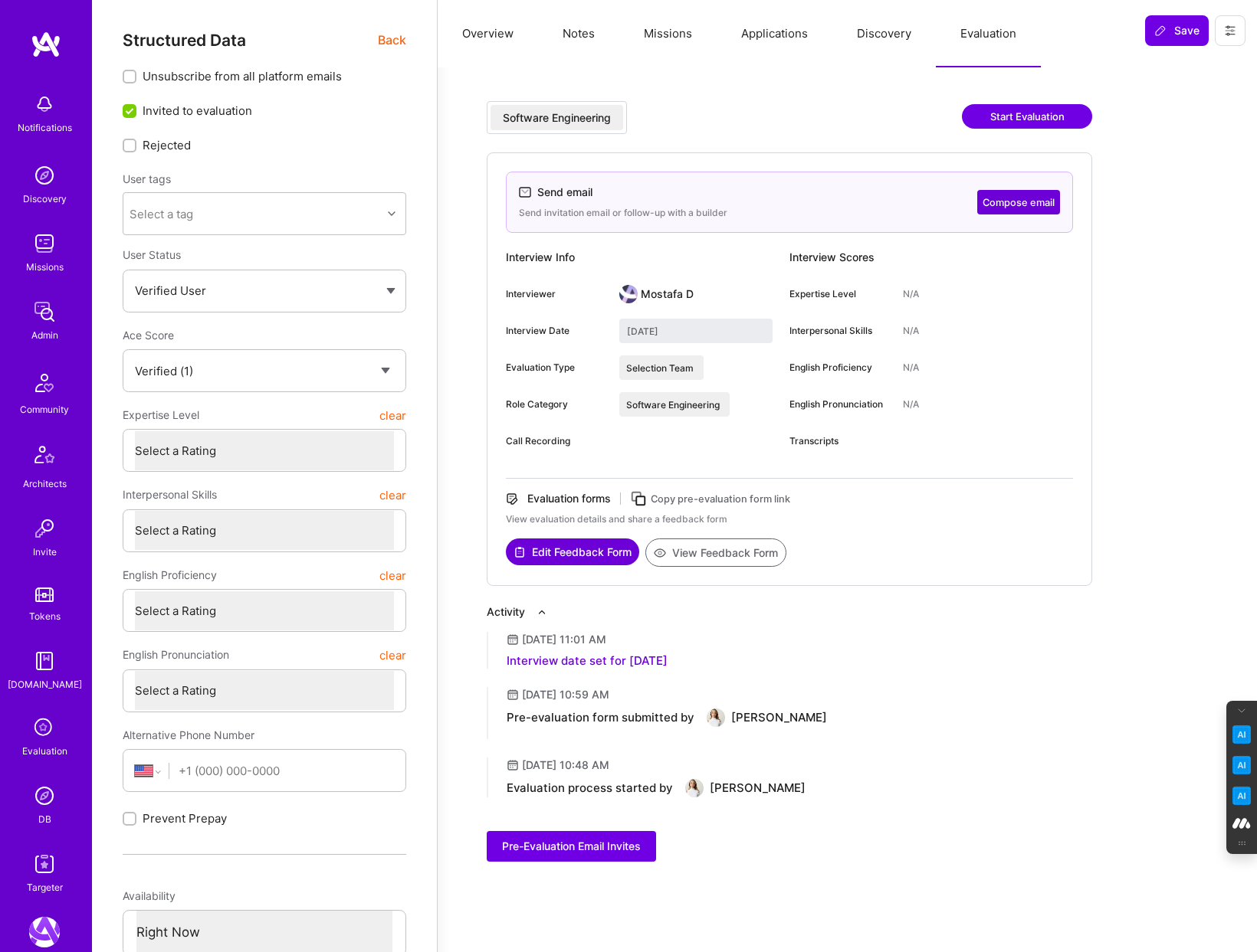
click at [764, 41] on button "Applications" at bounding box center [774, 33] width 116 height 67
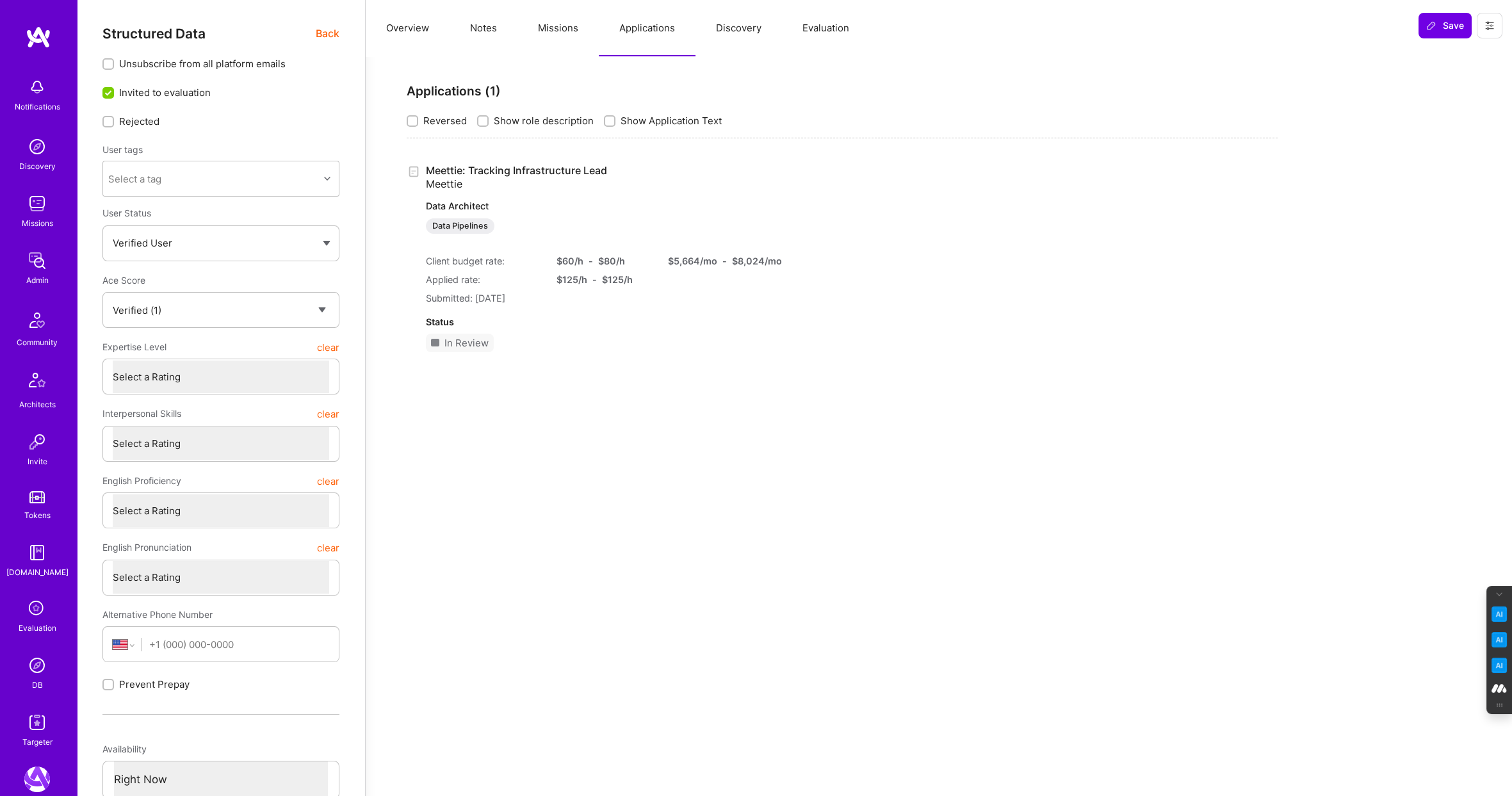
type textarea "x"
click at [328, 34] on span "Back" at bounding box center [327, 33] width 24 height 16
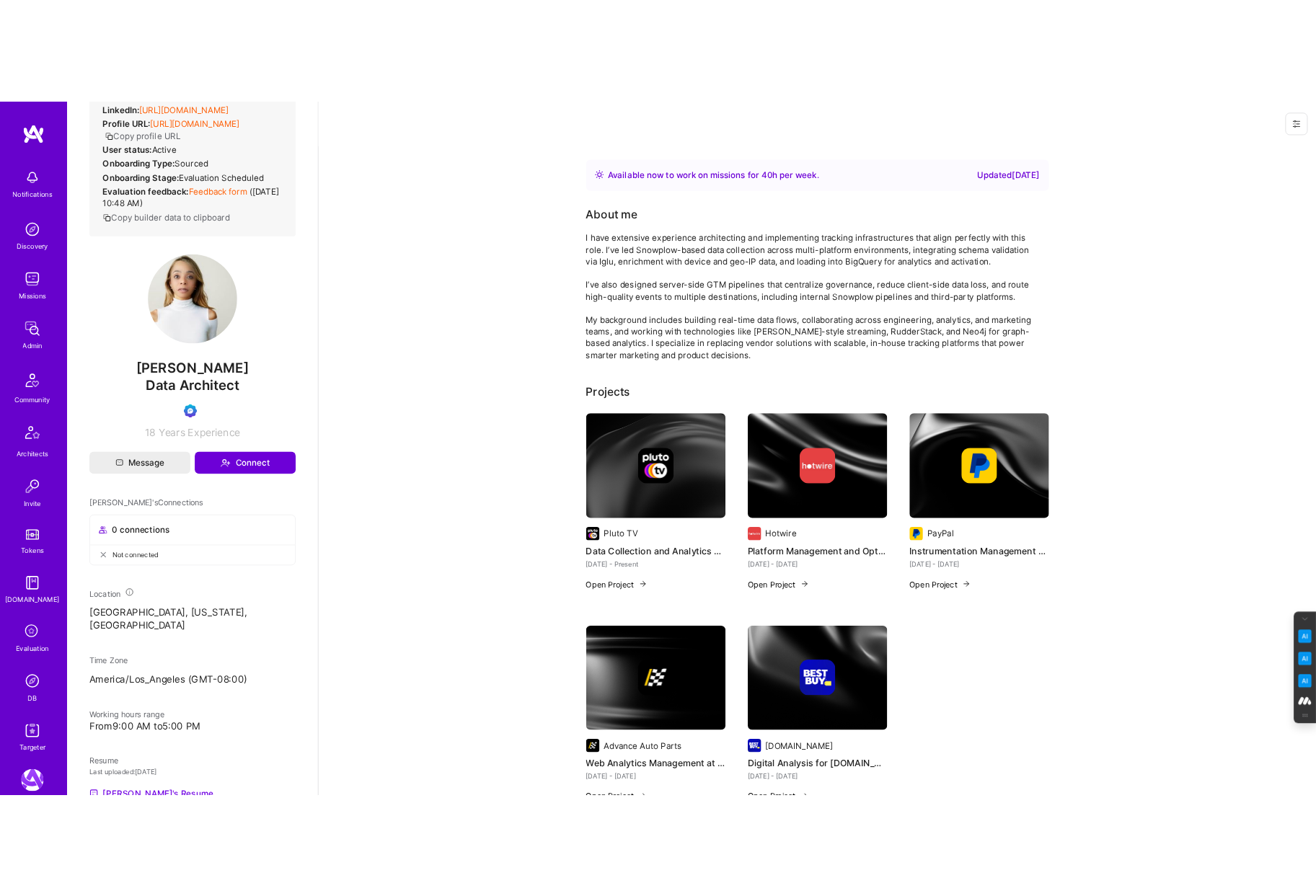
scroll to position [173, 0]
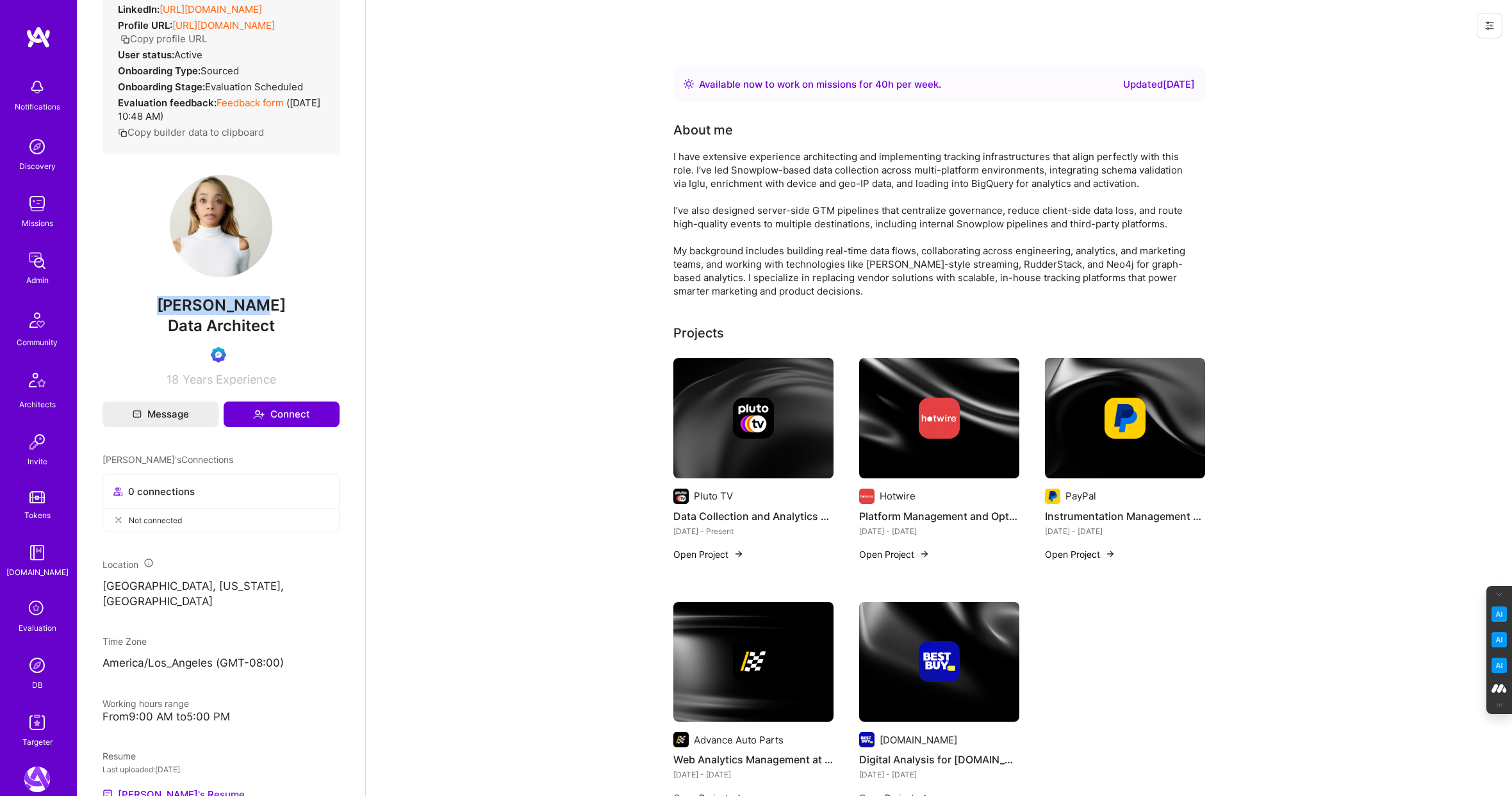
drag, startPoint x: 261, startPoint y: 320, endPoint x: 157, endPoint y: 321, distance: 104.0
click at [157, 315] on span "[PERSON_NAME]" at bounding box center [221, 306] width 237 height 19
copy span "[PERSON_NAME]"
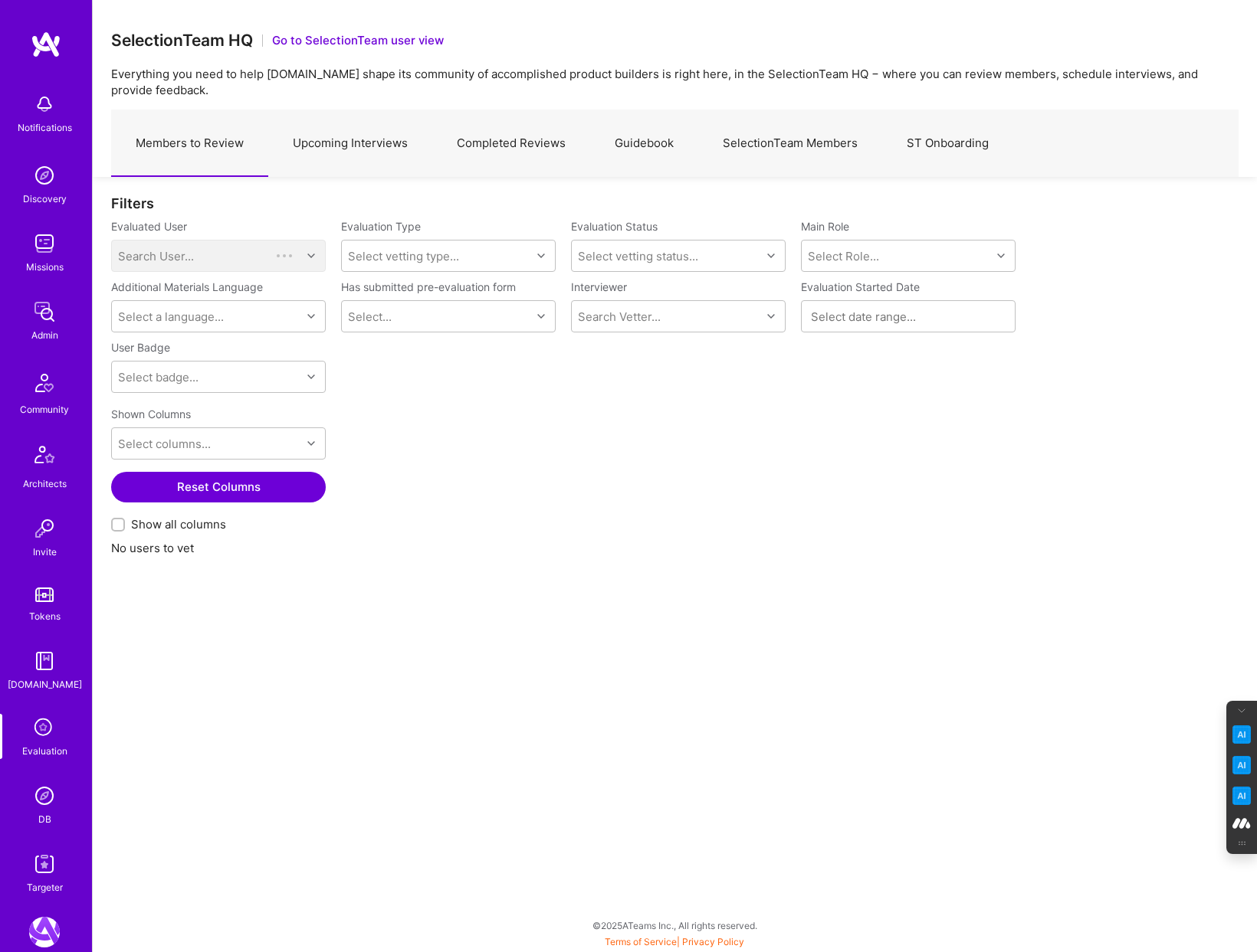
click at [771, 146] on link "SelectionTeam Members" at bounding box center [790, 143] width 184 height 67
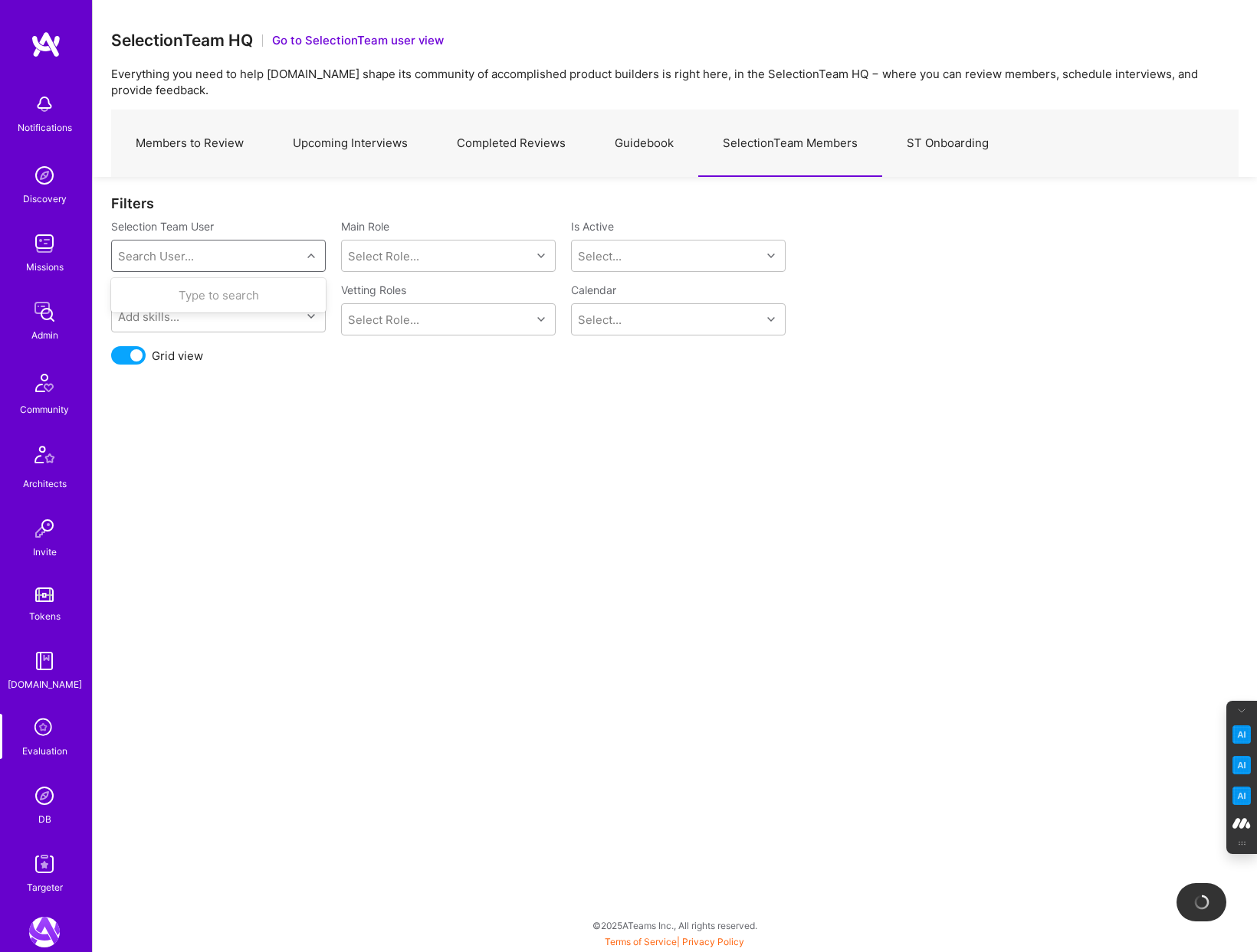
click at [236, 248] on div "Search User..." at bounding box center [207, 255] width 189 height 30
type input "mostafa"
click at [195, 304] on div "mostafa@a.team" at bounding box center [237, 312] width 155 height 17
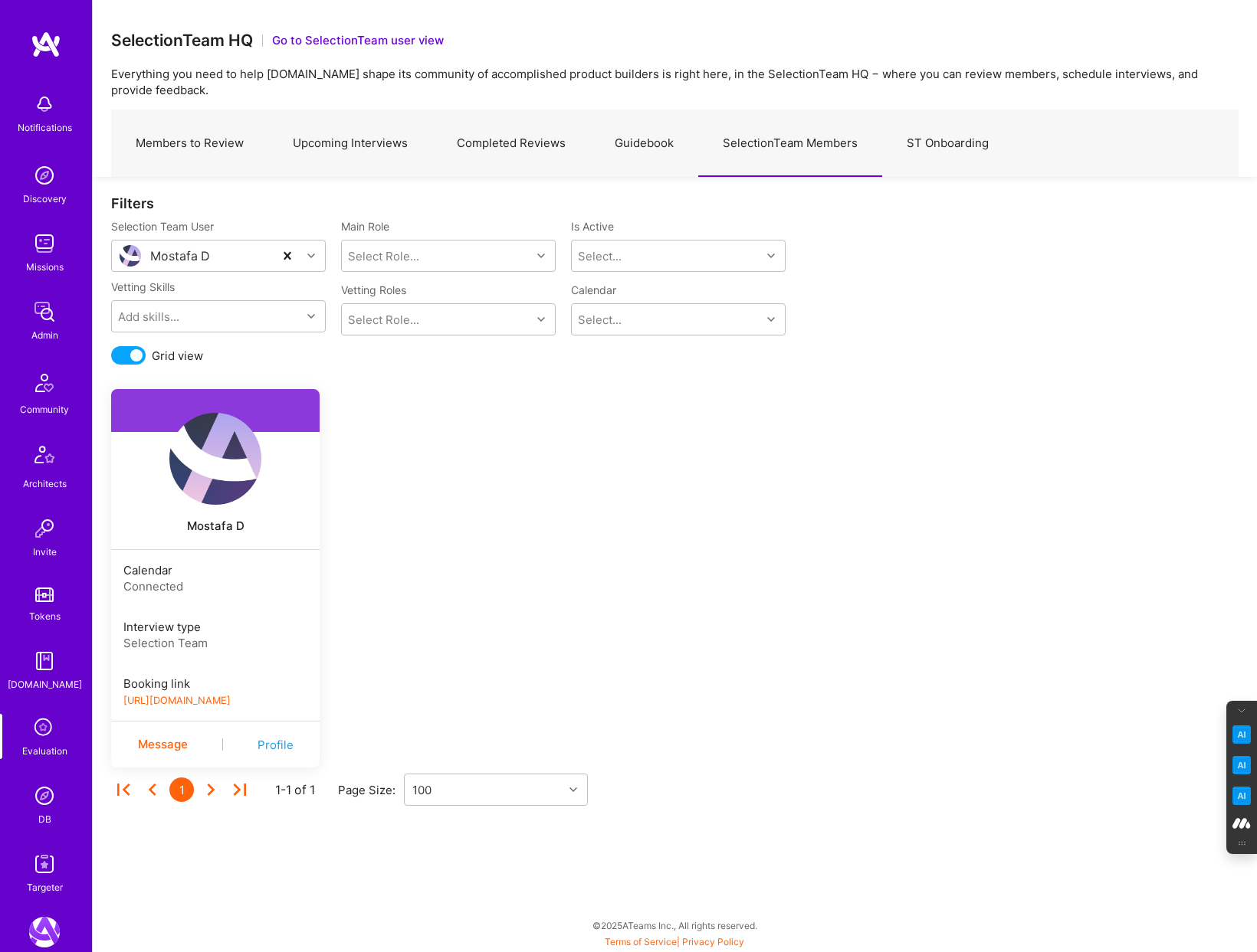
click at [230, 700] on link "https://book.a.team/mostafad/evaluation" at bounding box center [176, 700] width 107 height 12
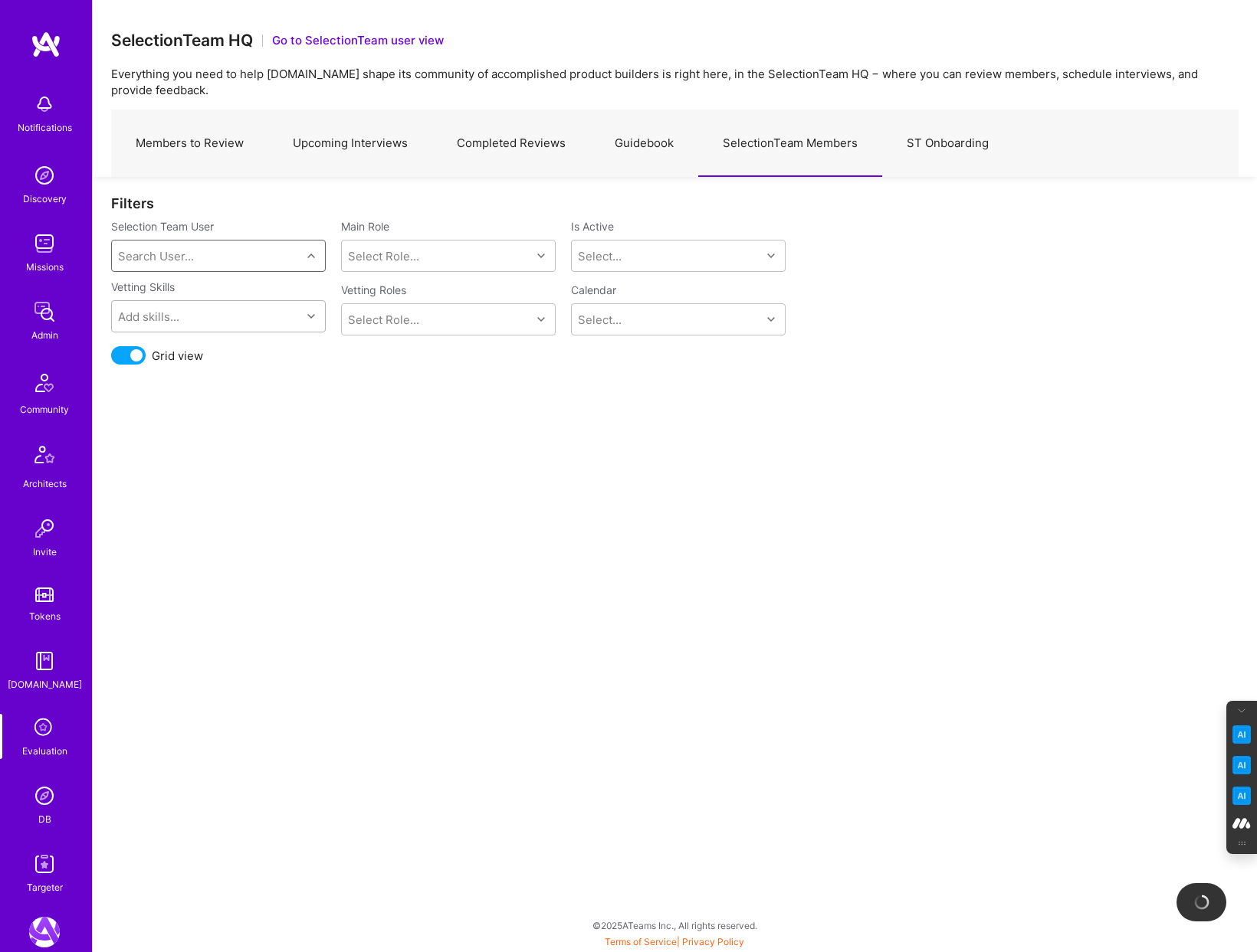
click at [248, 319] on div "Add skills..." at bounding box center [207, 316] width 189 height 30
type input "data pi"
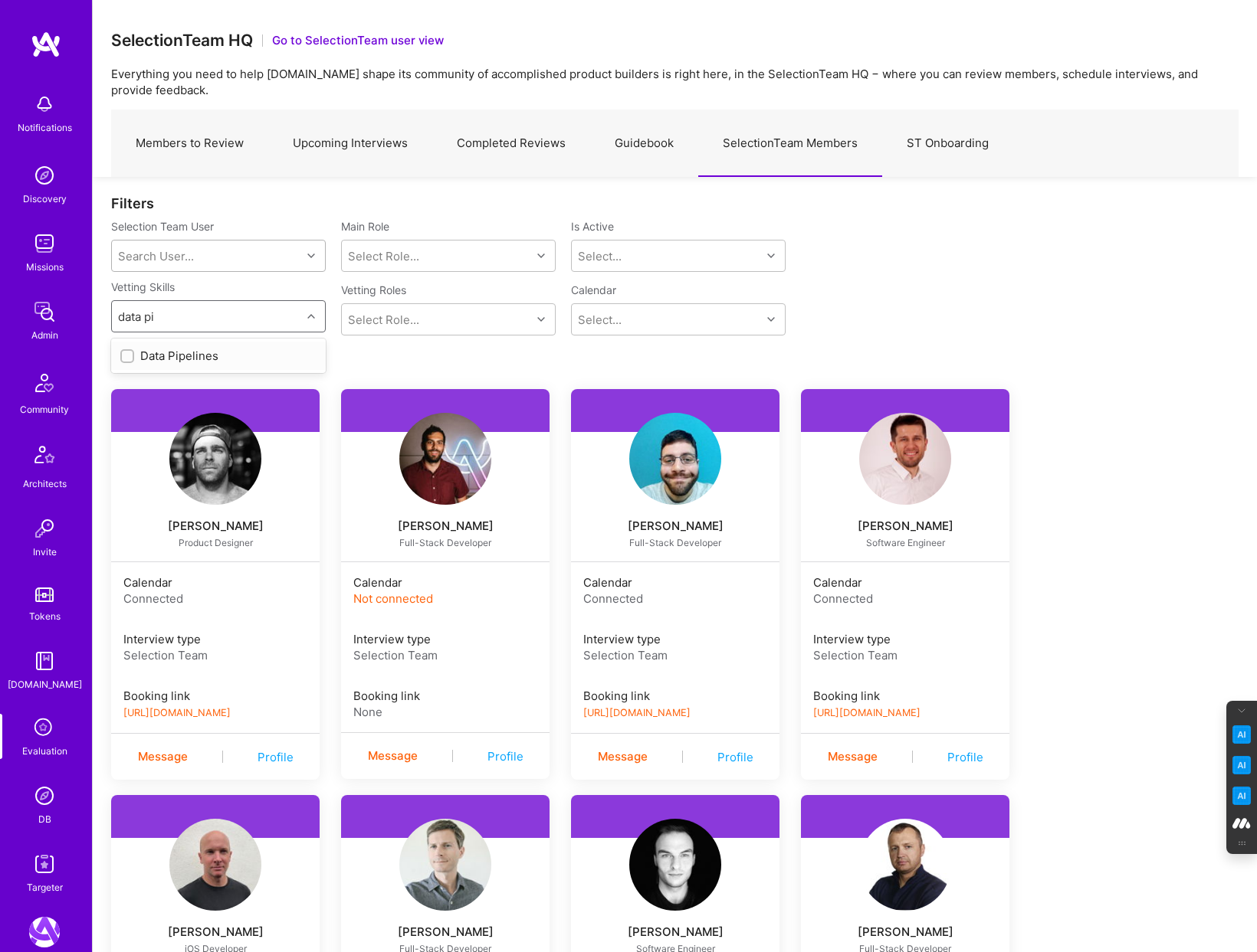
click at [123, 357] on input "checkbox" at bounding box center [129, 357] width 11 height 11
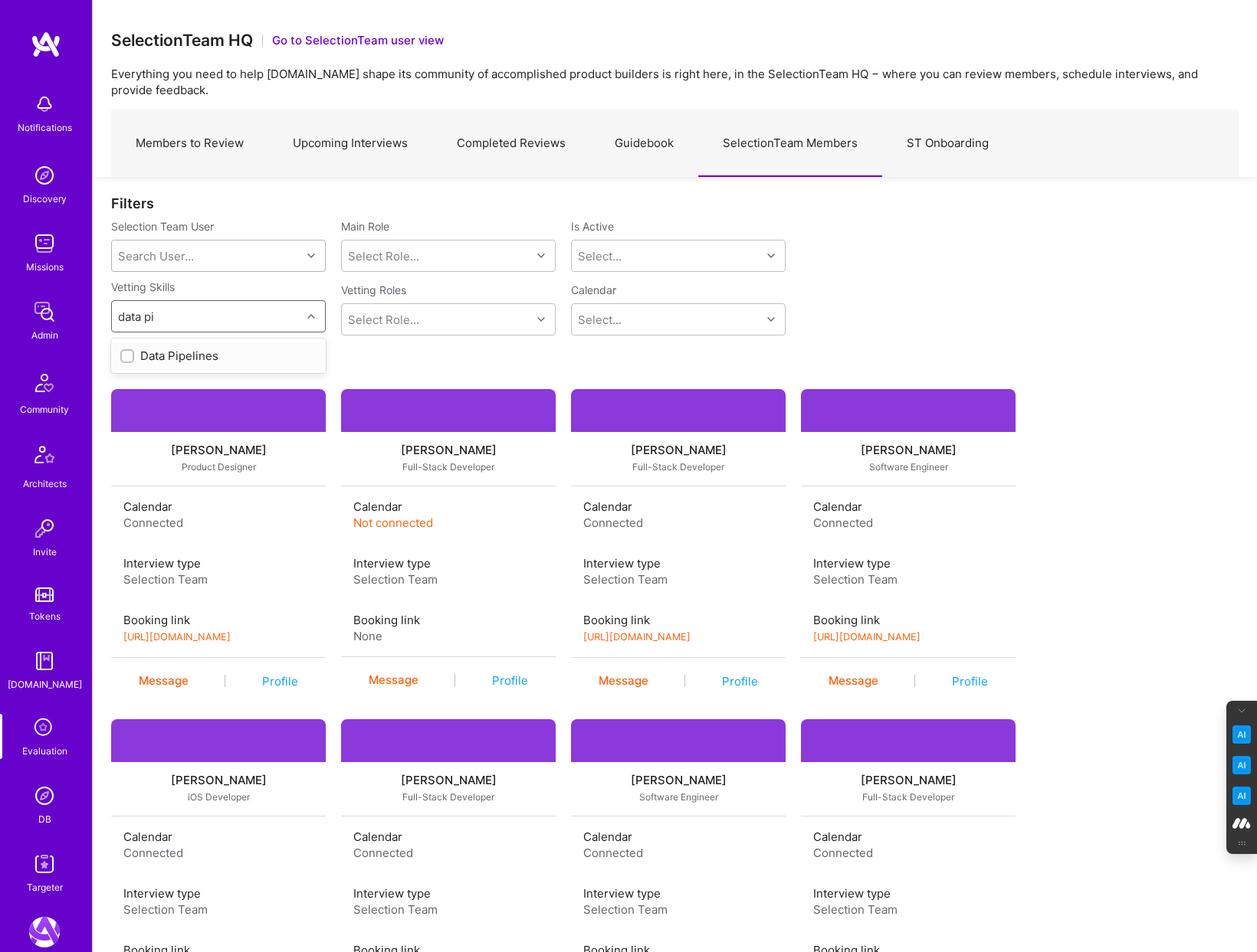
checkbox input "true"
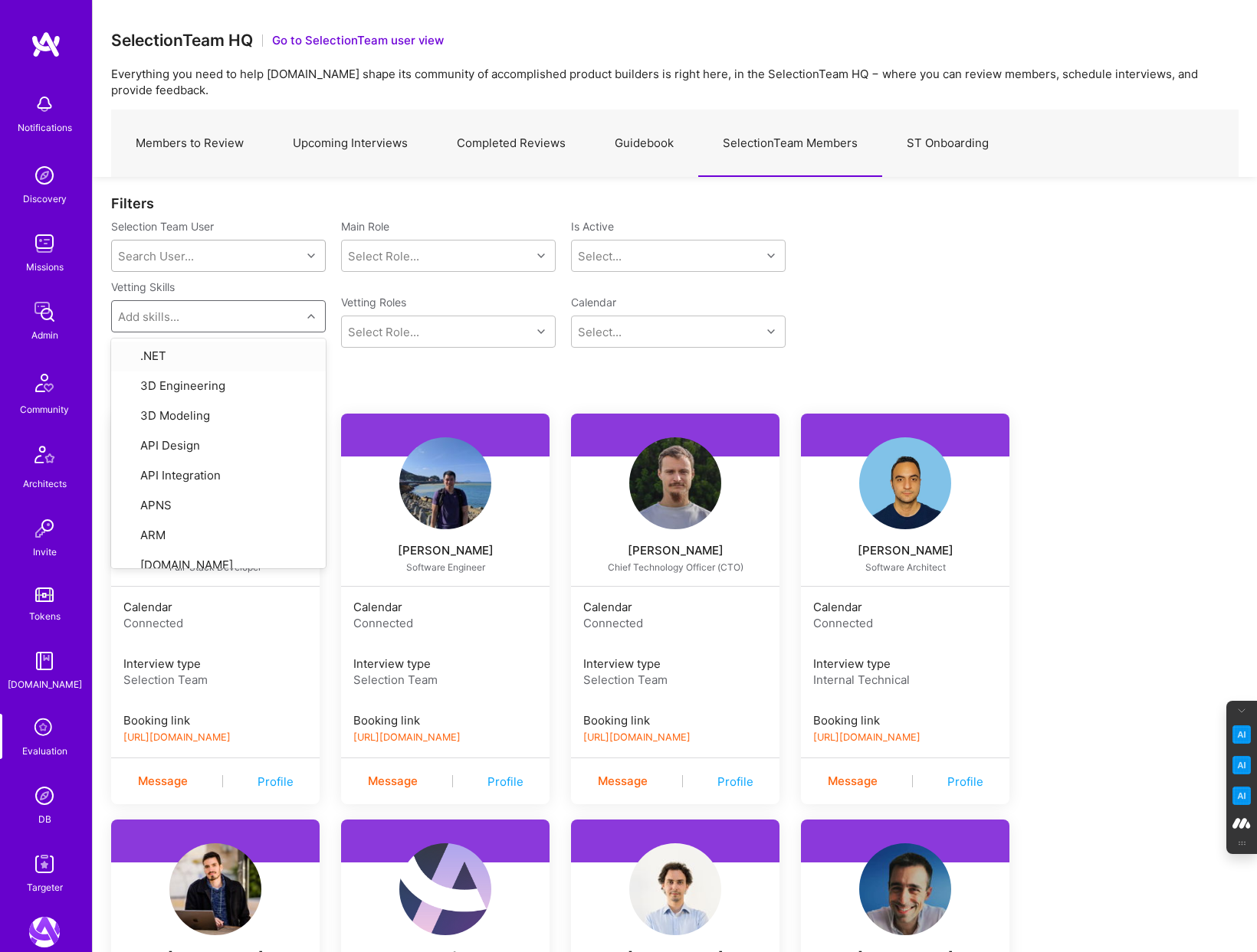
click at [514, 394] on div "Filters Selection Team User Search User... Main Role Select Role... Is Active S…" at bounding box center [675, 937] width 1164 height 1521
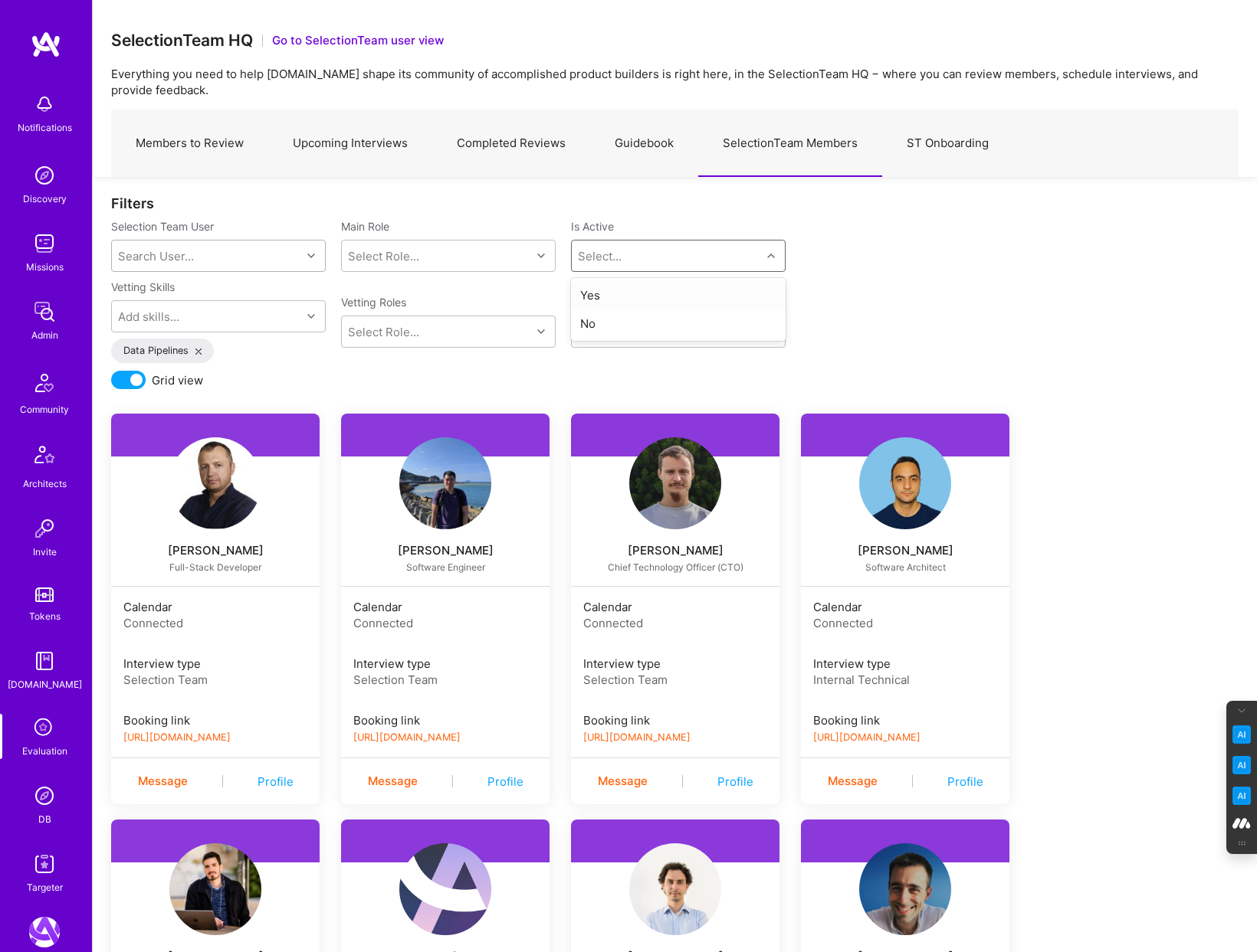
click at [706, 242] on div "Select..." at bounding box center [667, 255] width 189 height 30
click at [589, 298] on div "Yes" at bounding box center [679, 295] width 215 height 28
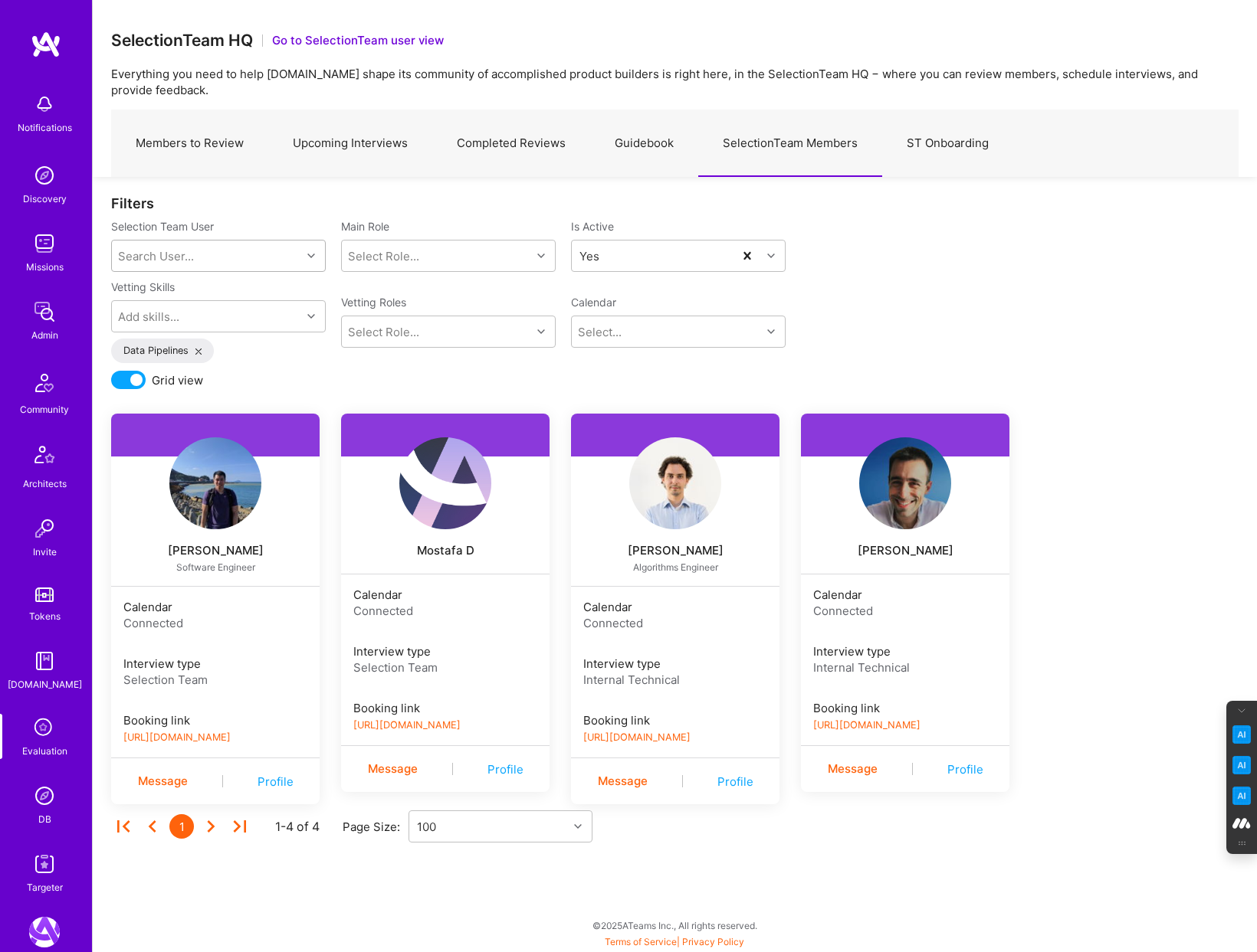
click at [198, 350] on icon at bounding box center [198, 352] width 6 height 6
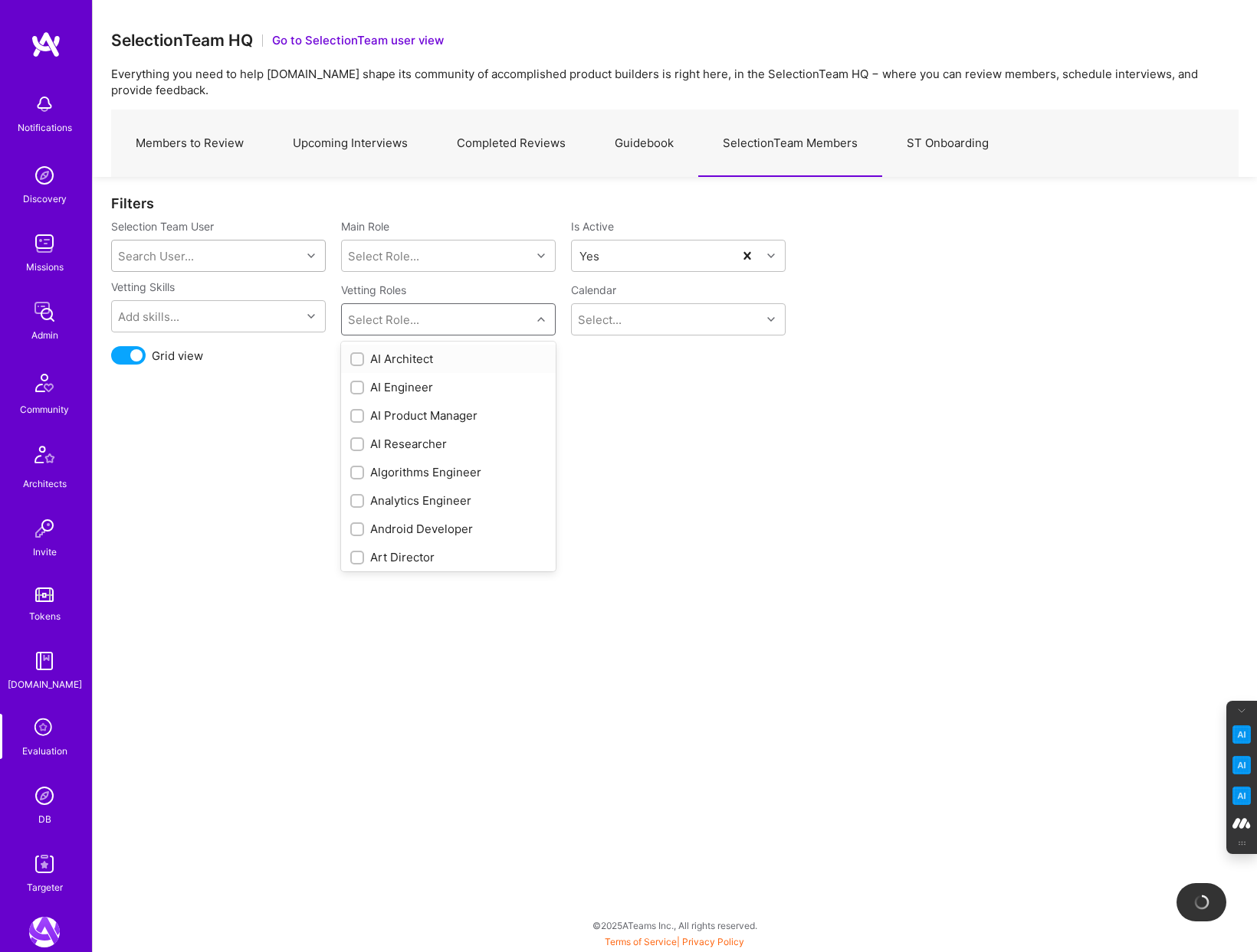
click at [399, 320] on div "Select Role..." at bounding box center [384, 320] width 72 height 17
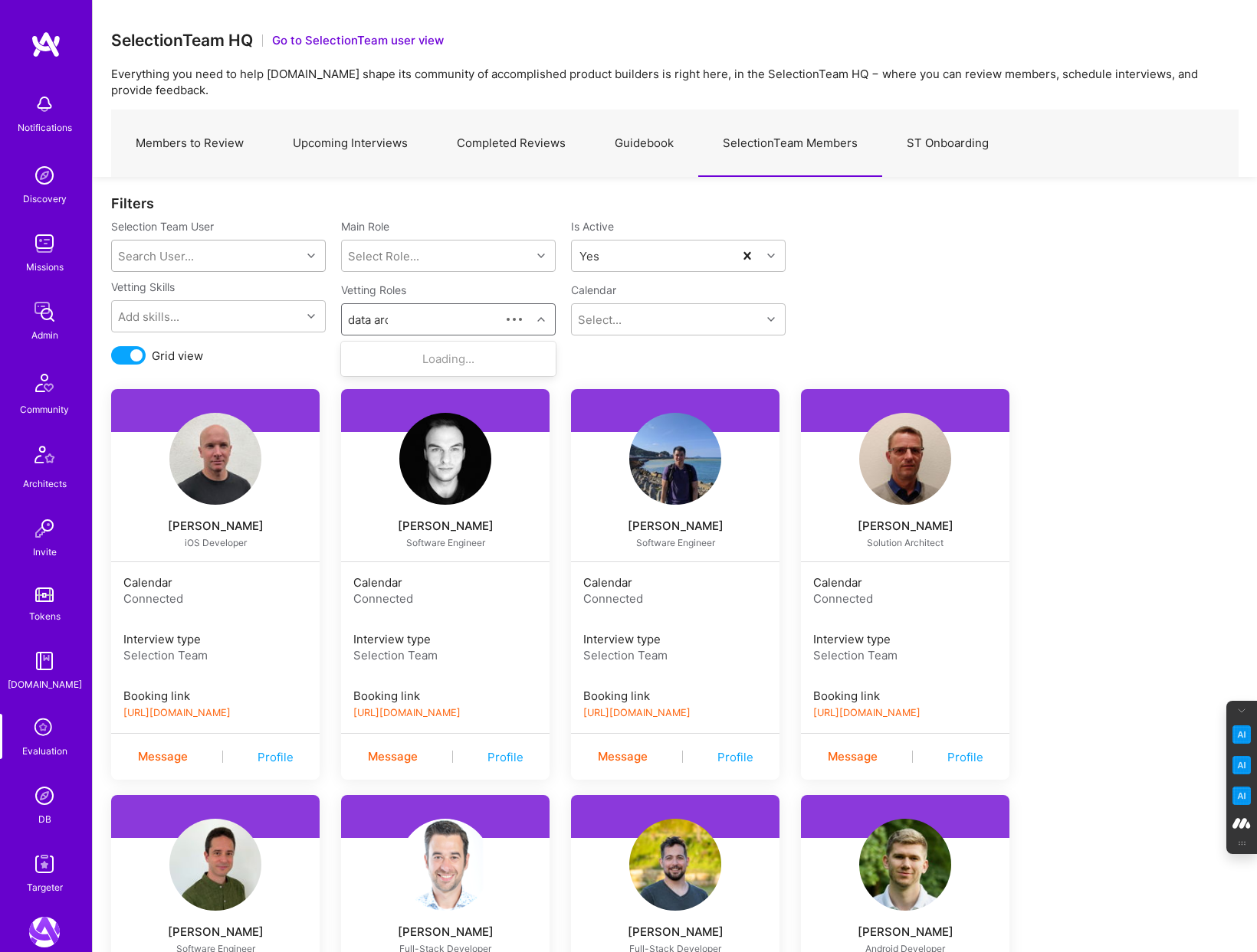
type input "data arch"
click at [358, 355] on input "checkbox" at bounding box center [359, 360] width 11 height 11
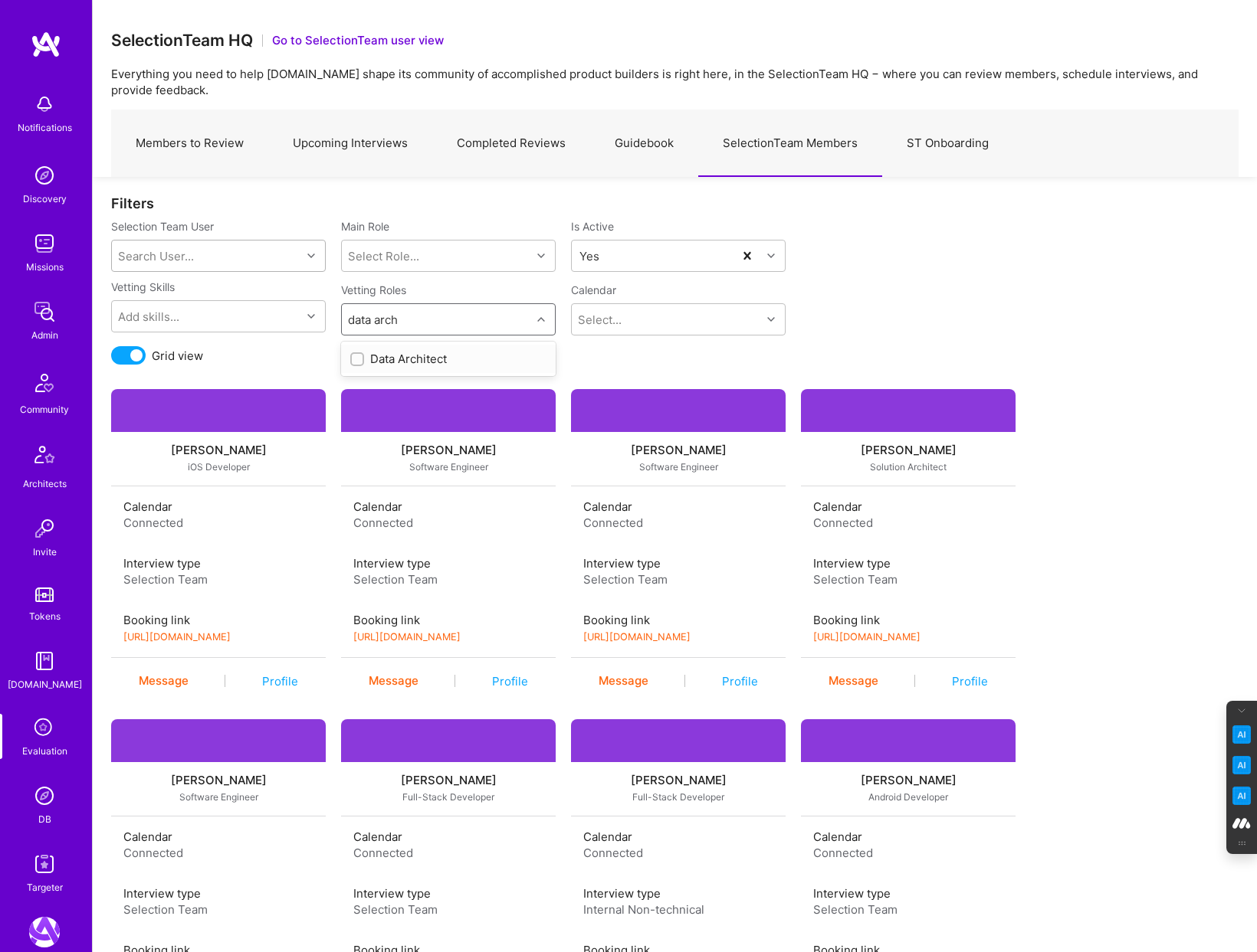
checkbox input "false"
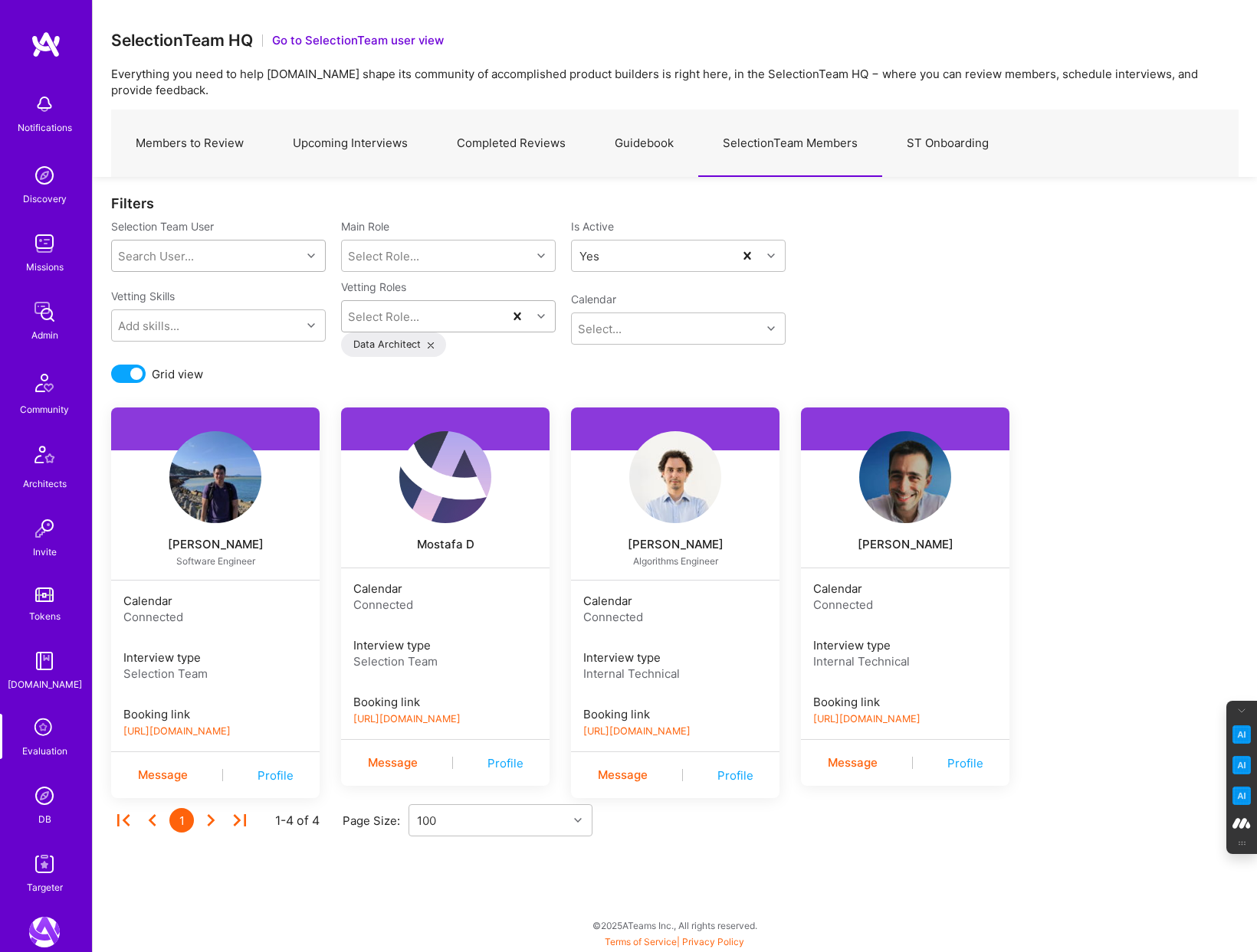
click at [1018, 297] on div "Vetting Skills Add skills... Vetting Roles Select Role... Data Architect Calend…" at bounding box center [675, 322] width 1128 height 85
click at [354, 151] on link "Upcoming Interviews" at bounding box center [350, 143] width 164 height 67
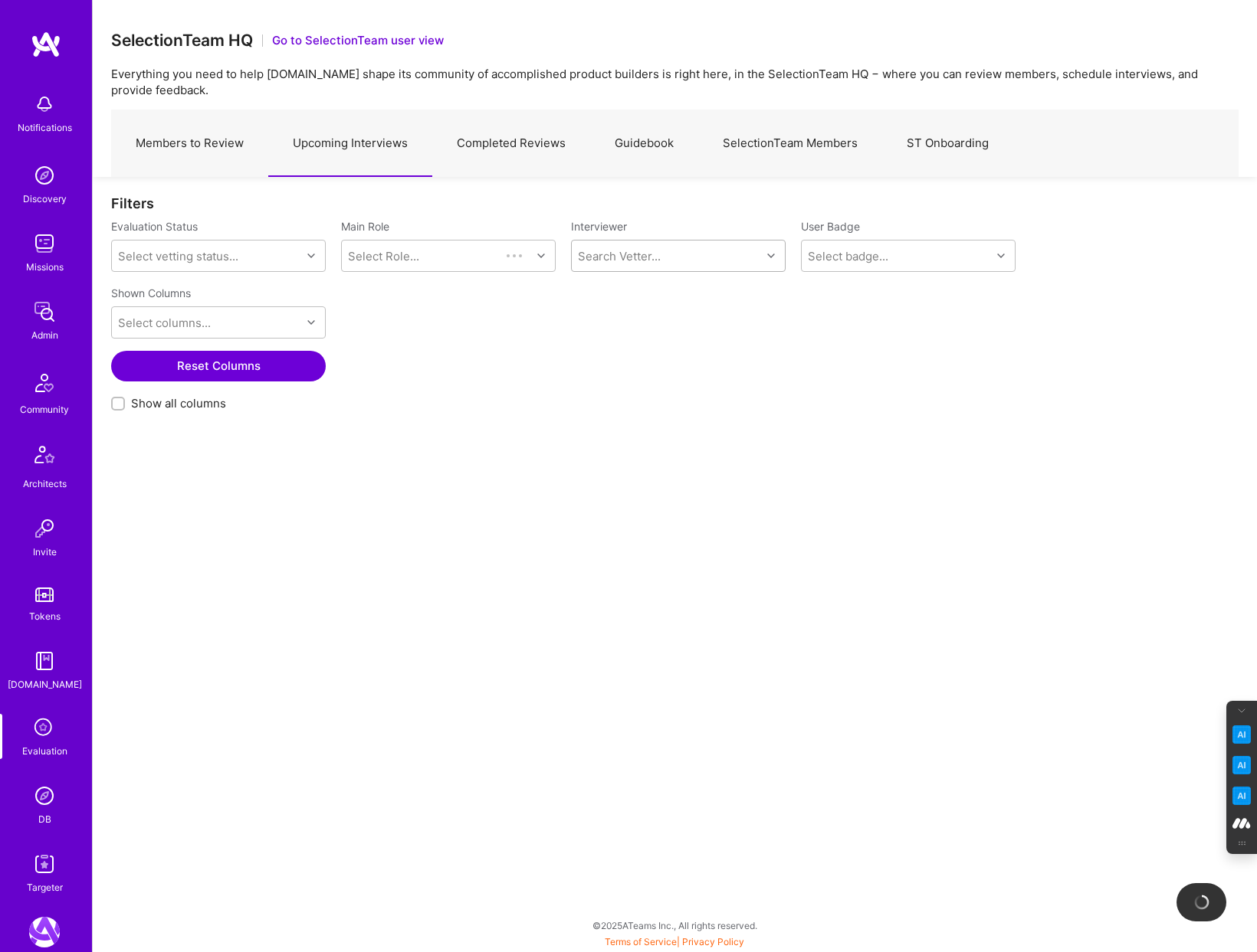
click at [596, 248] on div "Search Vetter..." at bounding box center [619, 256] width 83 height 17
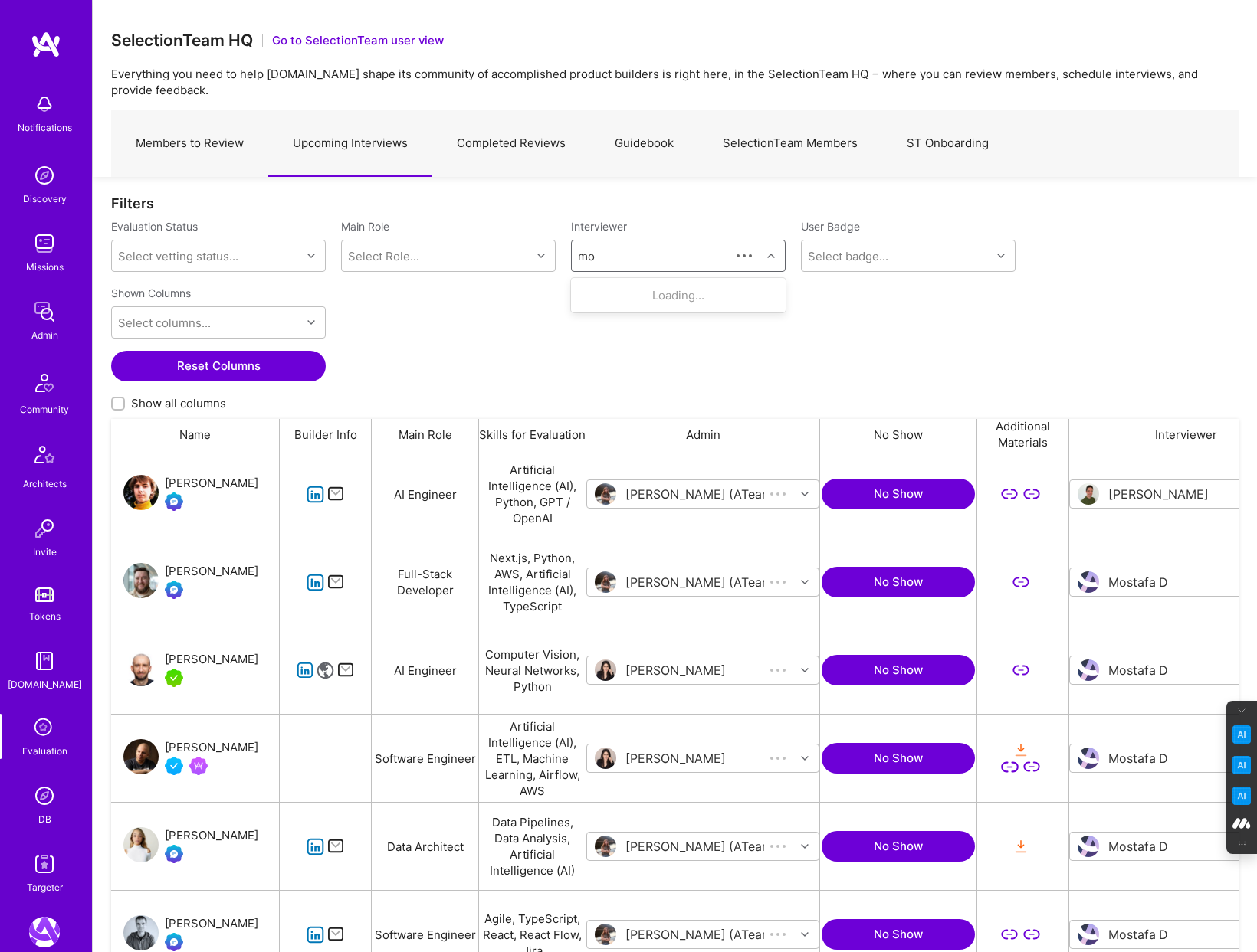
scroll to position [791, 1128]
type input "mostafa"
click at [648, 353] on div "Selection Team" at bounding box center [653, 356] width 67 height 17
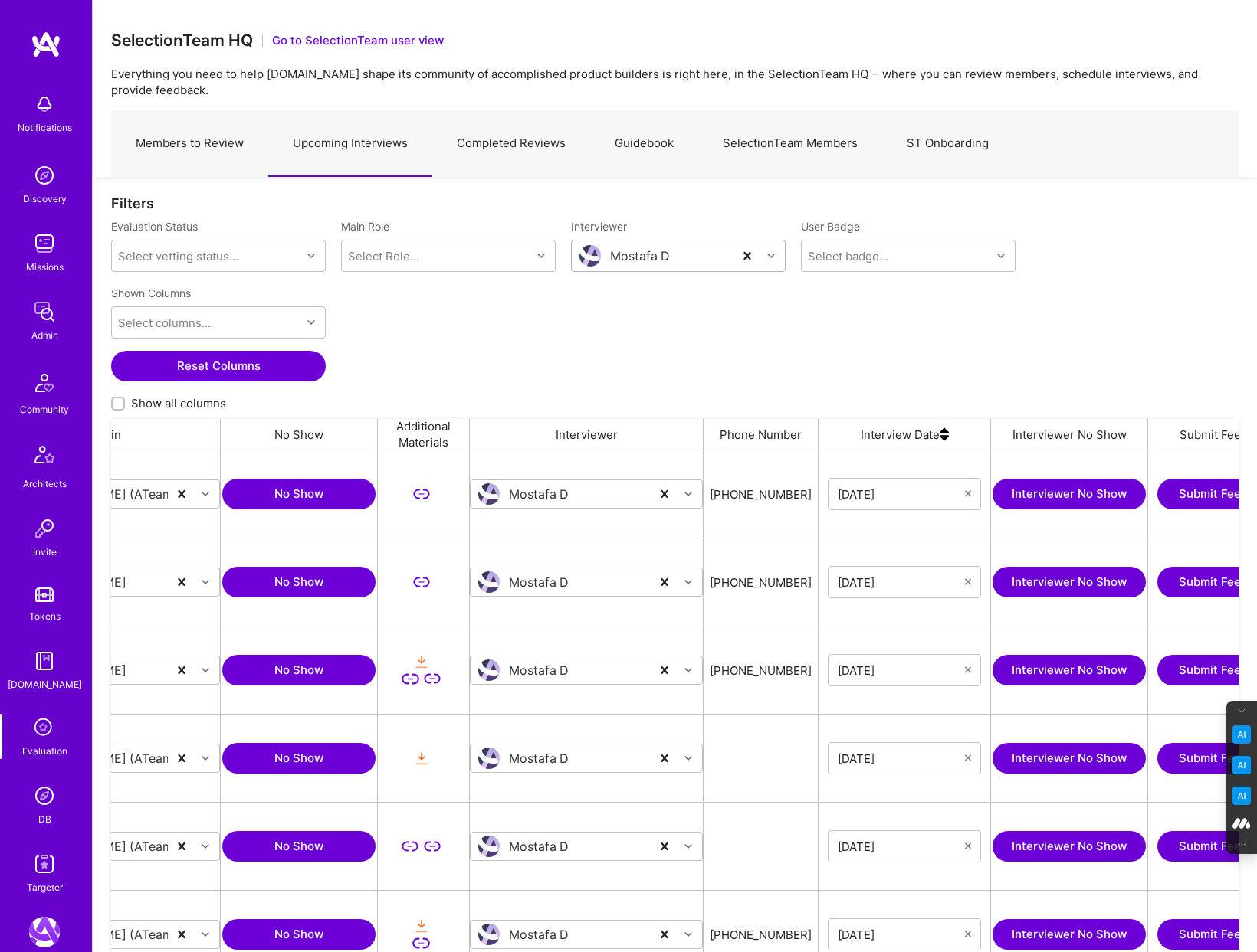
scroll to position [0, 1007]
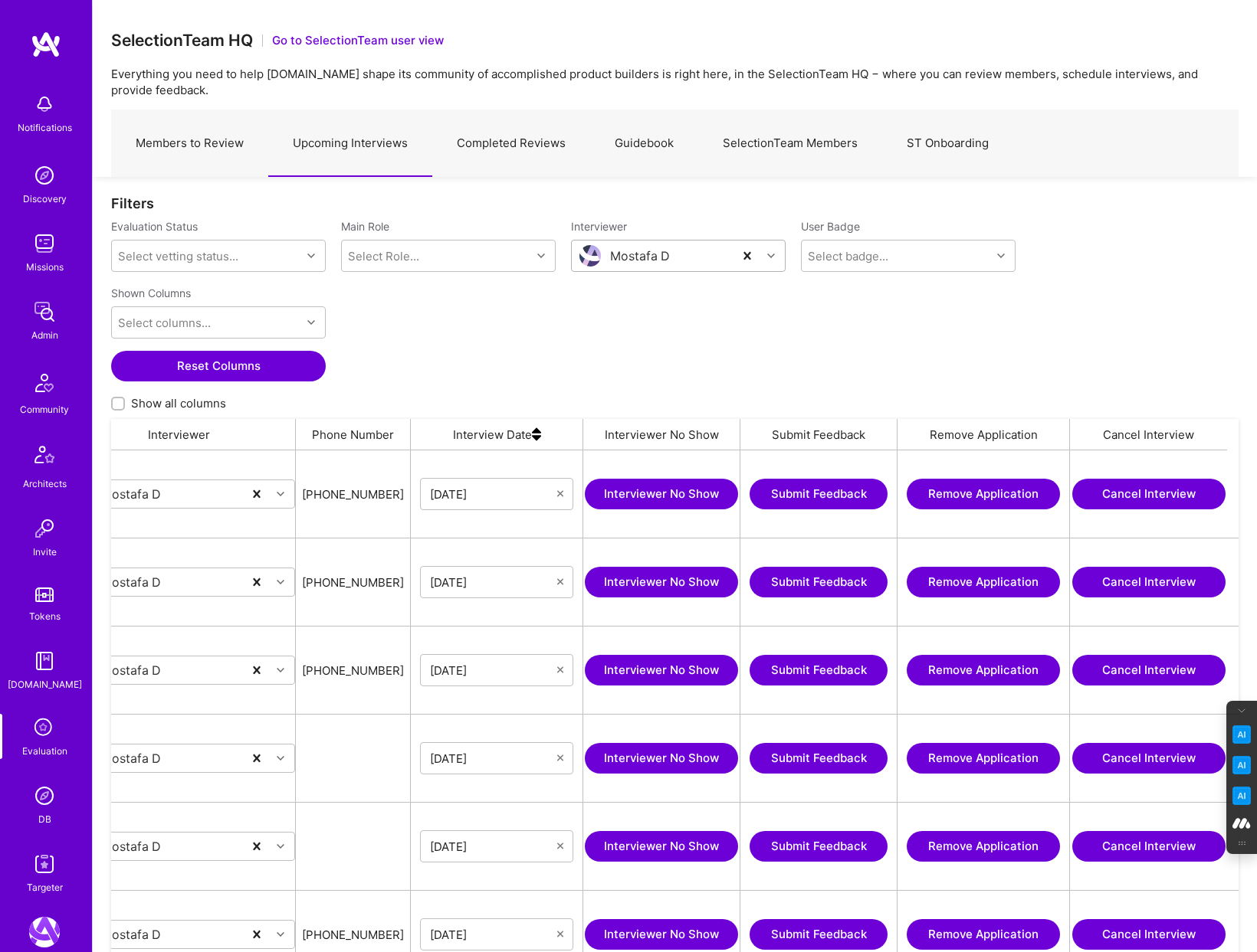
click at [841, 491] on button "Submit Feedback" at bounding box center [818, 494] width 138 height 30
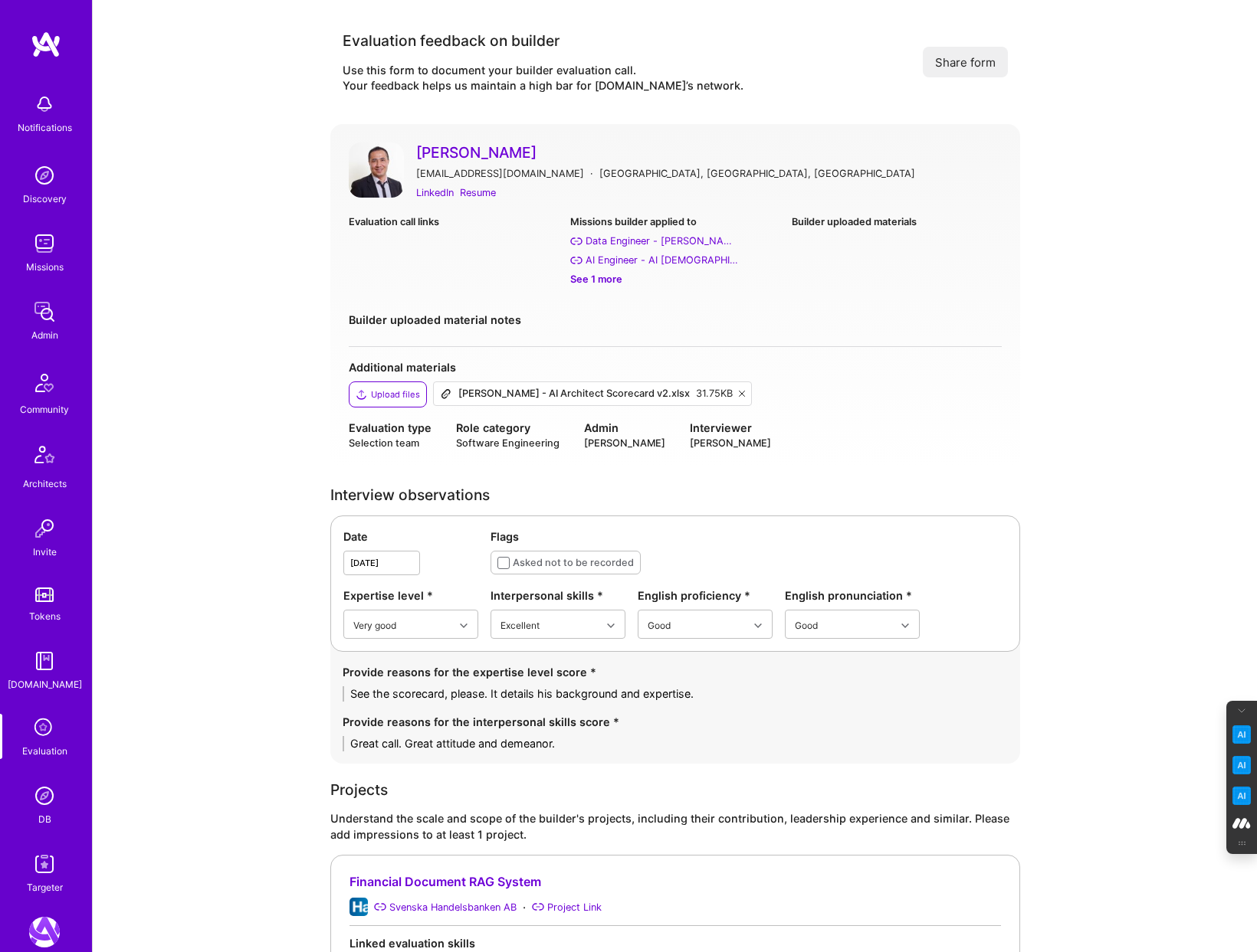
click at [43, 794] on img at bounding box center [44, 796] width 30 height 30
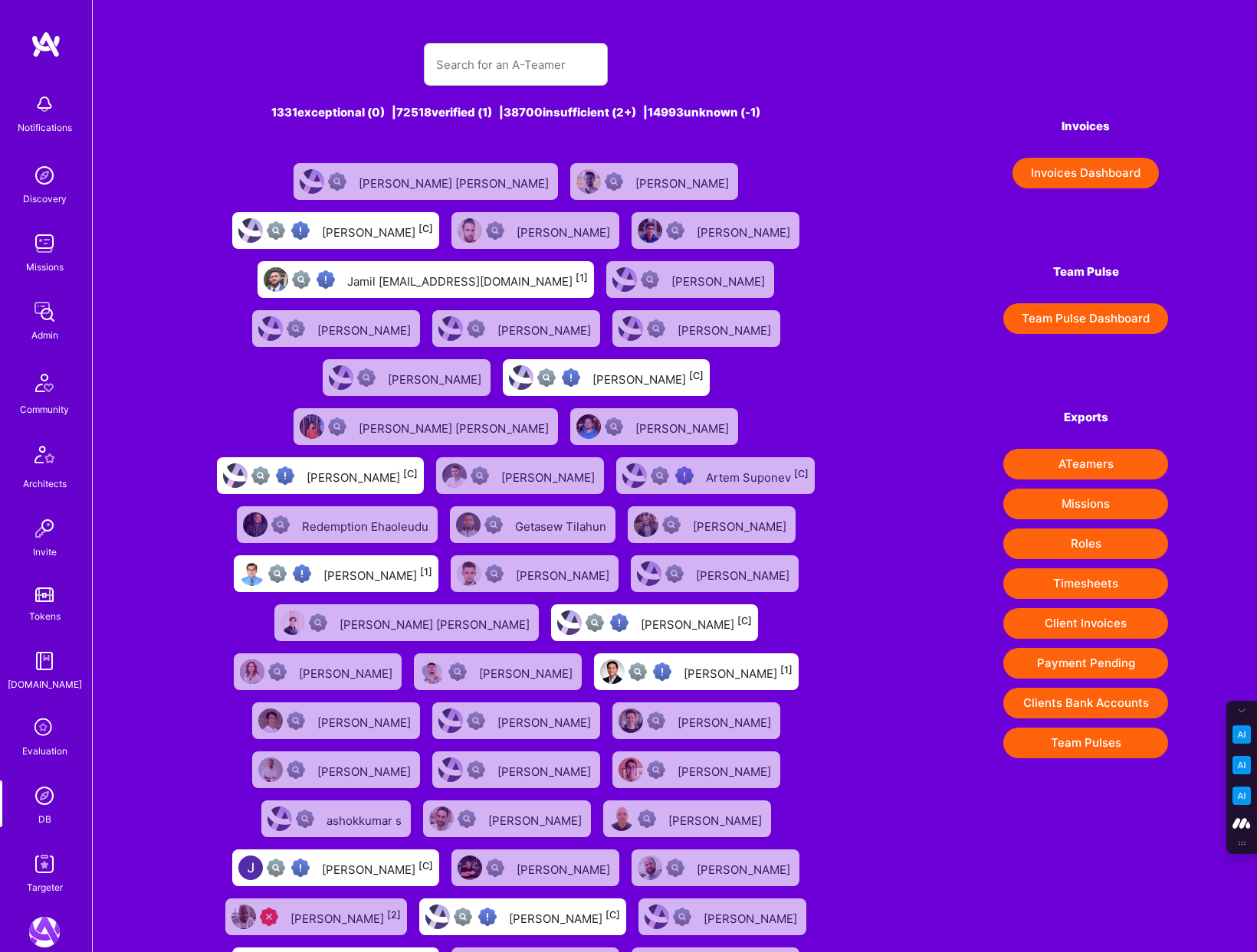
click at [39, 733] on icon at bounding box center [45, 729] width 29 height 29
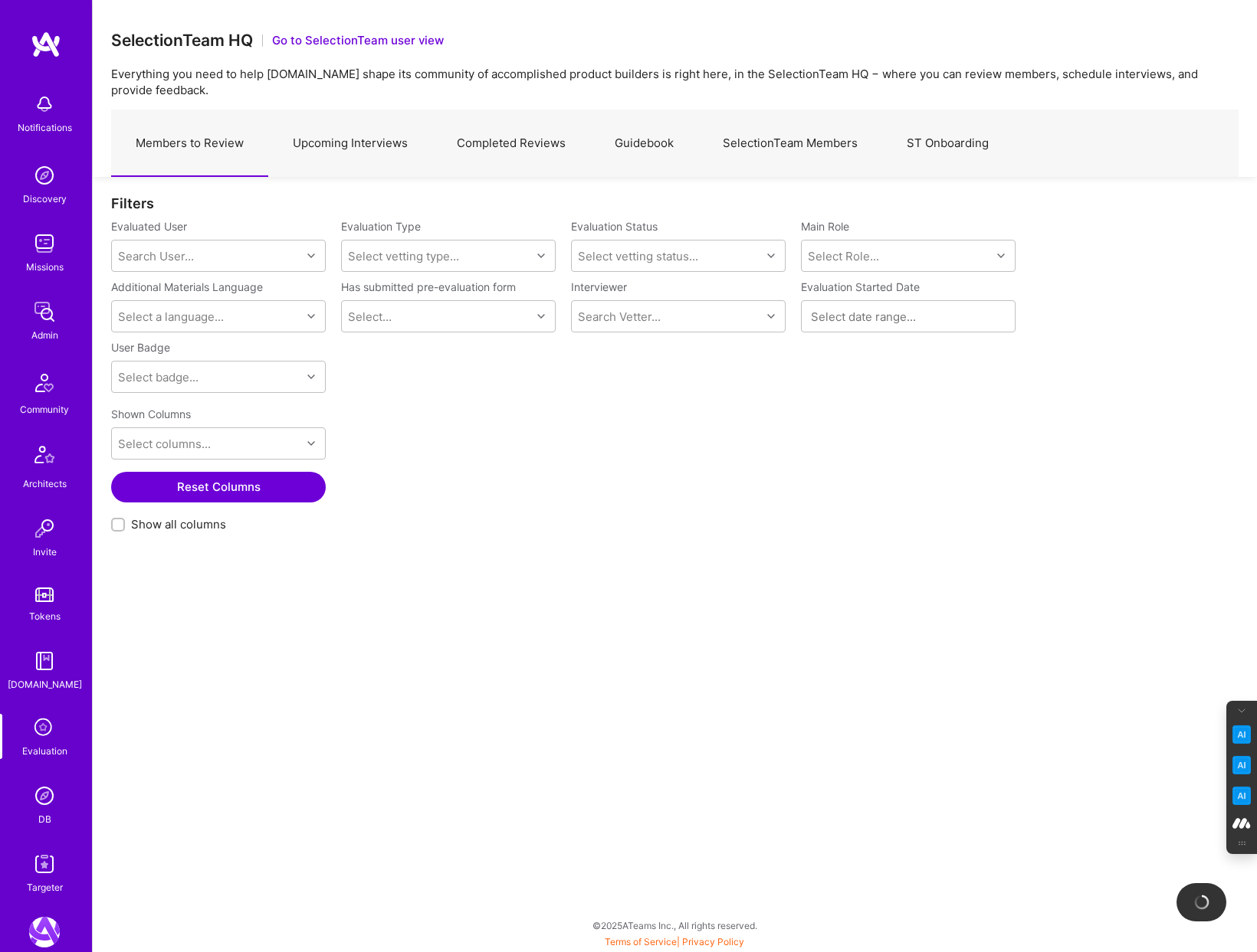
click at [818, 130] on link "SelectionTeam Members" at bounding box center [790, 143] width 184 height 67
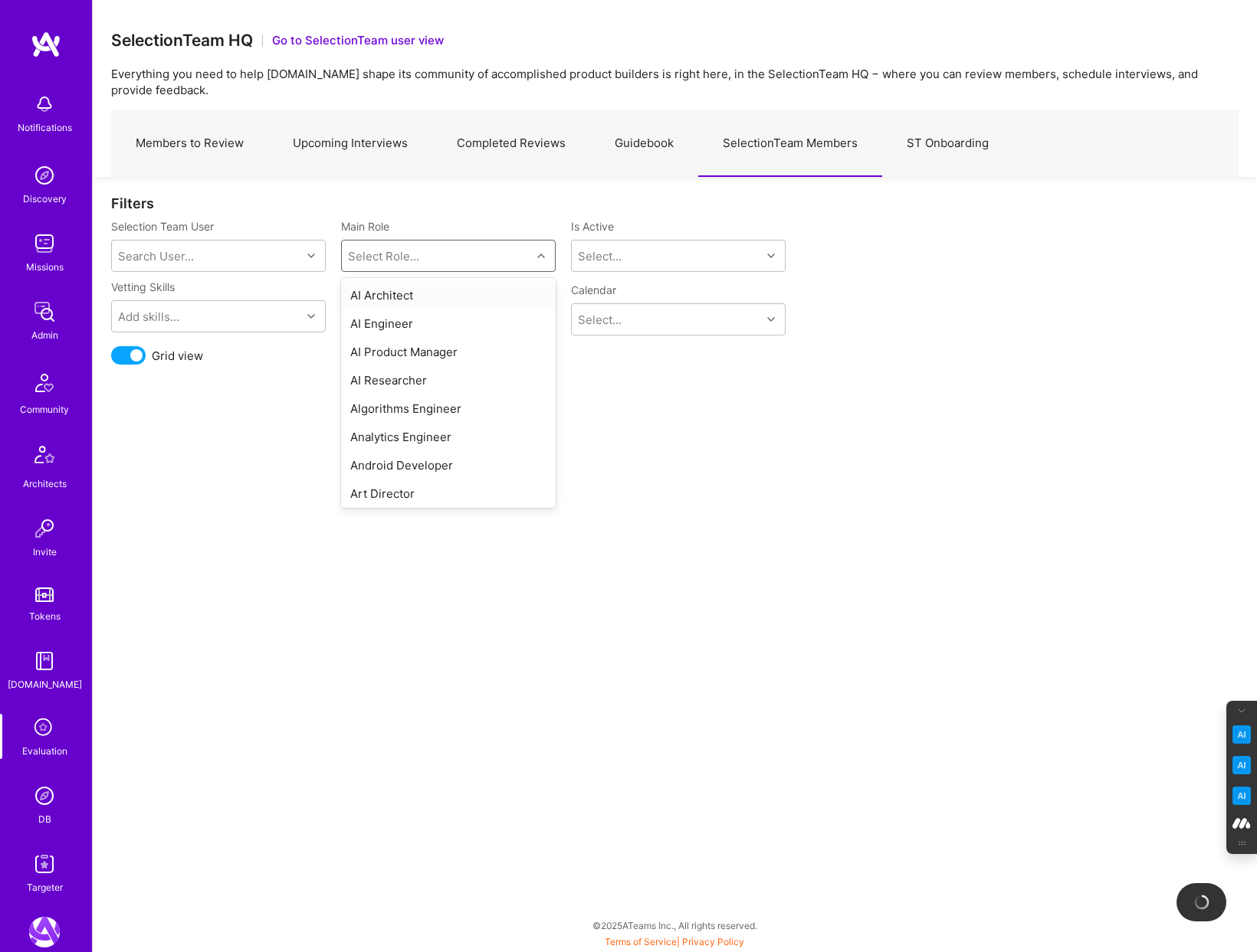
click at [365, 252] on div "Select Role..." at bounding box center [384, 256] width 72 height 17
type input "data"
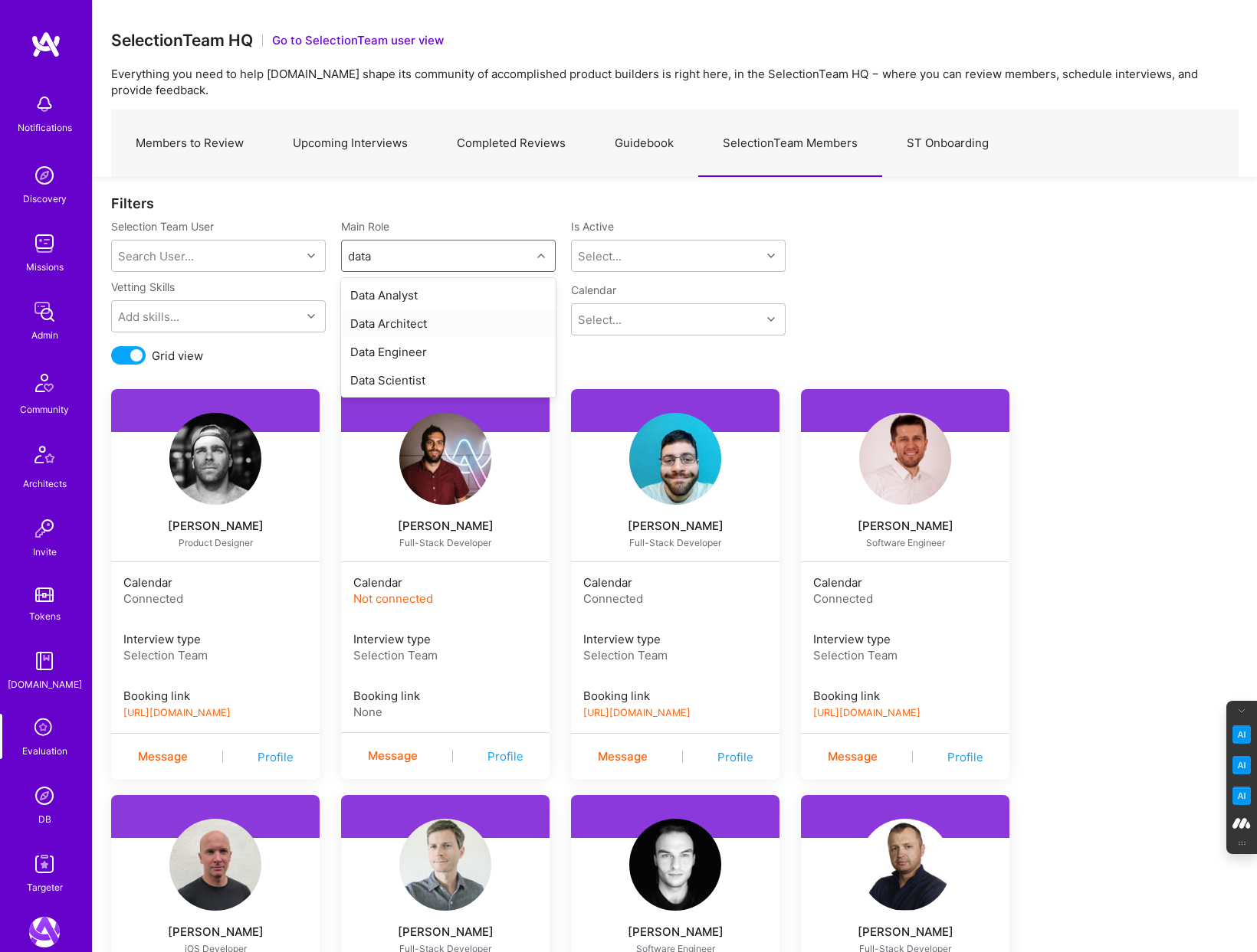
click at [368, 321] on div "Data Architect" at bounding box center [448, 323] width 215 height 28
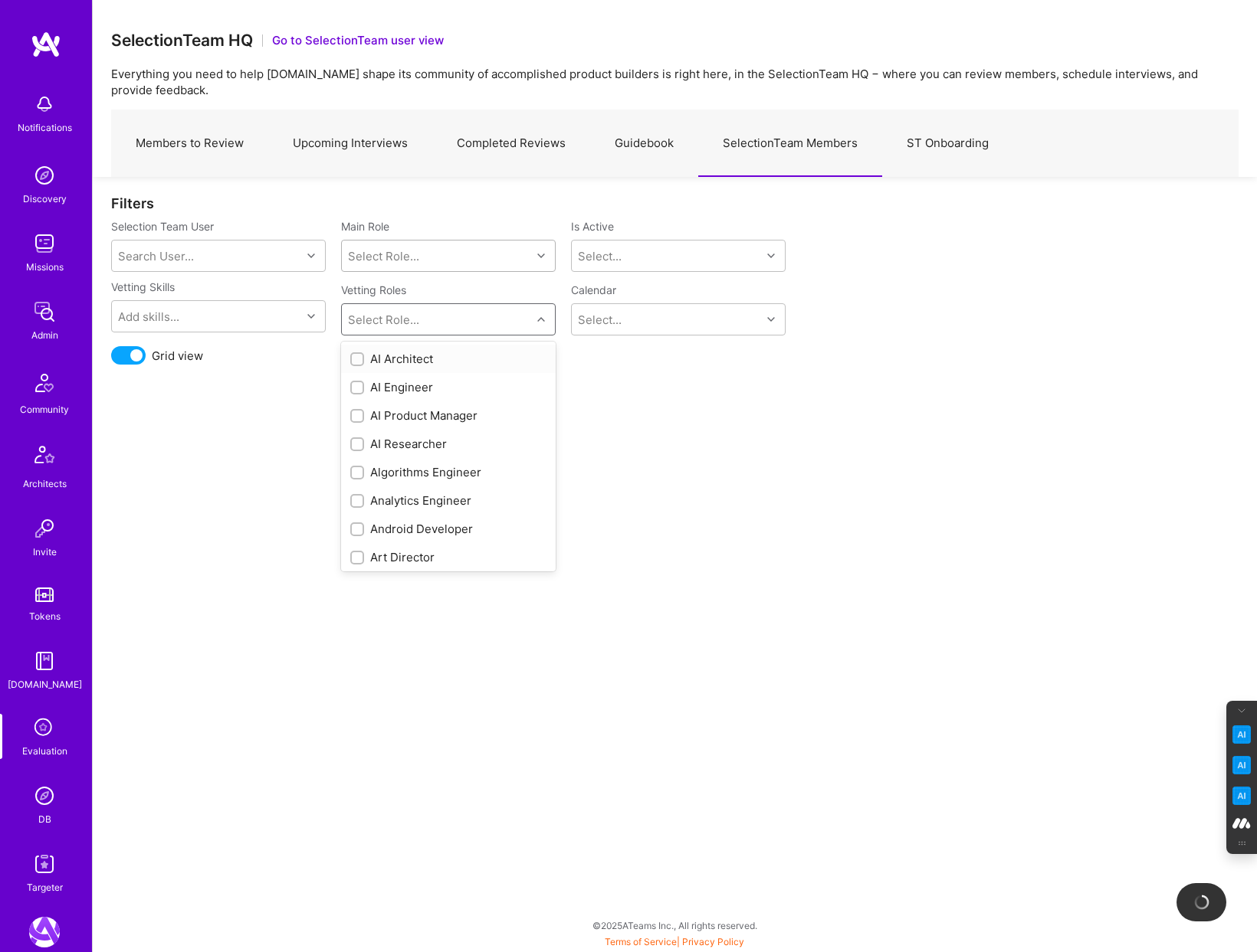
click at [456, 316] on div "Select Role..." at bounding box center [436, 319] width 189 height 30
type input "data"
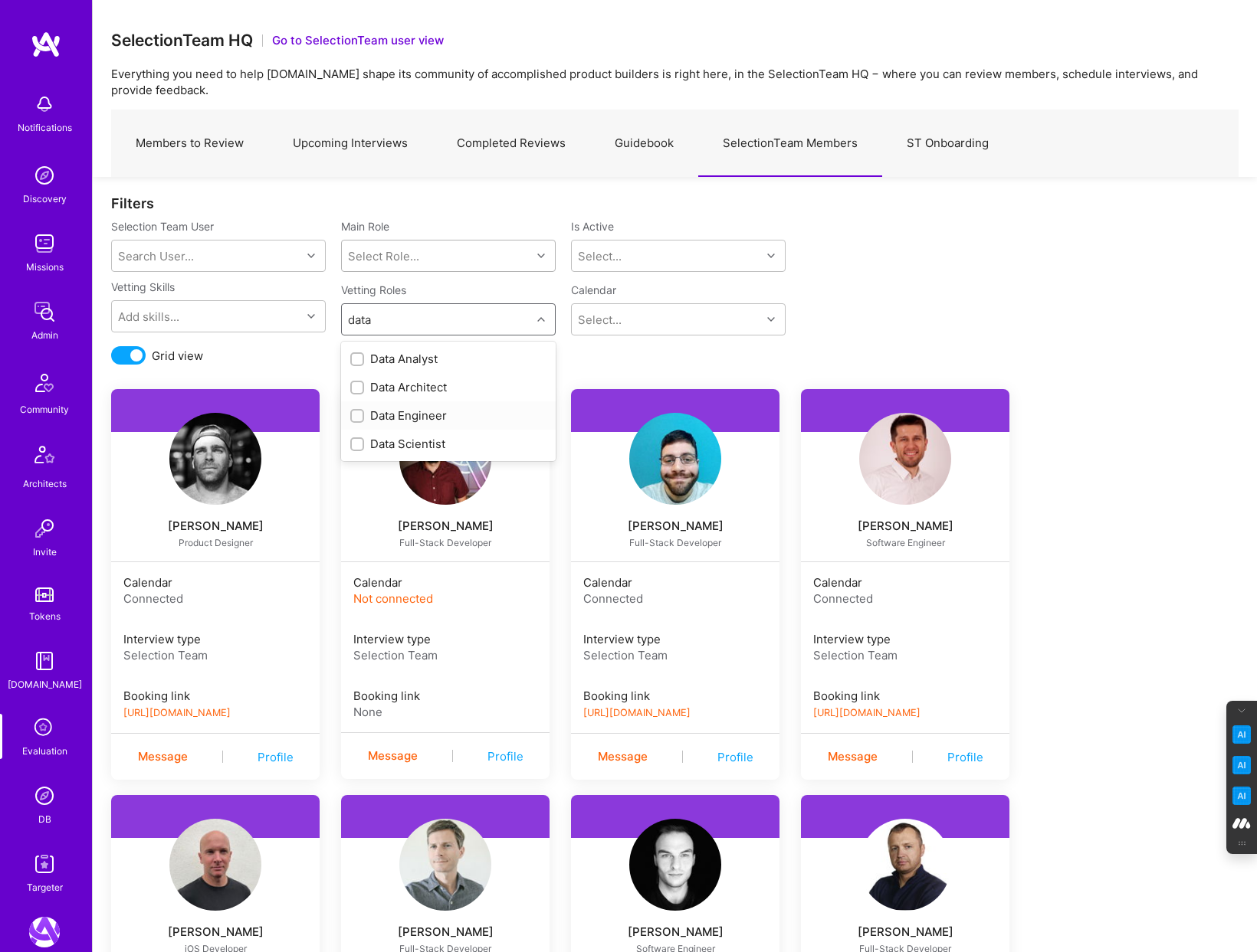
click at [360, 414] on input "checkbox" at bounding box center [359, 417] width 11 height 11
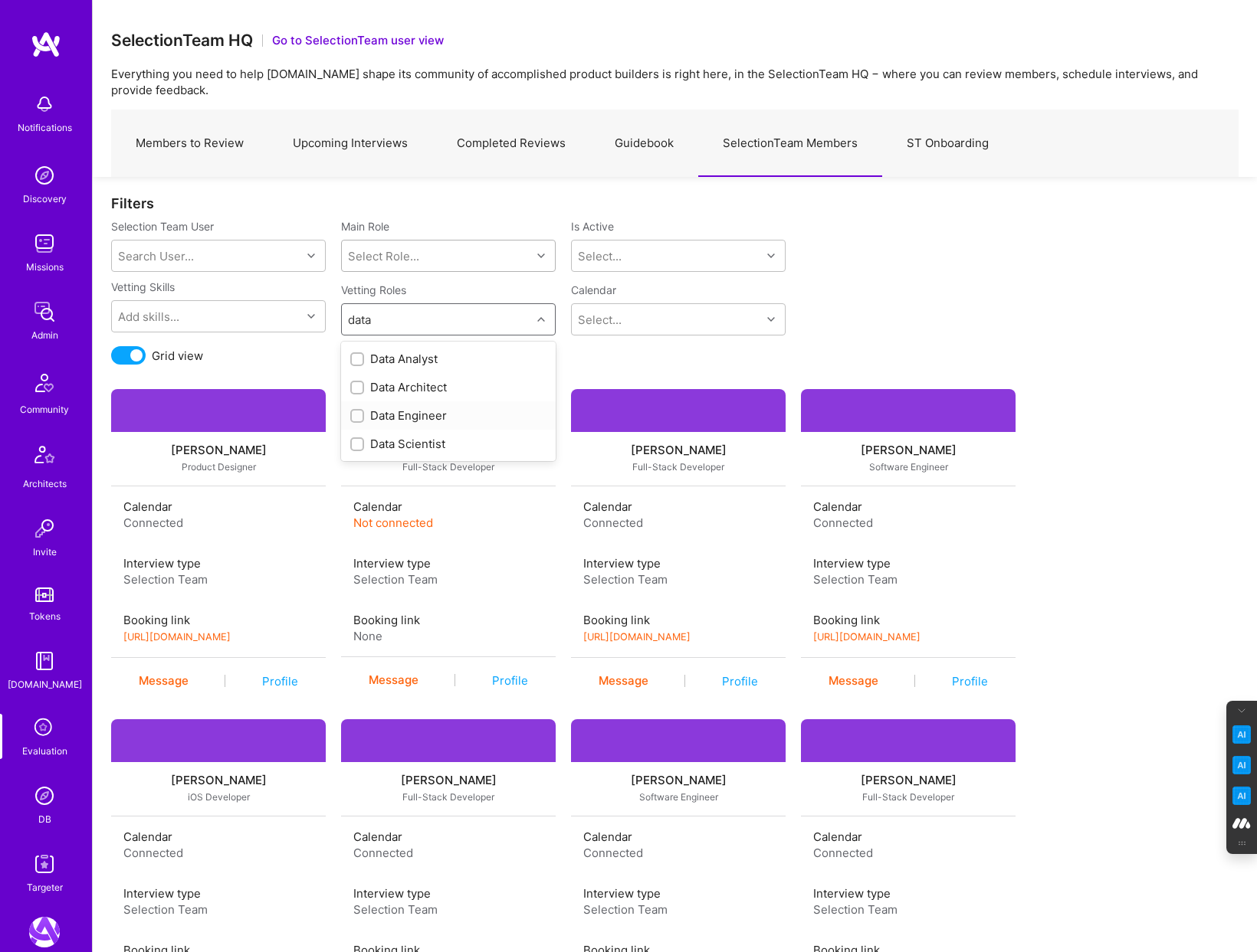
checkbox input "false"
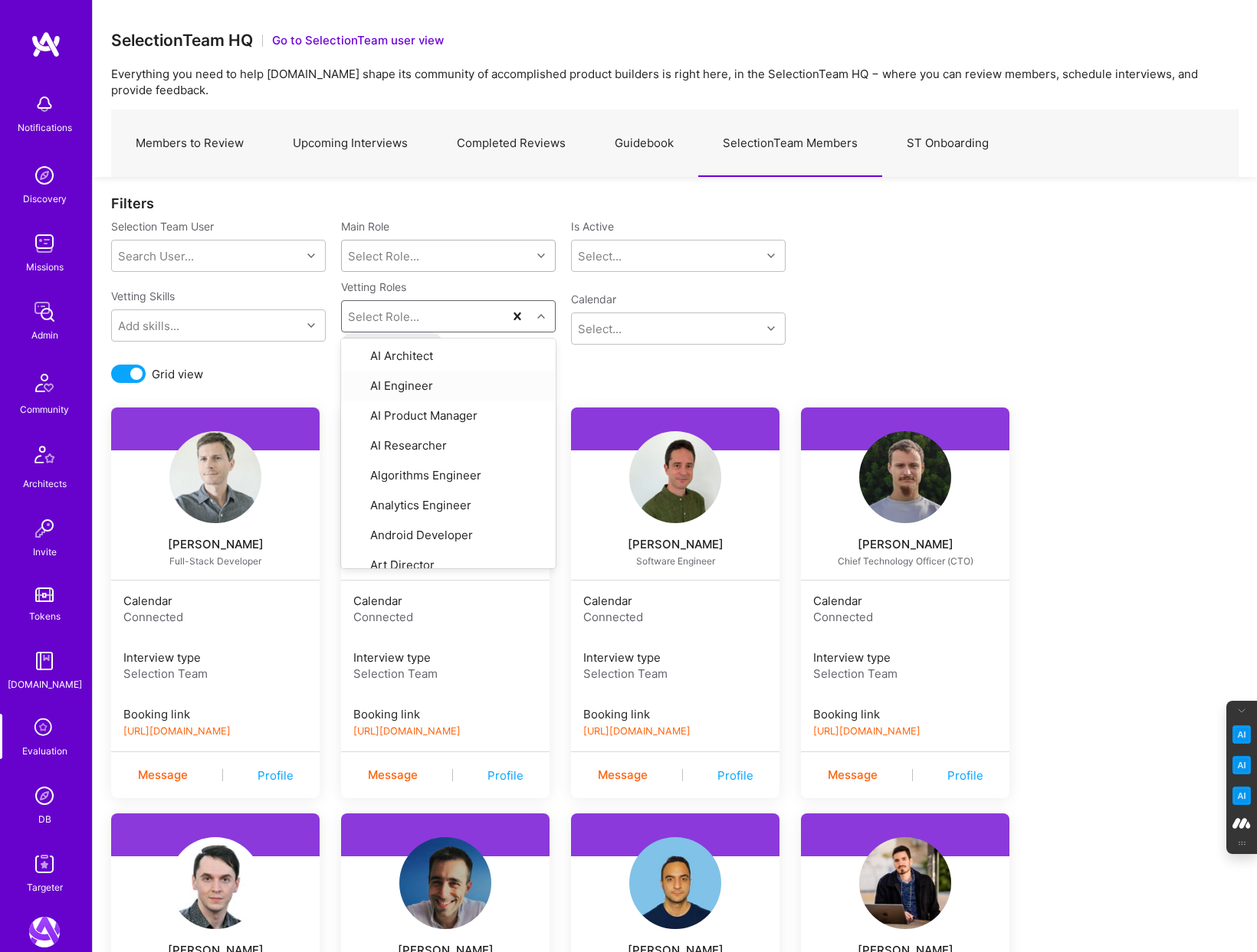
click at [680, 353] on div "Vetting Skills Add skills... Vetting Roles option Data Engineer, selected. opti…" at bounding box center [675, 322] width 1128 height 85
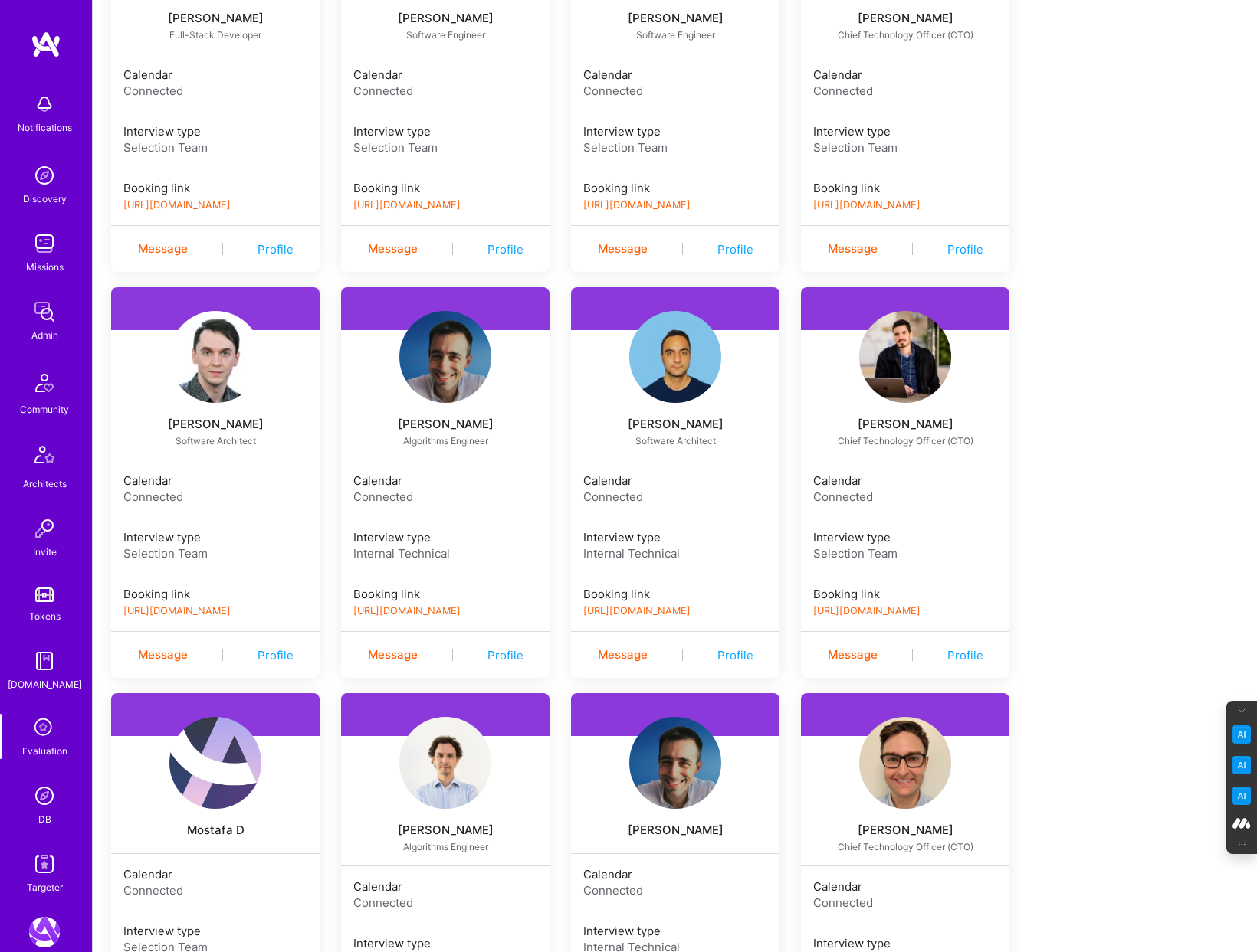
scroll to position [526, 0]
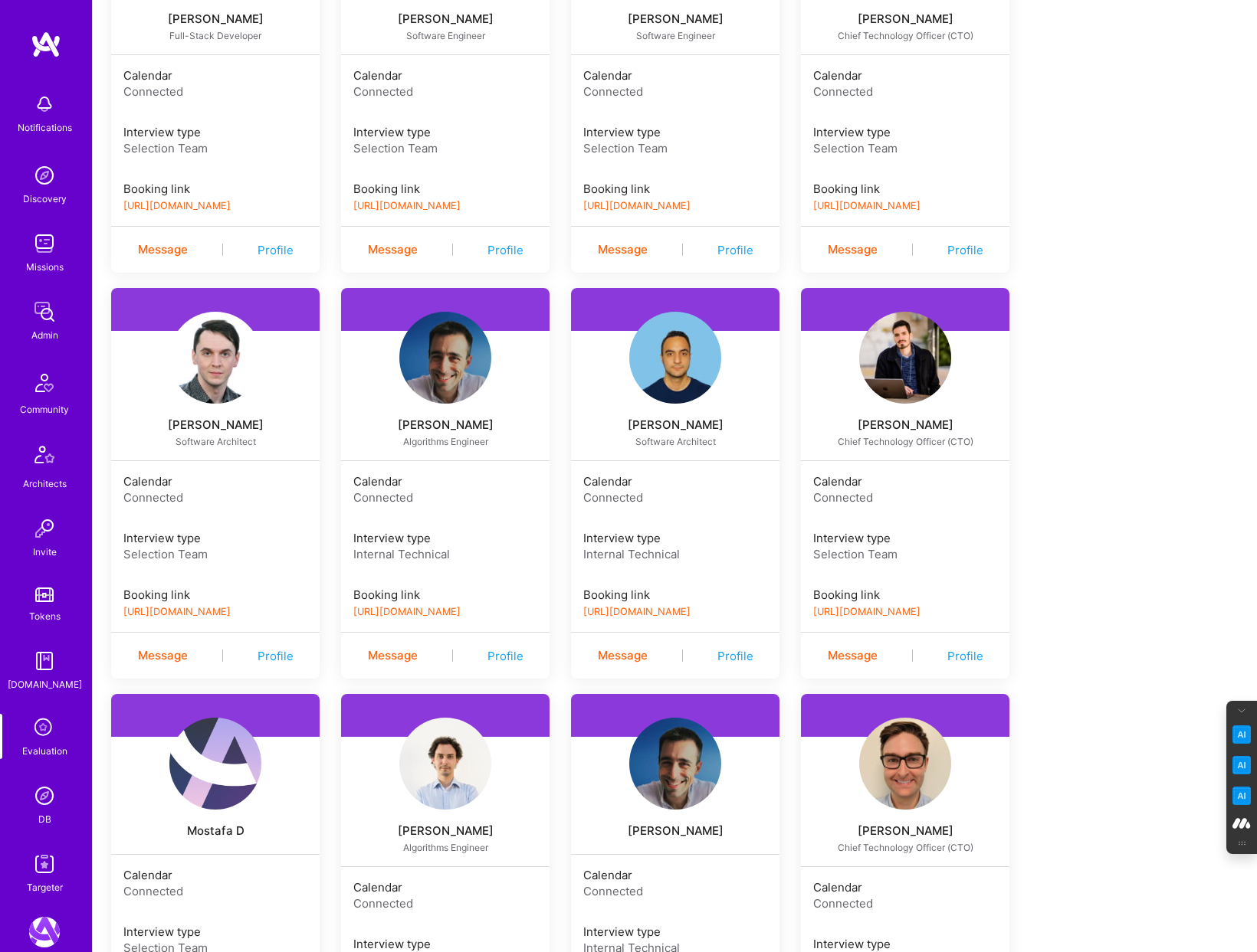
click at [230, 612] on link "https://book.a.team/tpharda/evaluation" at bounding box center [176, 611] width 107 height 12
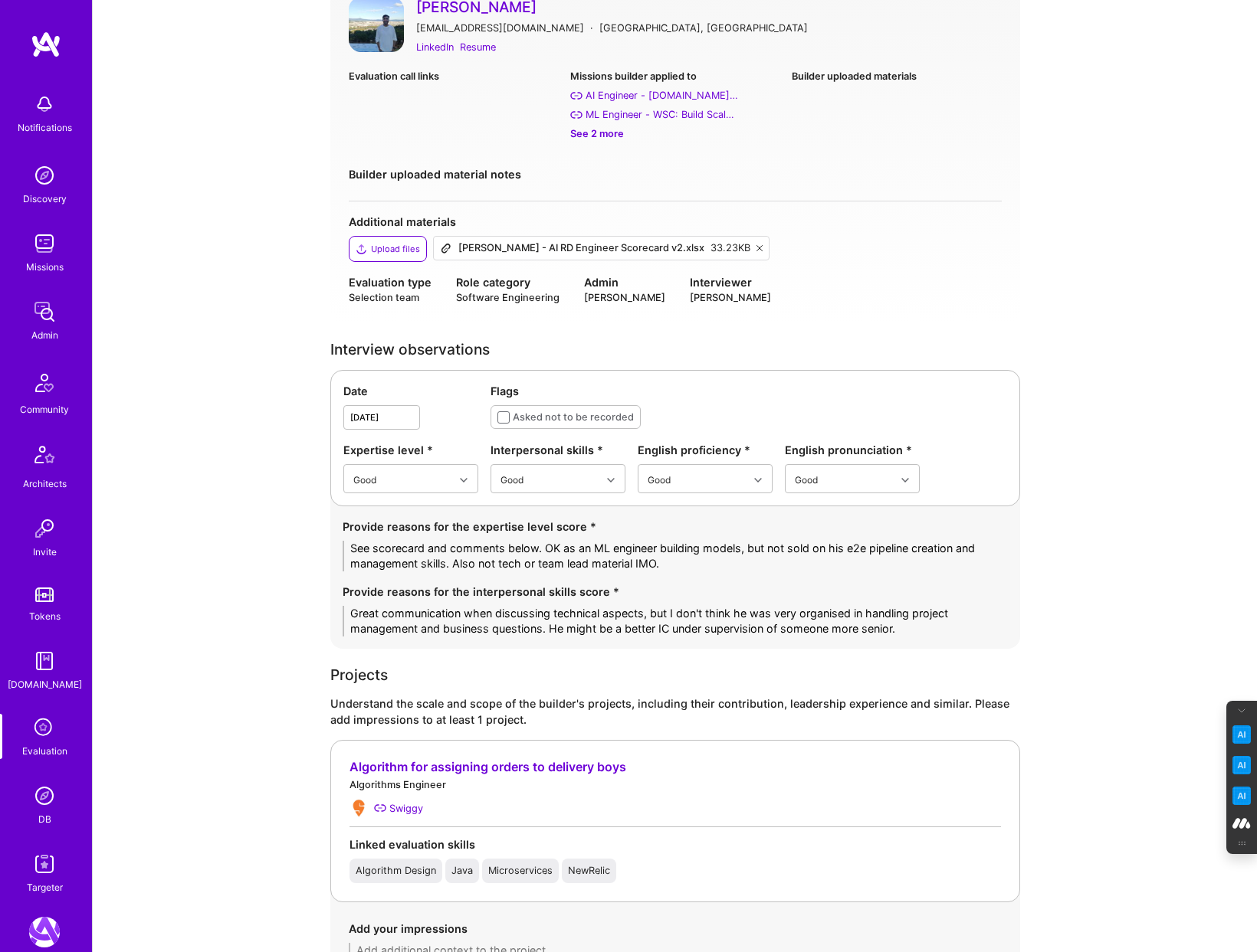
scroll to position [144, 0]
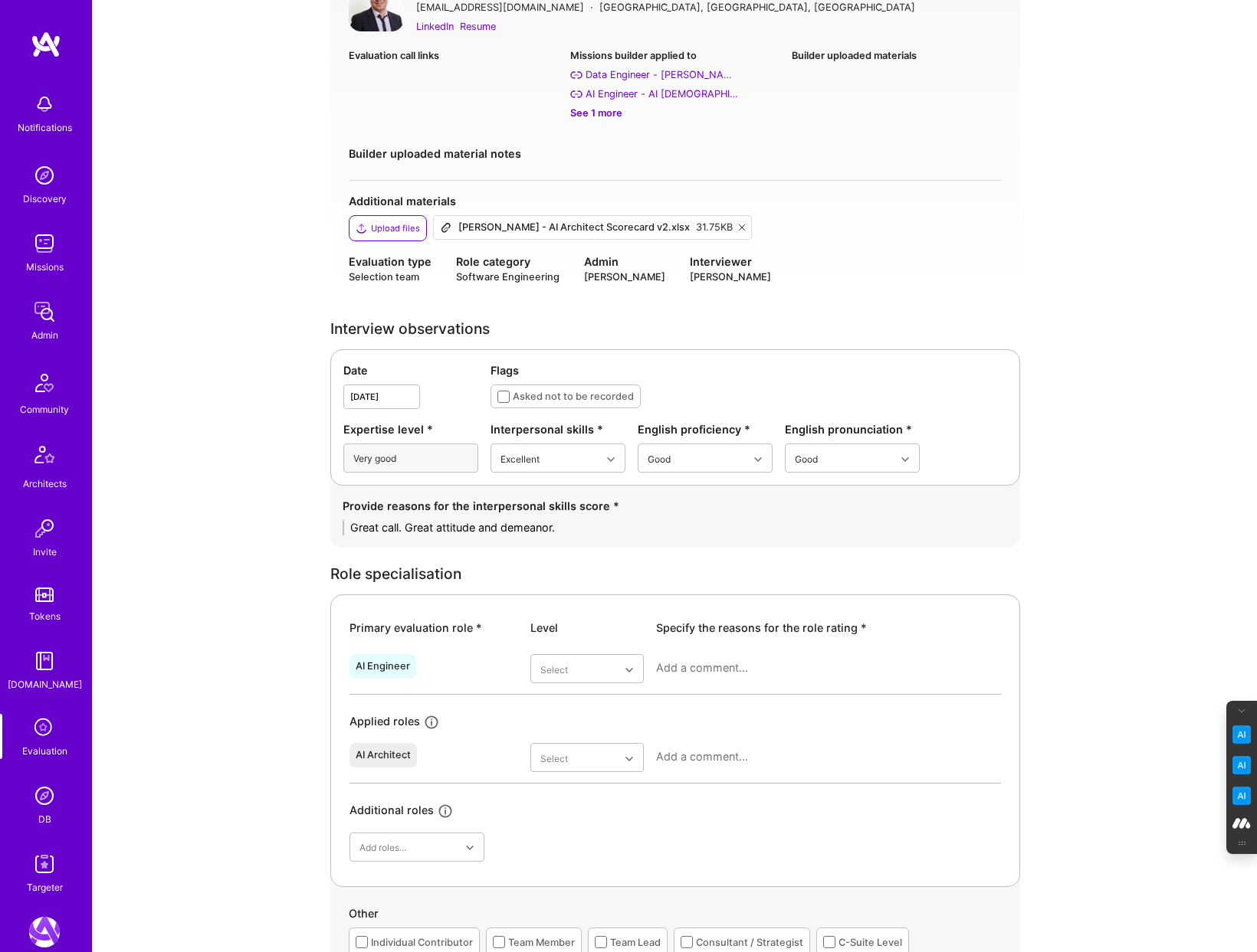
scroll to position [168, 0]
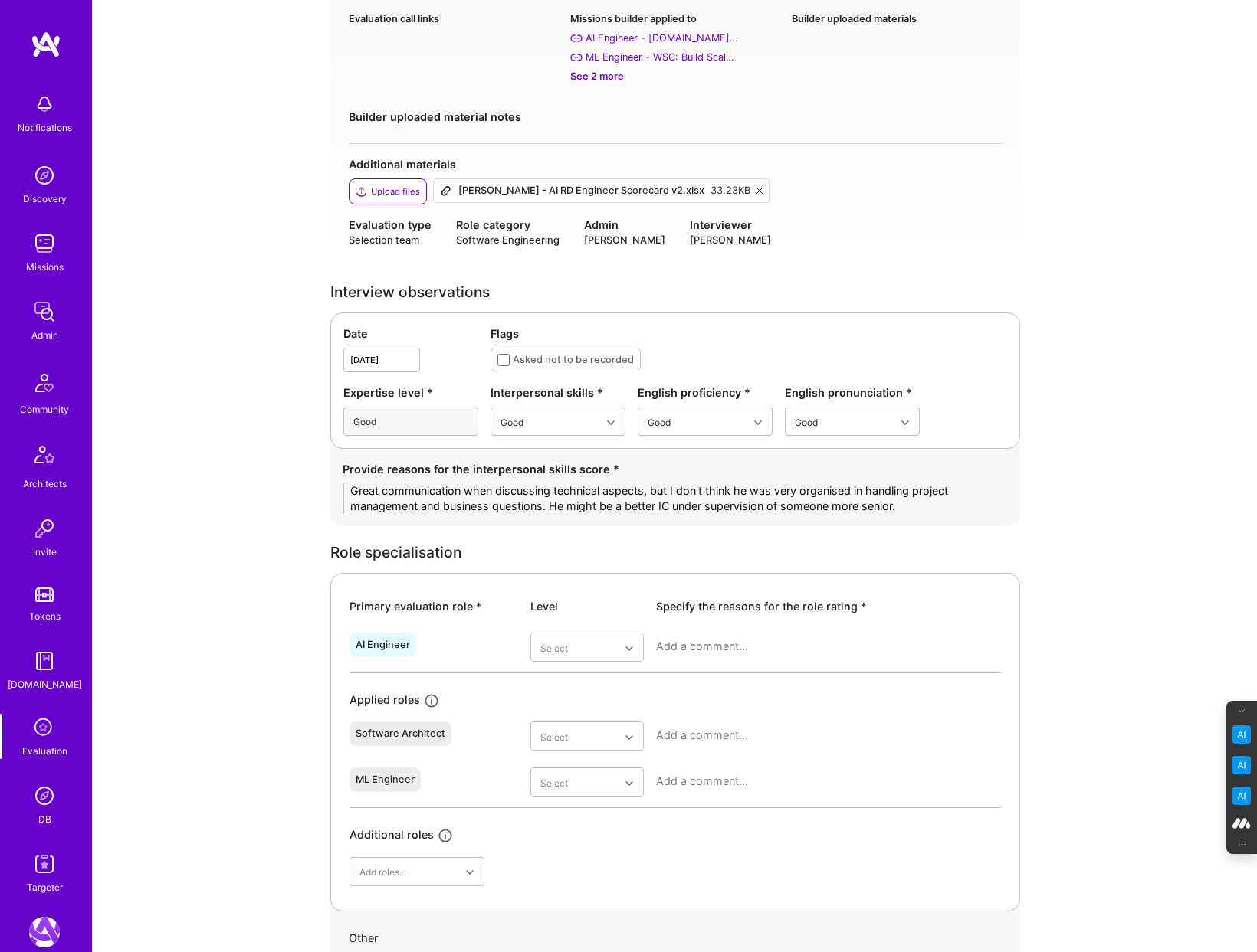
scroll to position [205, 0]
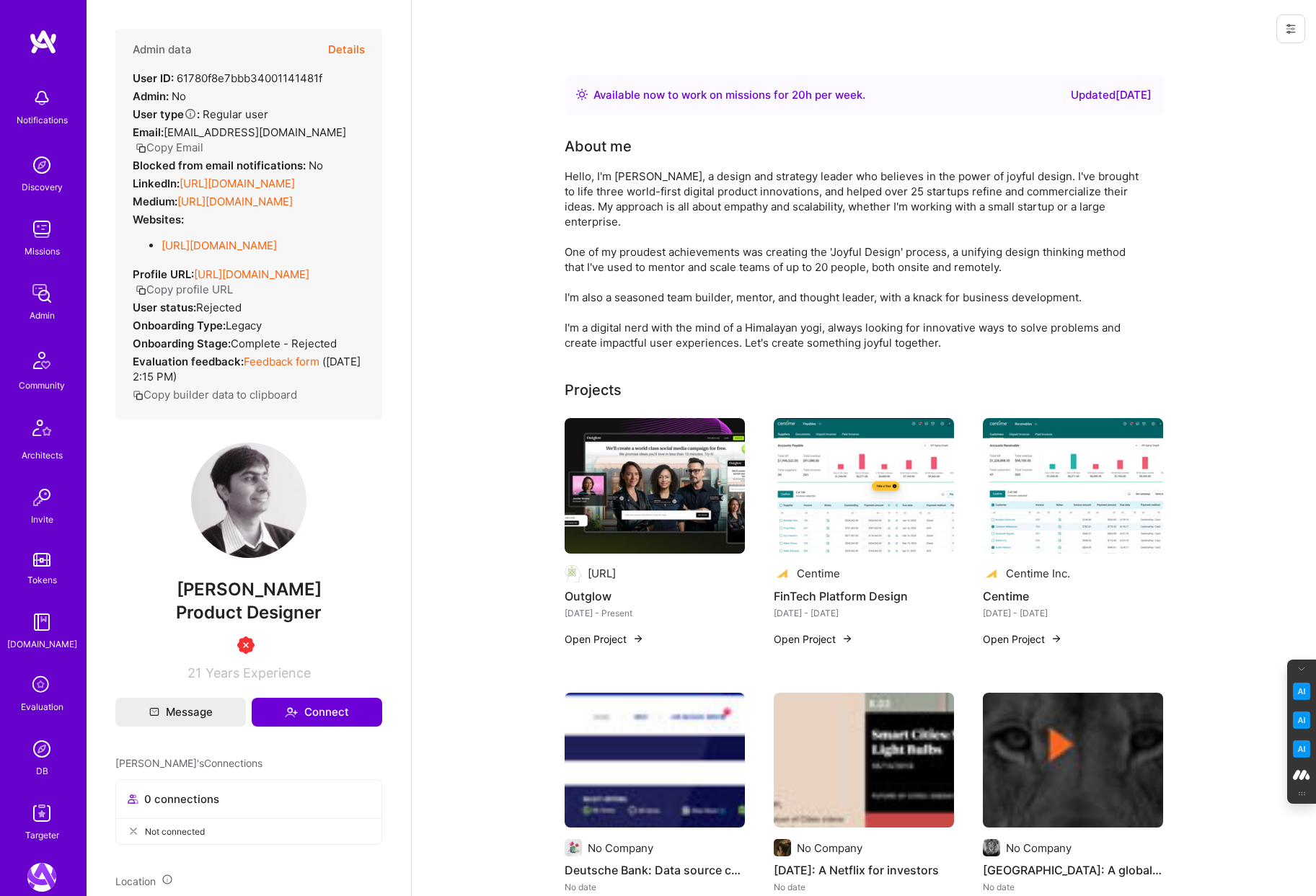
scroll to position [37, 0]
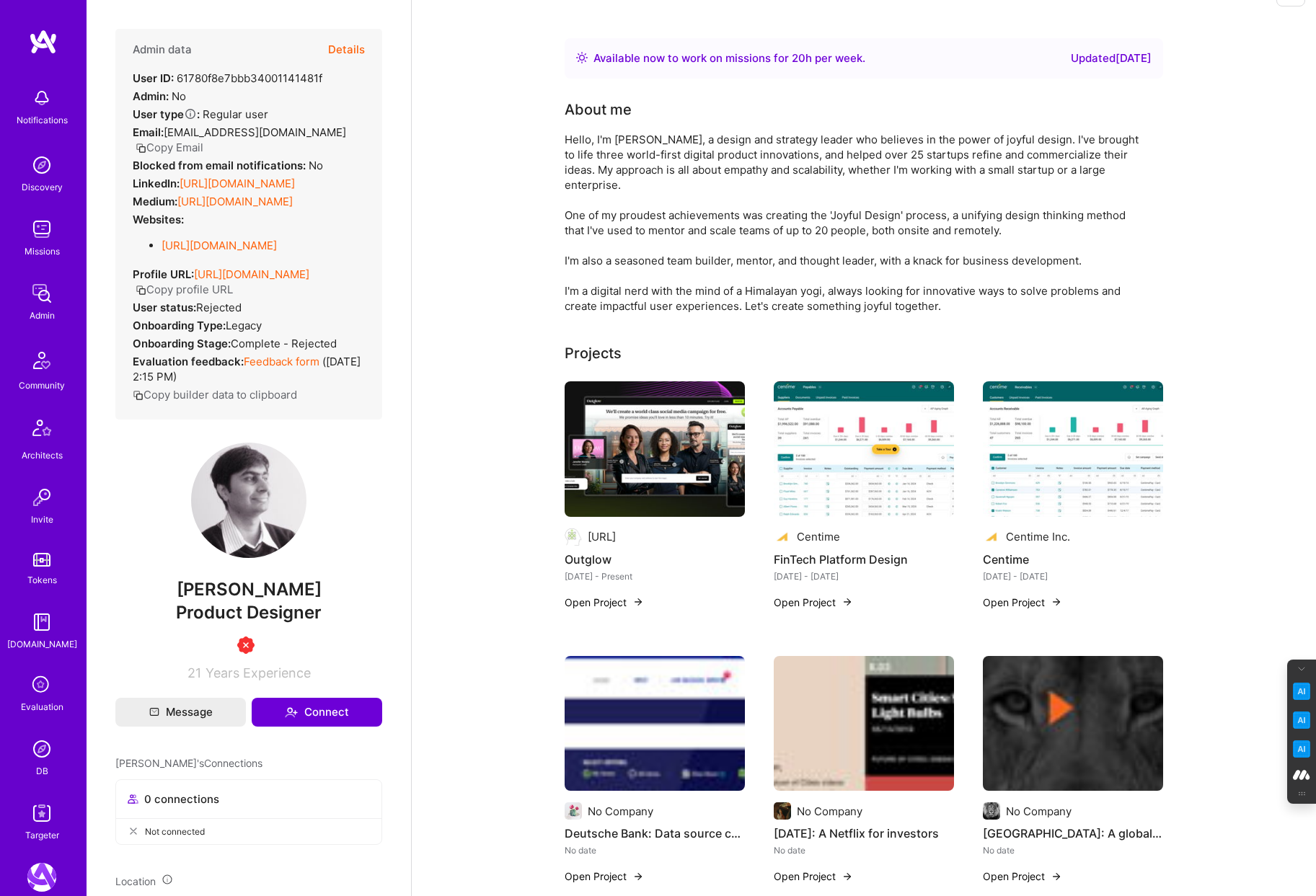
click at [344, 46] on button "Details" at bounding box center [346, 49] width 37 height 41
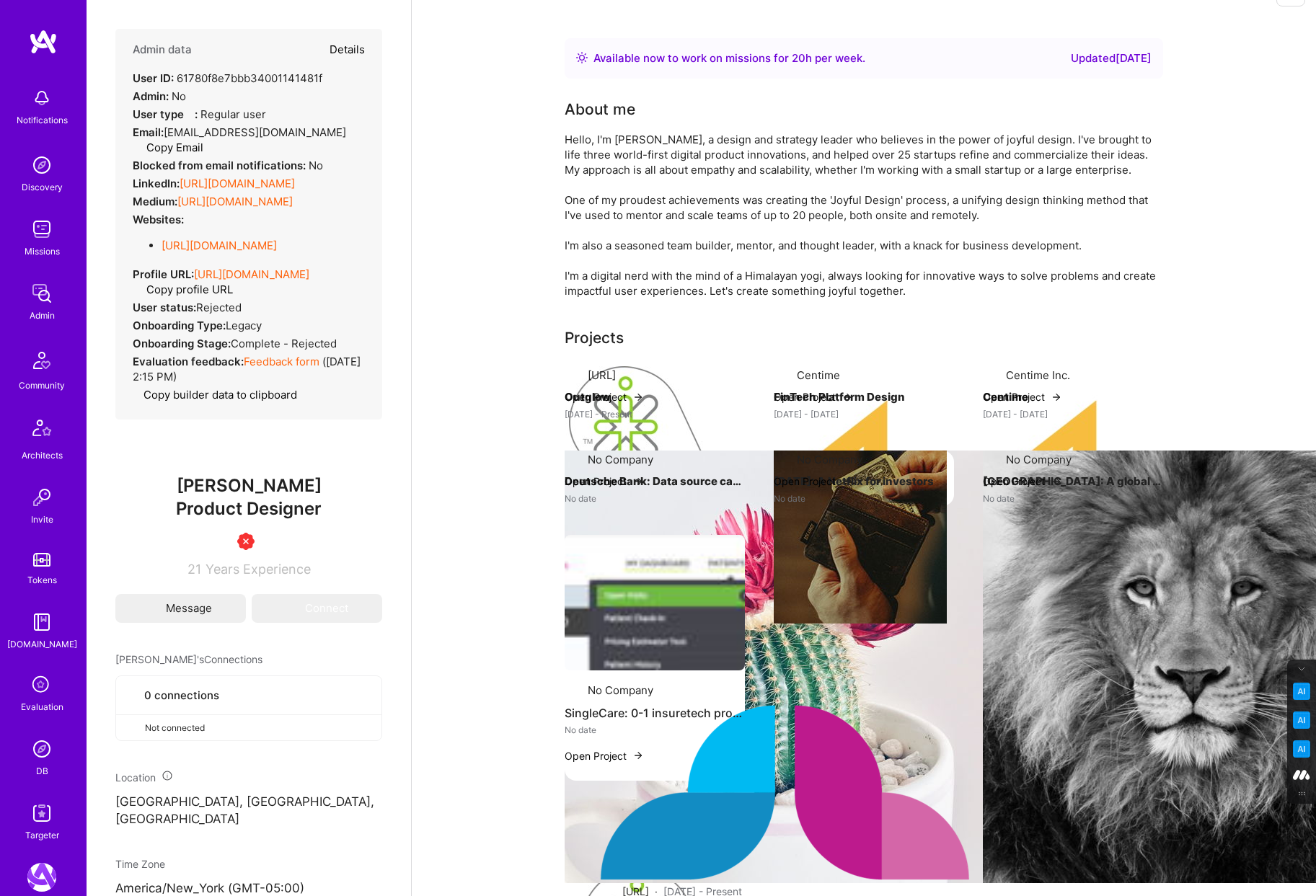
type textarea "x"
select select "1"
select select "3"
select select "7"
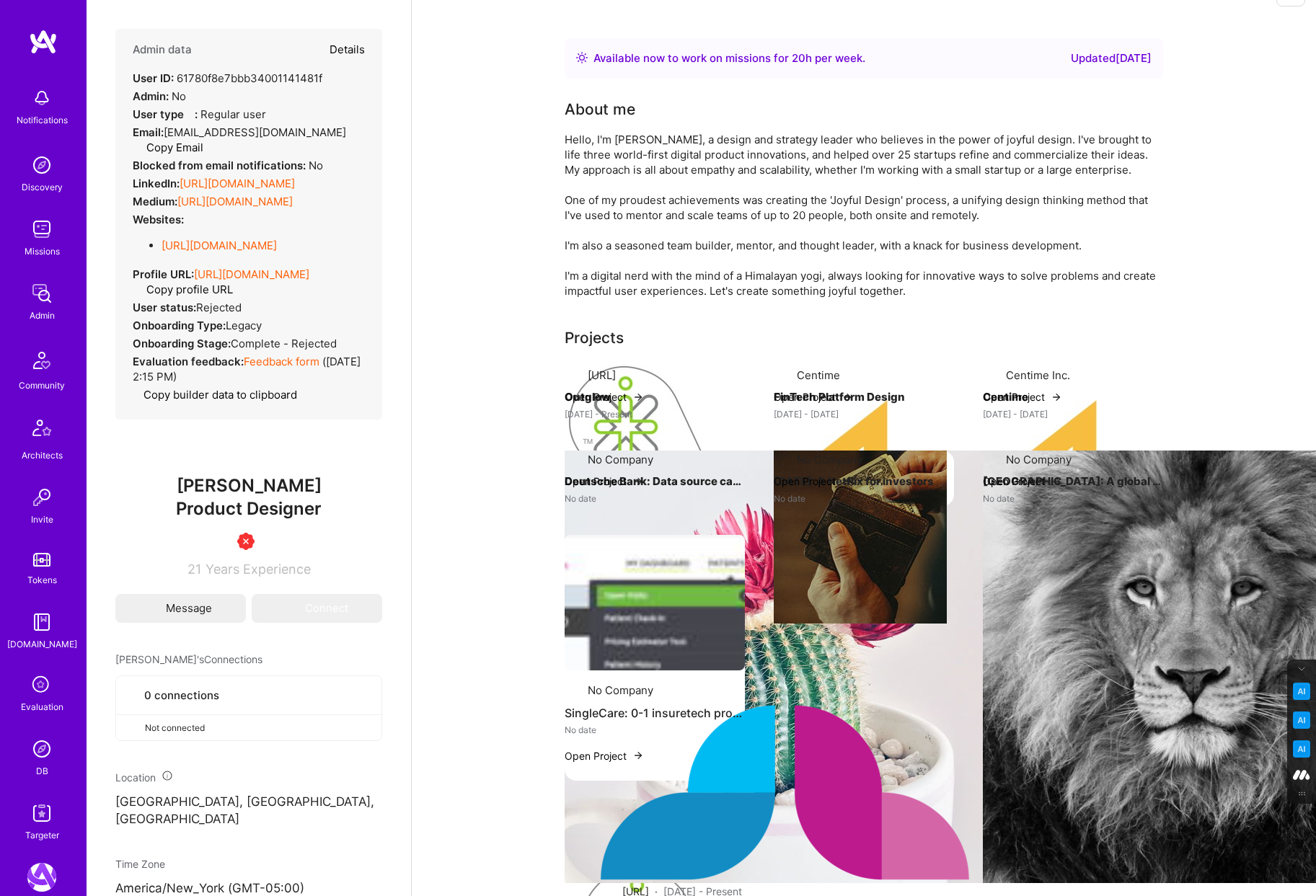
select select "US"
select select "Right Now"
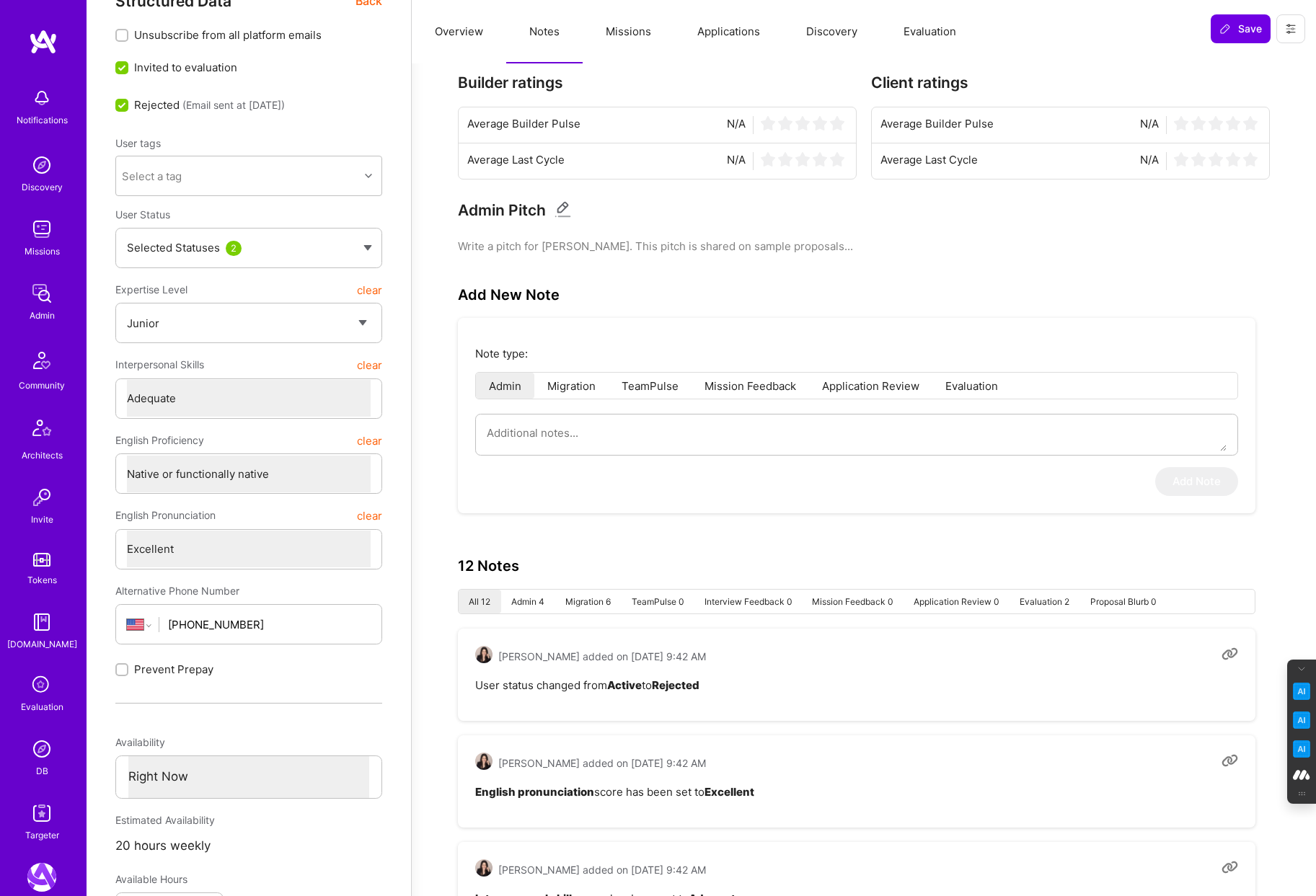
scroll to position [42, 0]
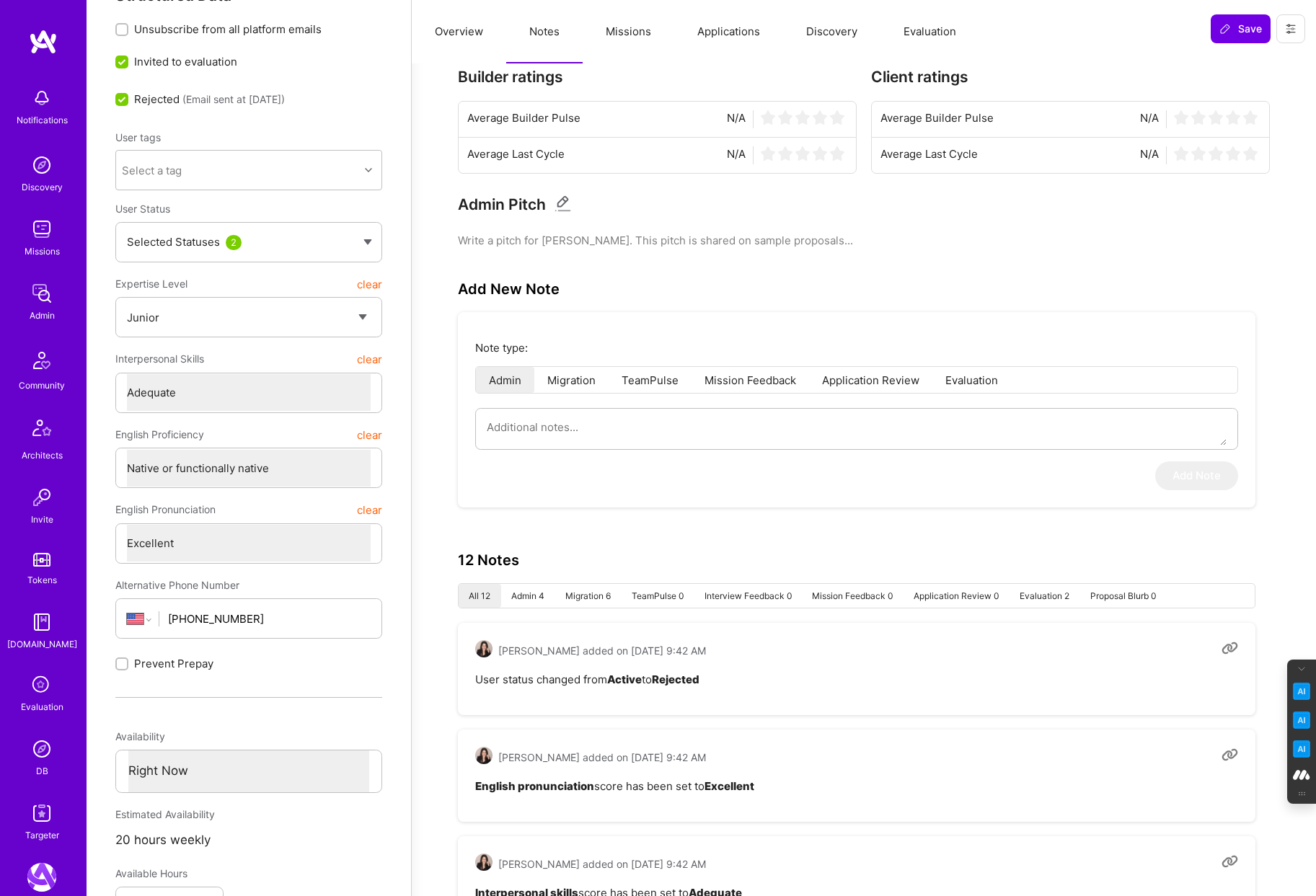
click at [938, 29] on button "Evaluation" at bounding box center [930, 31] width 99 height 63
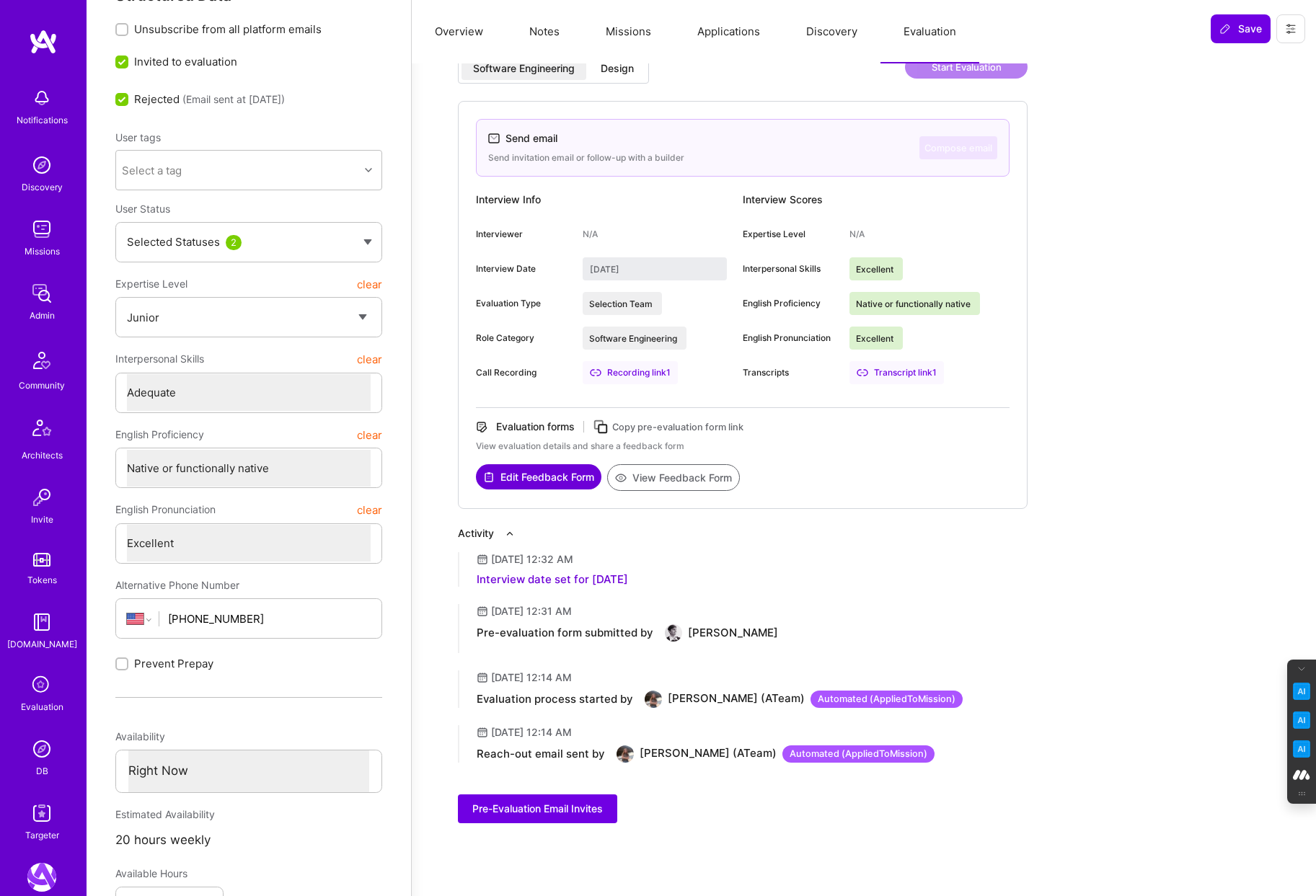
scroll to position [0, 0]
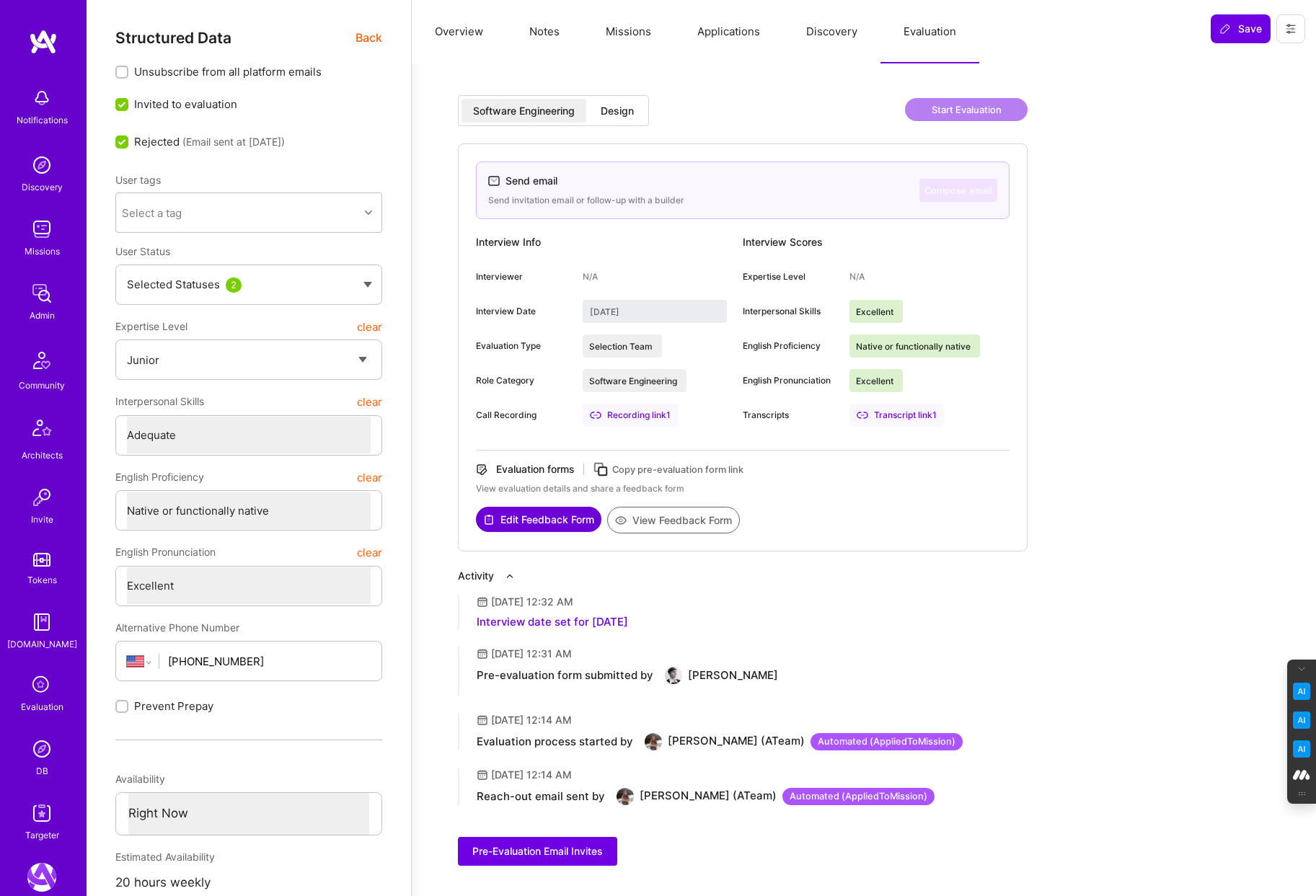
click at [617, 117] on div "Design" at bounding box center [617, 111] width 33 height 15
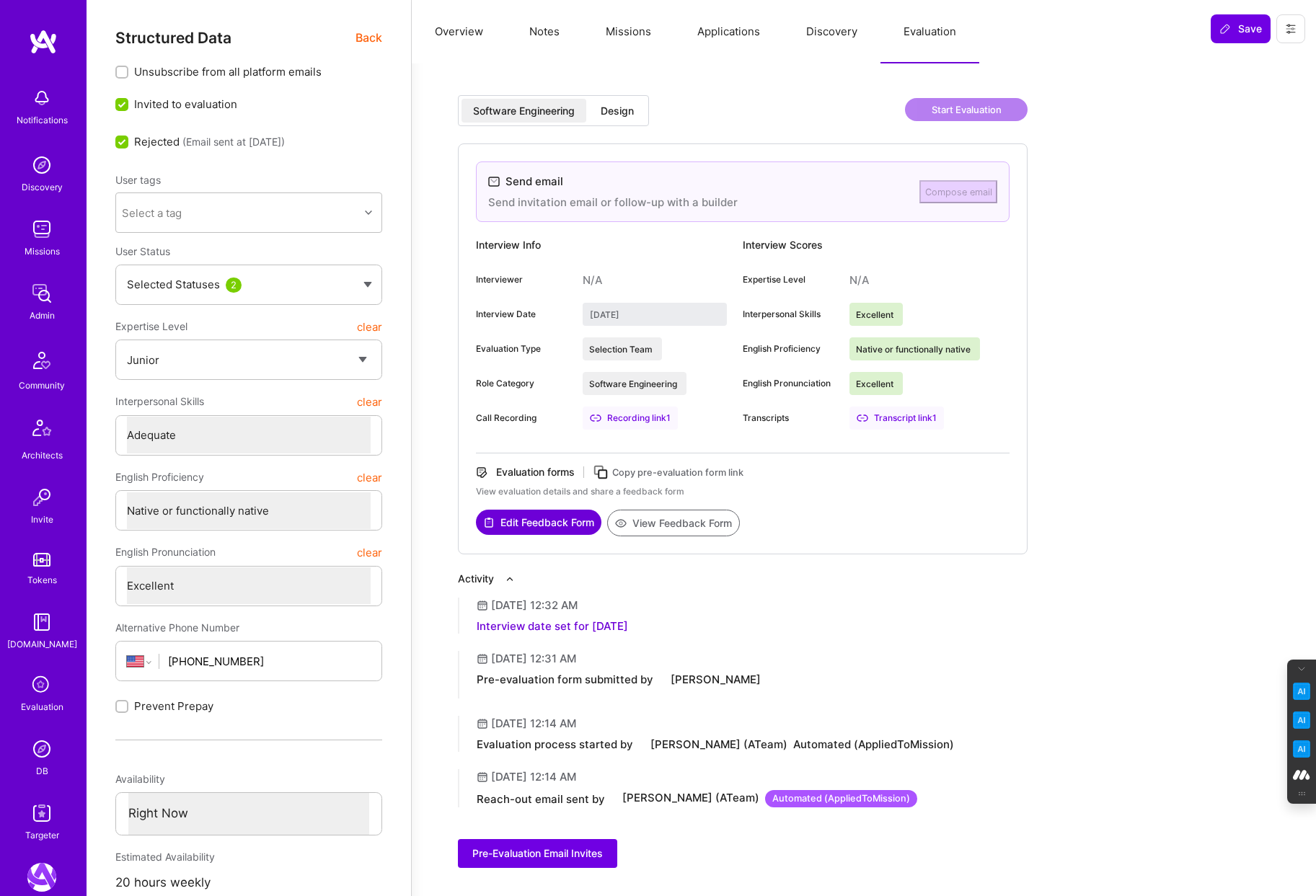
type input "August 2, 2025"
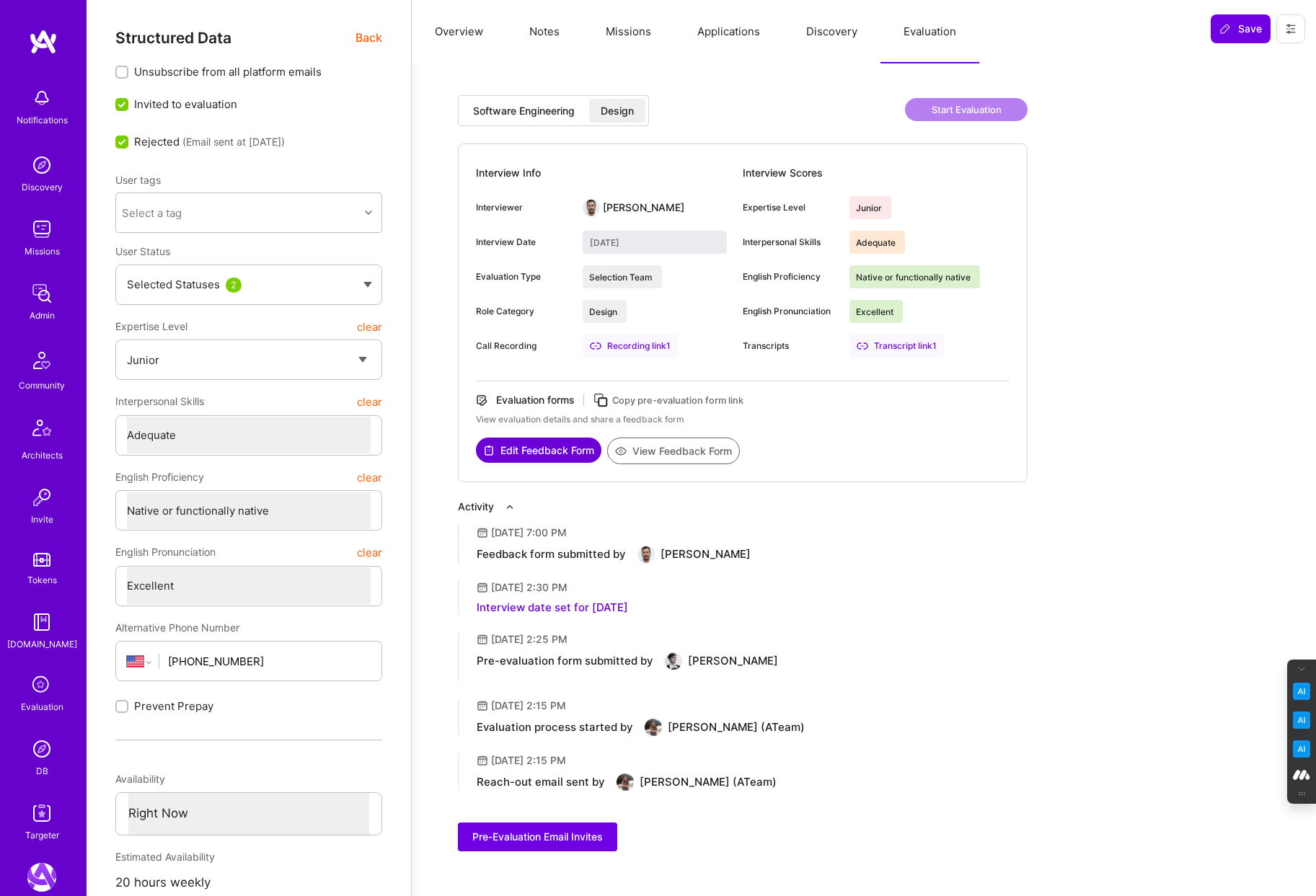
click at [652, 451] on button "View Feedback Form" at bounding box center [674, 451] width 133 height 27
type textarea "x"
click at [532, 109] on div "Software Engineering" at bounding box center [524, 111] width 102 height 15
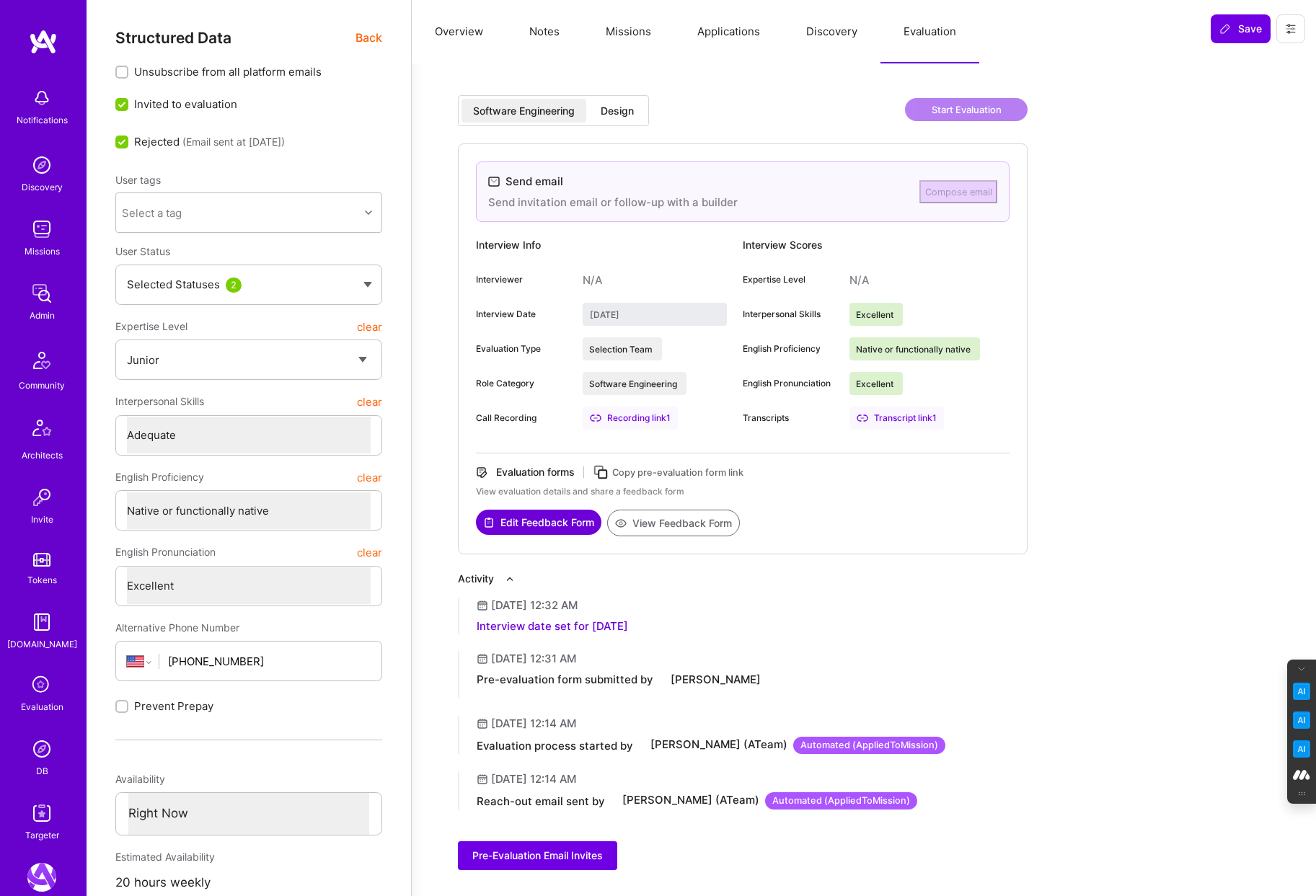
type input "July 29, 2025"
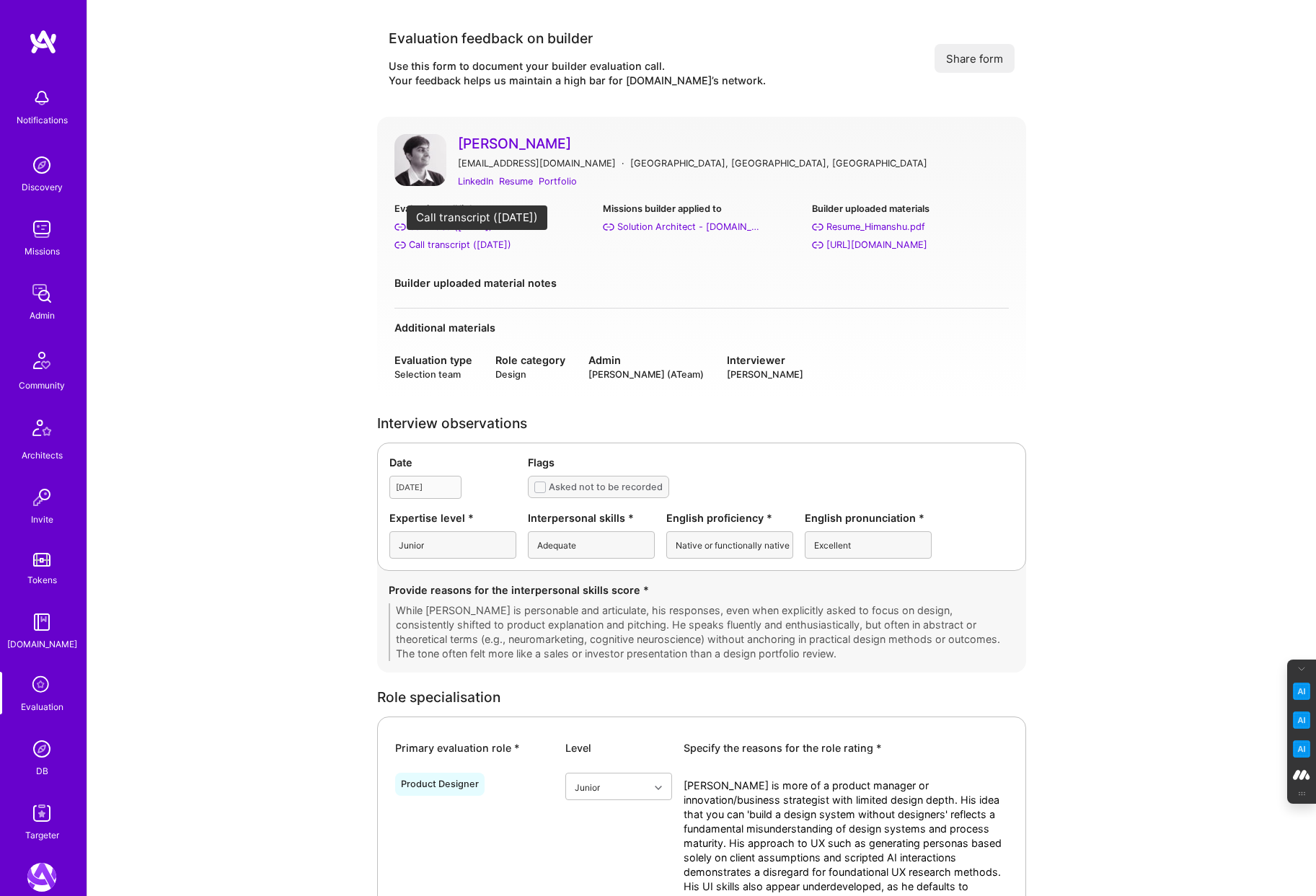
click at [443, 246] on div "Call transcript (Aug 02, 2025)" at bounding box center [460, 245] width 103 height 16
click at [556, 181] on div "Portfolio" at bounding box center [557, 181] width 38 height 16
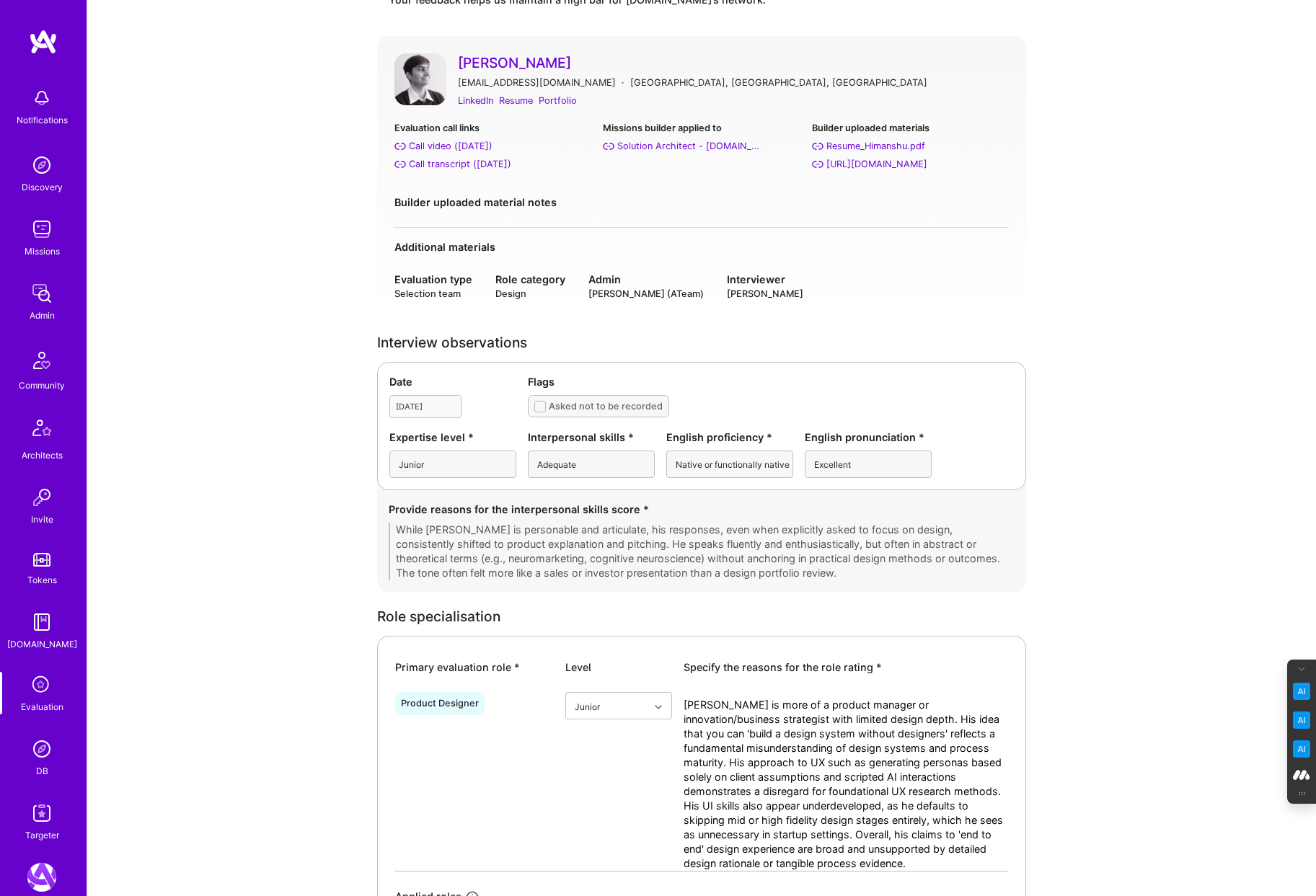
scroll to position [84, 0]
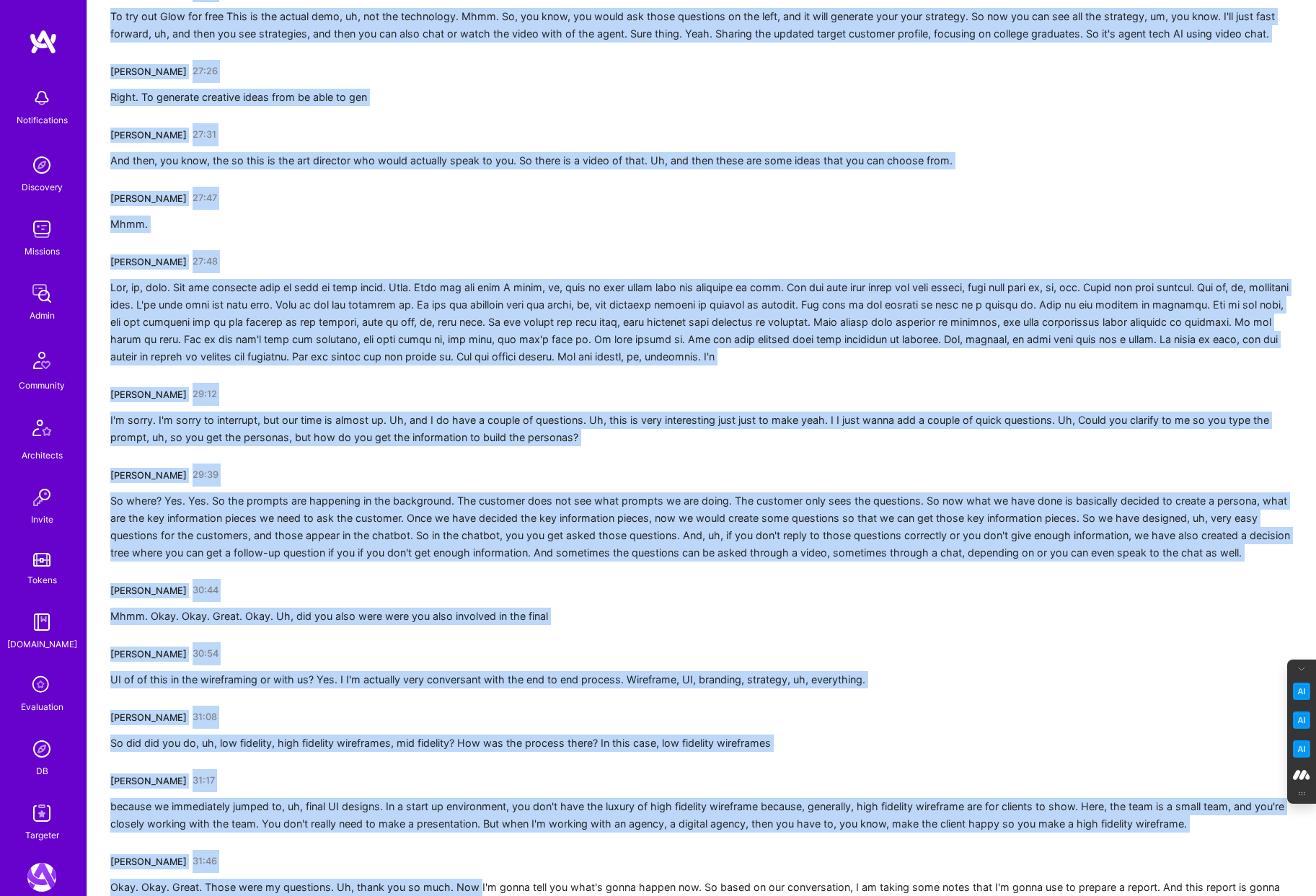
scroll to position [3369, 0]
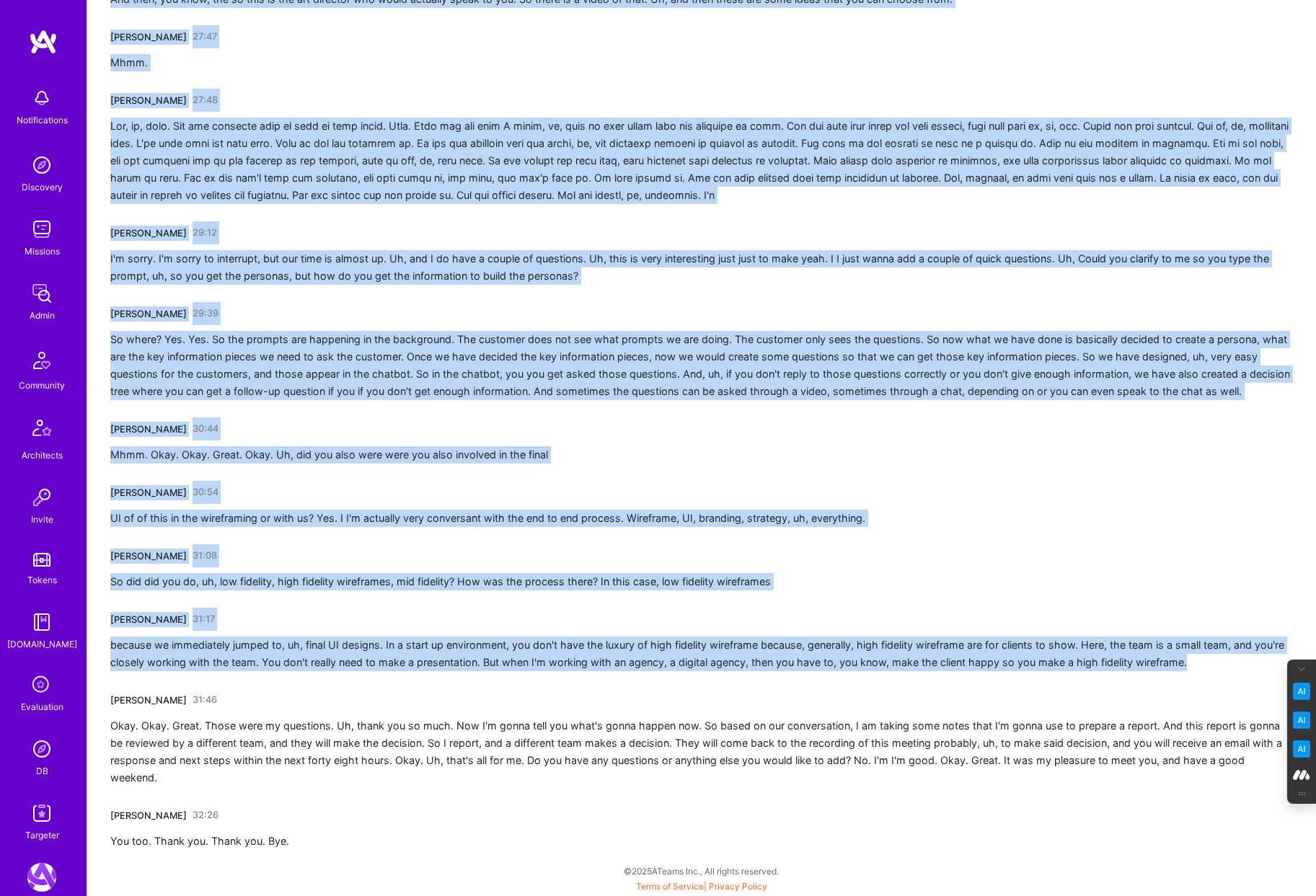
drag, startPoint x: 111, startPoint y: 488, endPoint x: 1232, endPoint y: 659, distance: 1134.0
copy div "[PERSON_NAME] 02:33 Yeah. So I'm [PERSON_NAME]. Uh, I've been associated with A…"
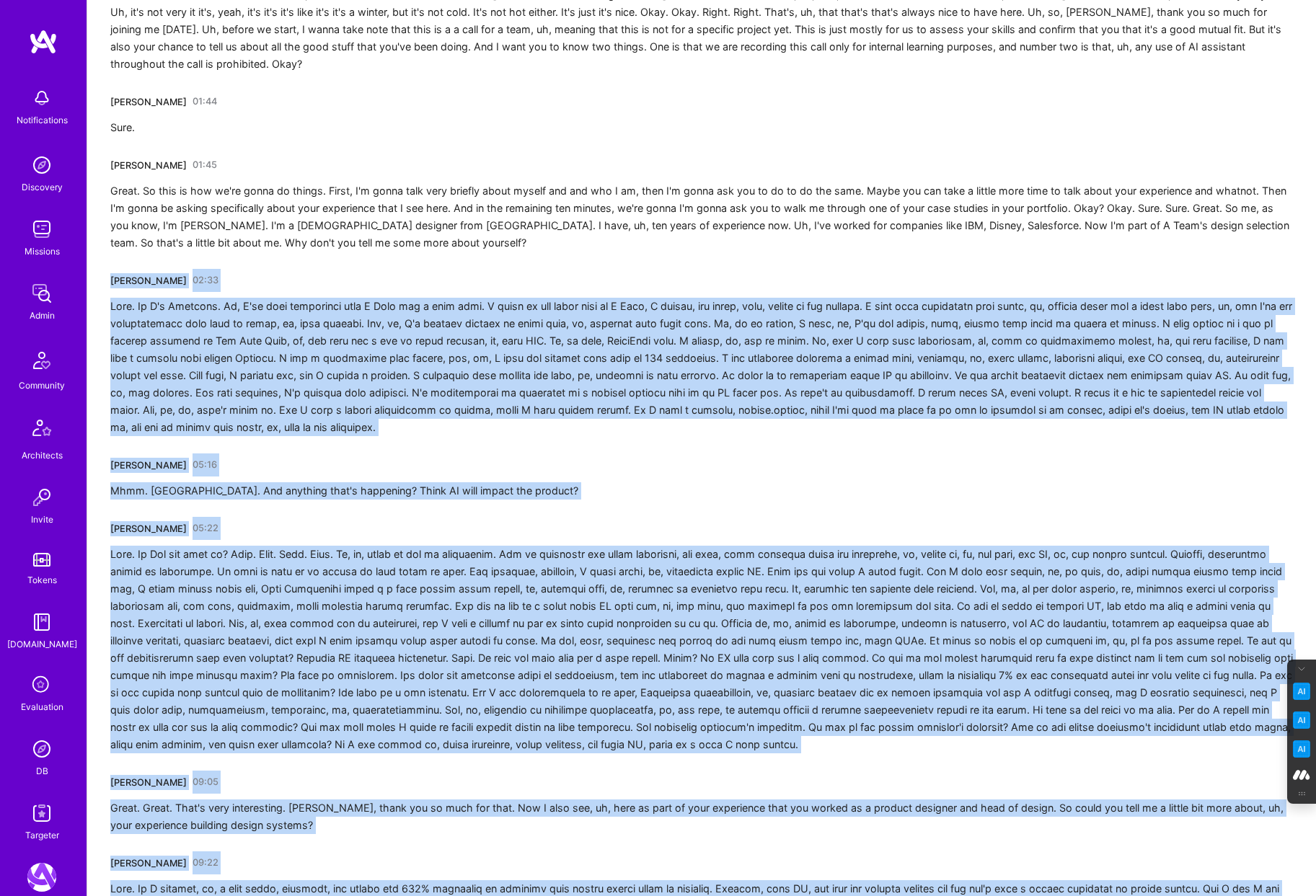
scroll to position [813, 0]
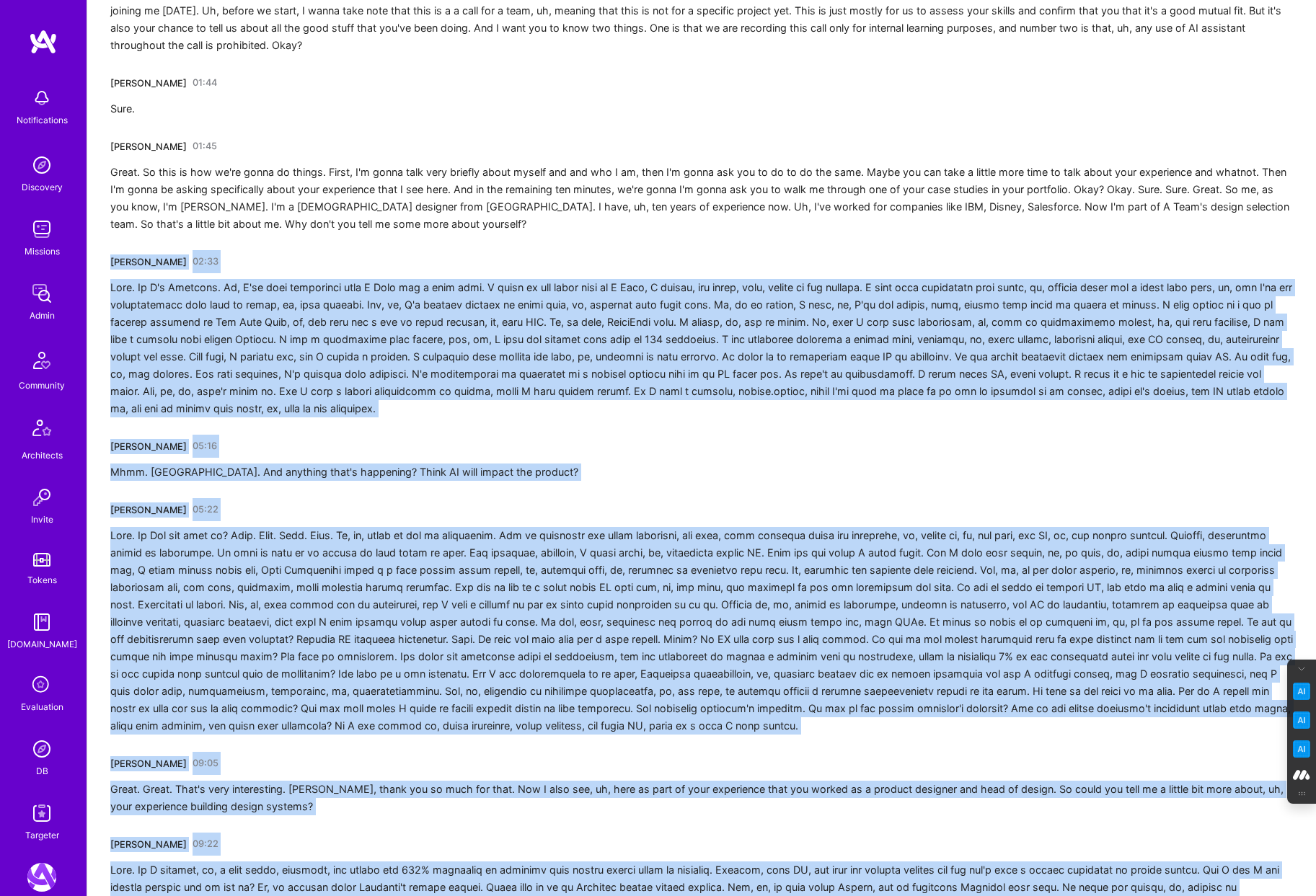
copy div "[PERSON_NAME] 02:33 Yeah. So I'm [PERSON_NAME]. Uh, I've been associated with A…"
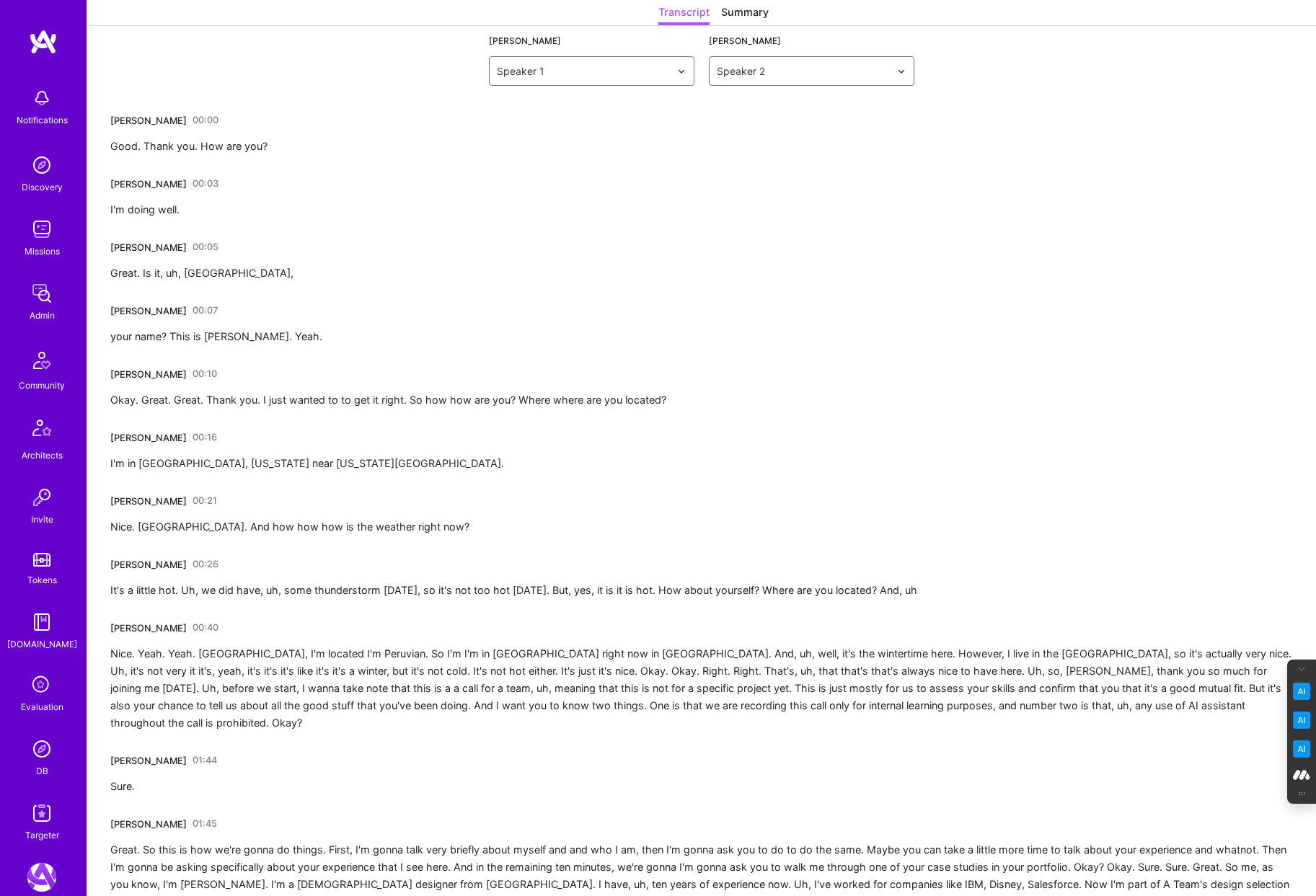
scroll to position [0, 0]
